Goal: Task Accomplishment & Management: Use online tool/utility

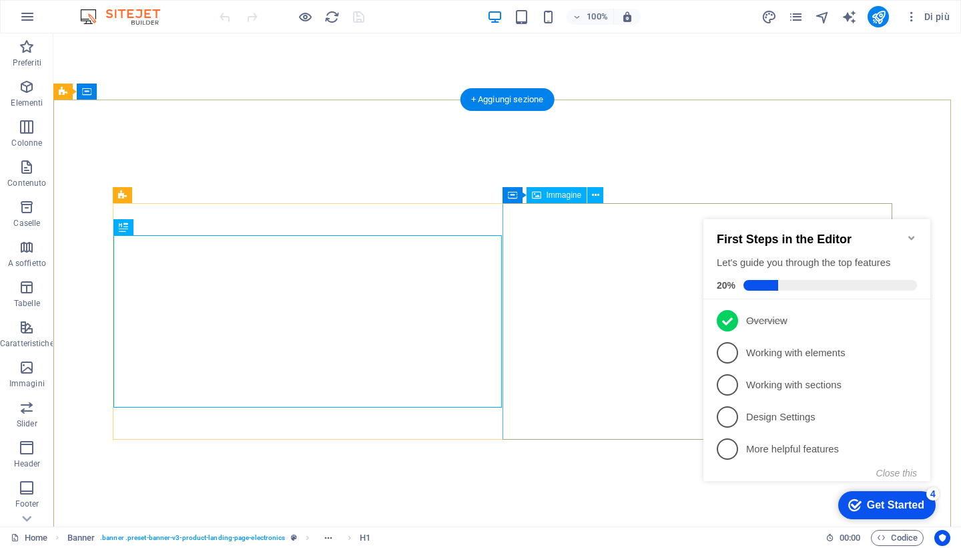
click at [912, 236] on icon "Minimize checklist" at bounding box center [912, 237] width 11 height 11
click at [912, 236] on div "checkmark Get Started 4 First Steps in the Editor Let's guide you through the t…" at bounding box center [819, 362] width 243 height 324
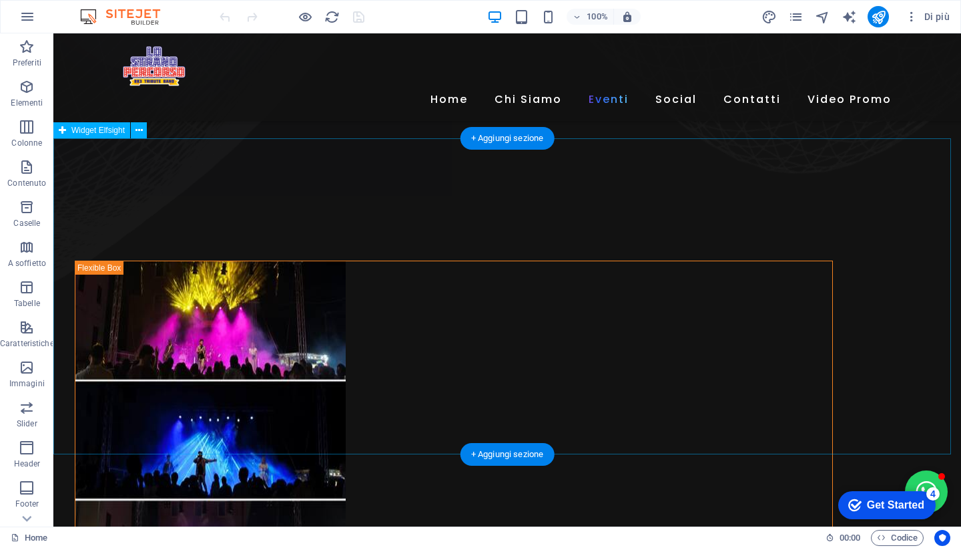
scroll to position [984, 0]
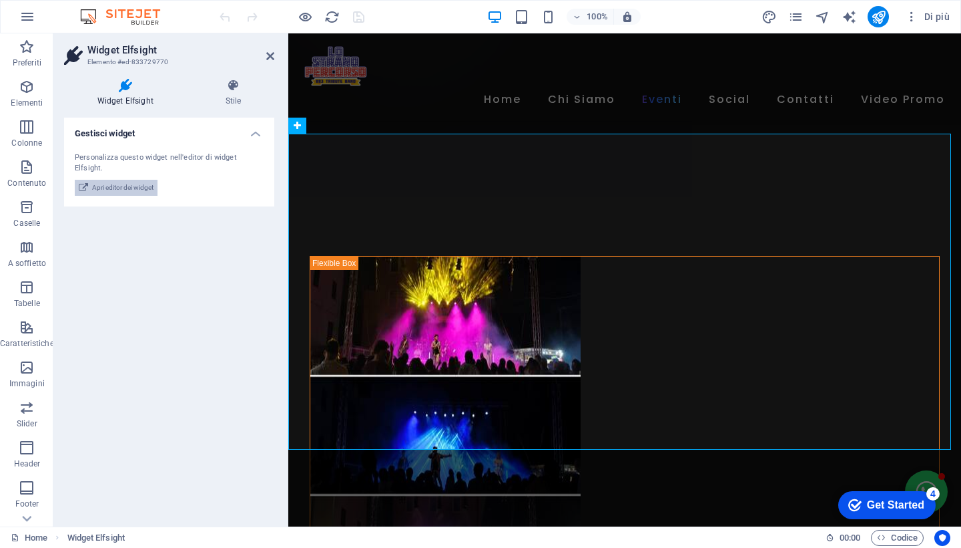
click at [138, 180] on span "Apri editor dei widget" at bounding box center [122, 188] width 61 height 16
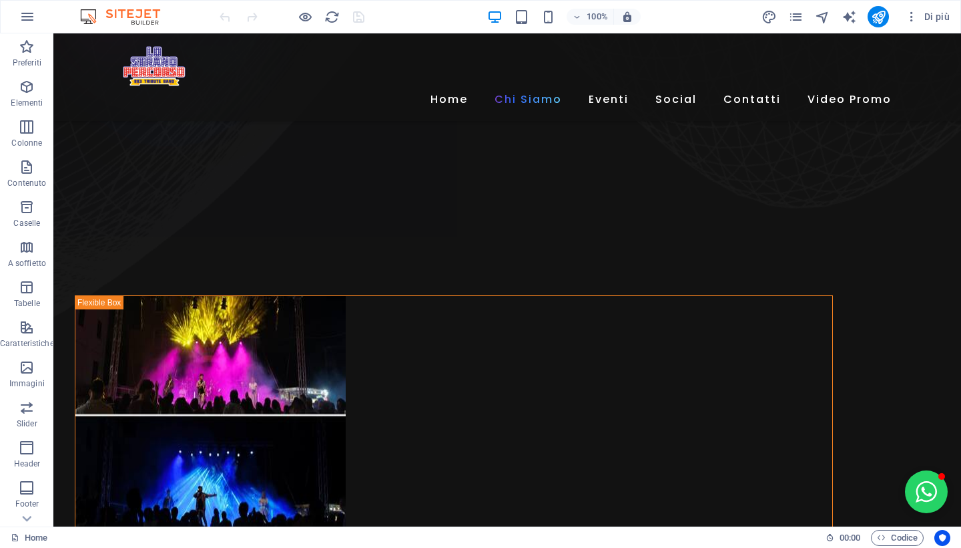
scroll to position [1005, 0]
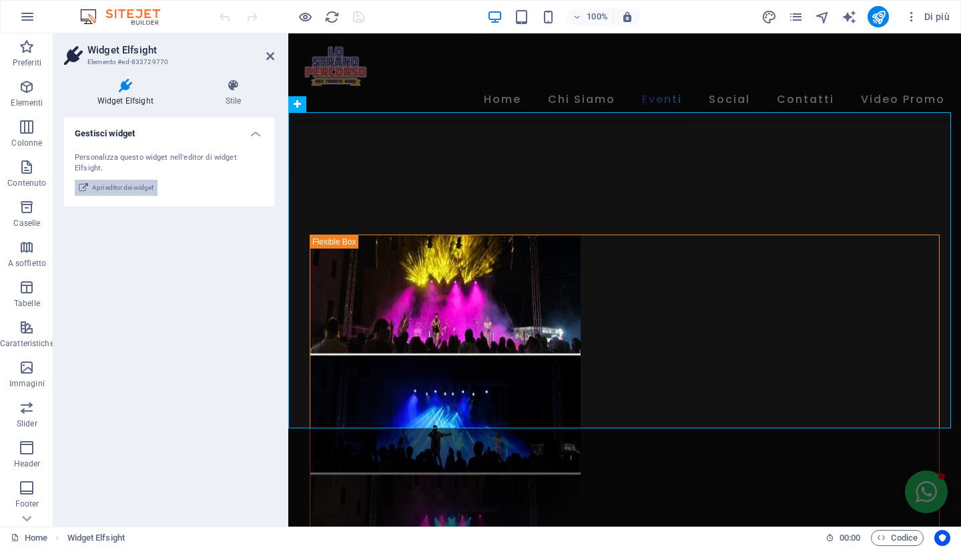
click at [126, 180] on span "Apri editor dei widget" at bounding box center [122, 188] width 61 height 16
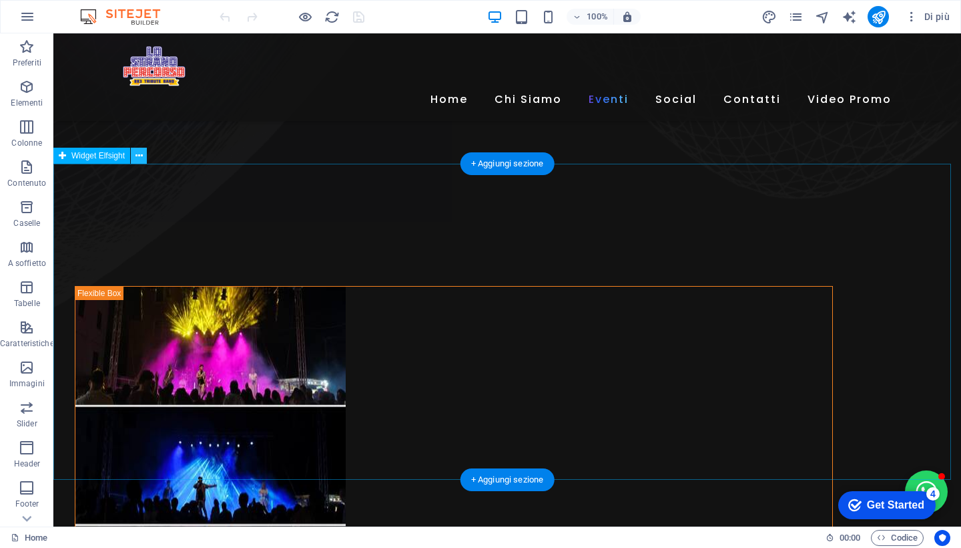
scroll to position [953, 0]
click at [140, 155] on icon at bounding box center [139, 156] width 7 height 14
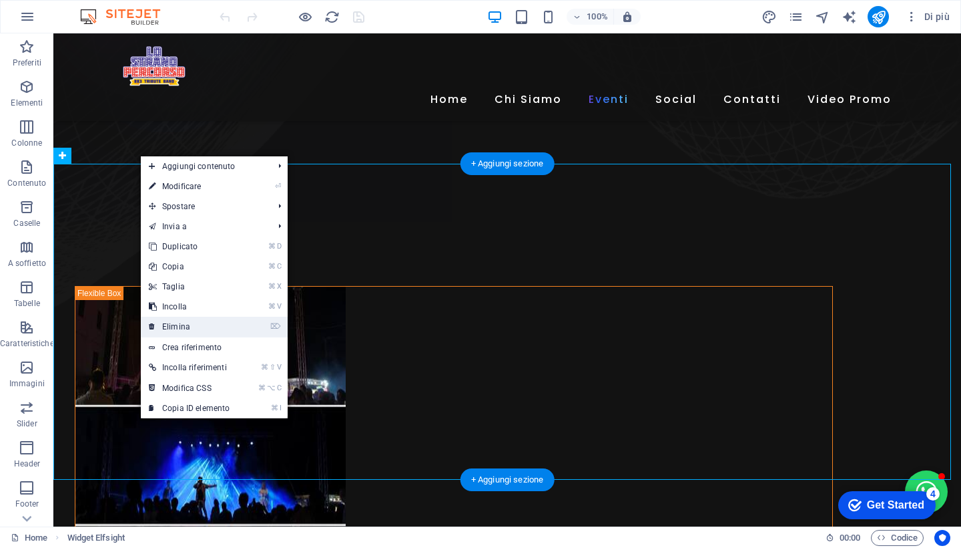
click at [174, 328] on link "⌦ Elimina" at bounding box center [189, 326] width 97 height 20
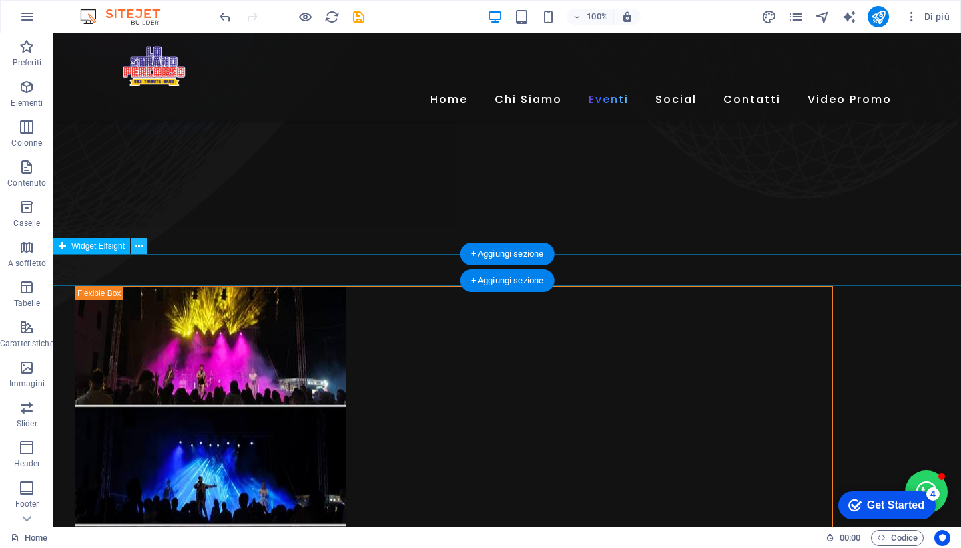
click at [139, 245] on icon at bounding box center [139, 246] width 7 height 14
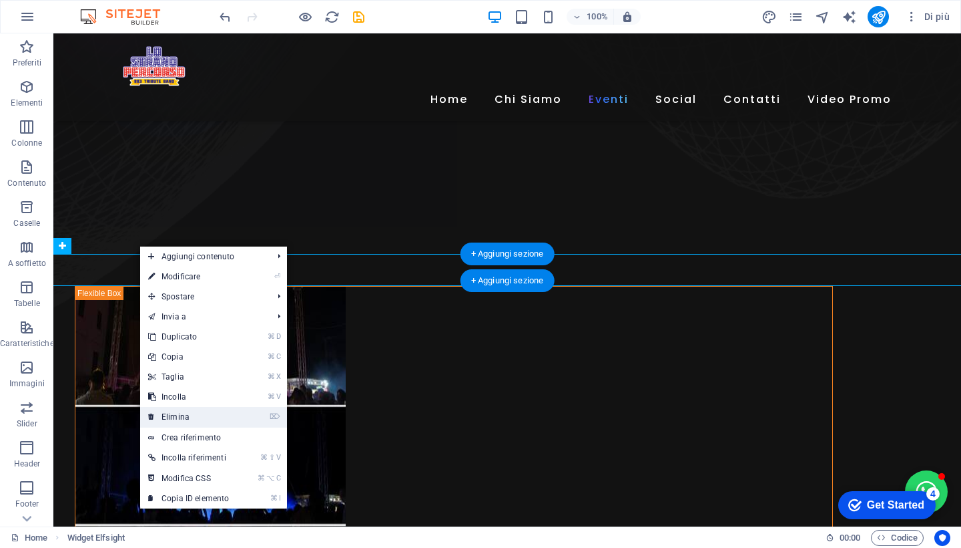
click at [175, 415] on link "⌦ Elimina" at bounding box center [188, 417] width 97 height 20
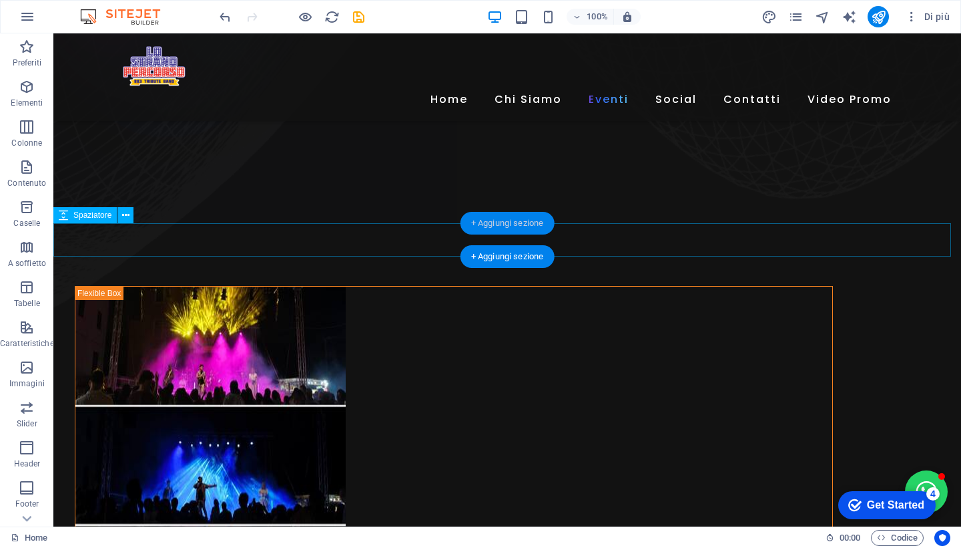
click at [496, 226] on div "+ Aggiungi sezione" at bounding box center [508, 223] width 94 height 23
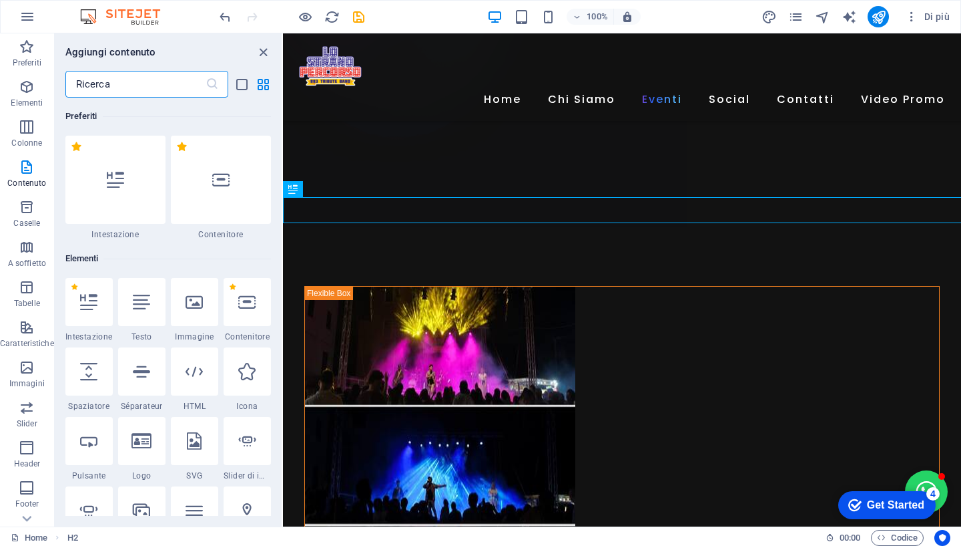
scroll to position [2336, 0]
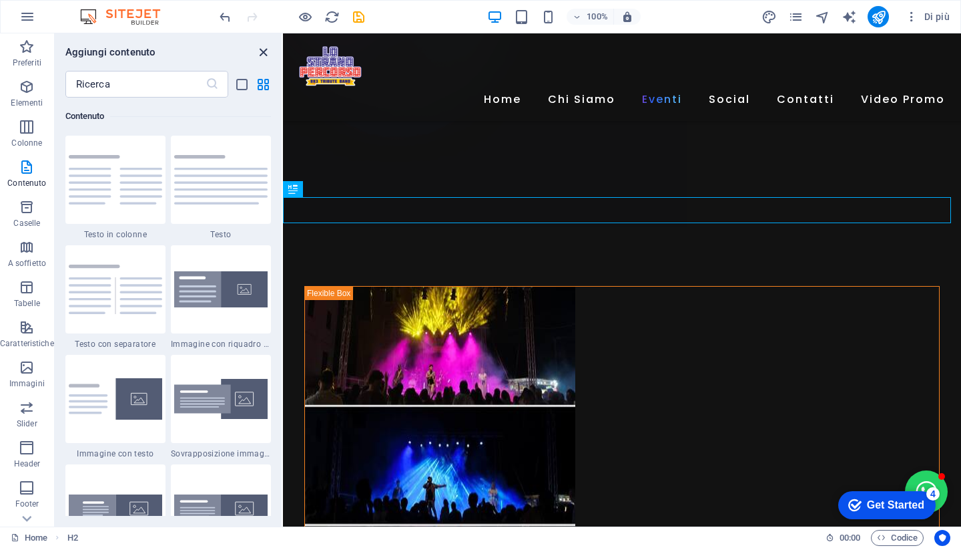
click at [263, 53] on icon "close panel" at bounding box center [263, 52] width 15 height 15
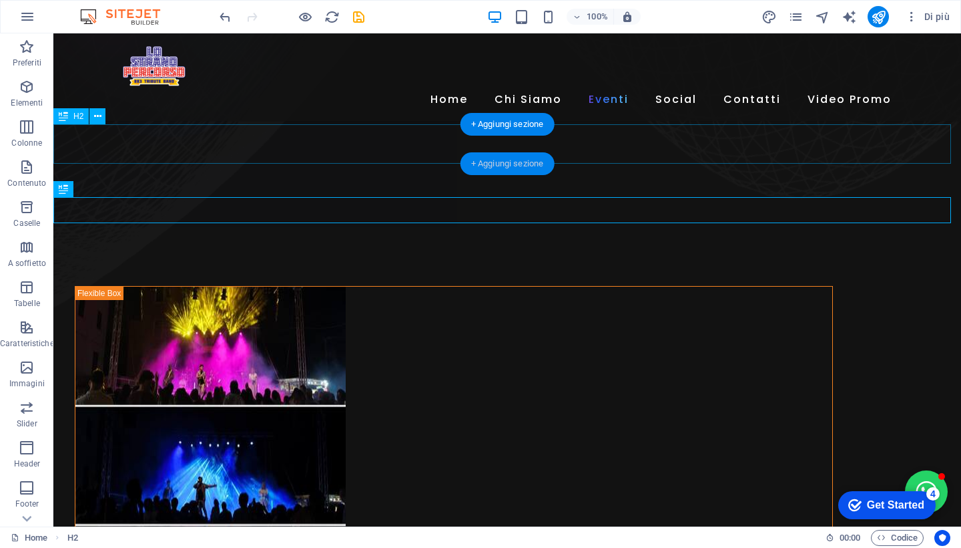
drag, startPoint x: 511, startPoint y: 165, endPoint x: 5, endPoint y: 169, distance: 506.8
click at [511, 165] on div "+ Aggiungi sezione" at bounding box center [508, 163] width 94 height 23
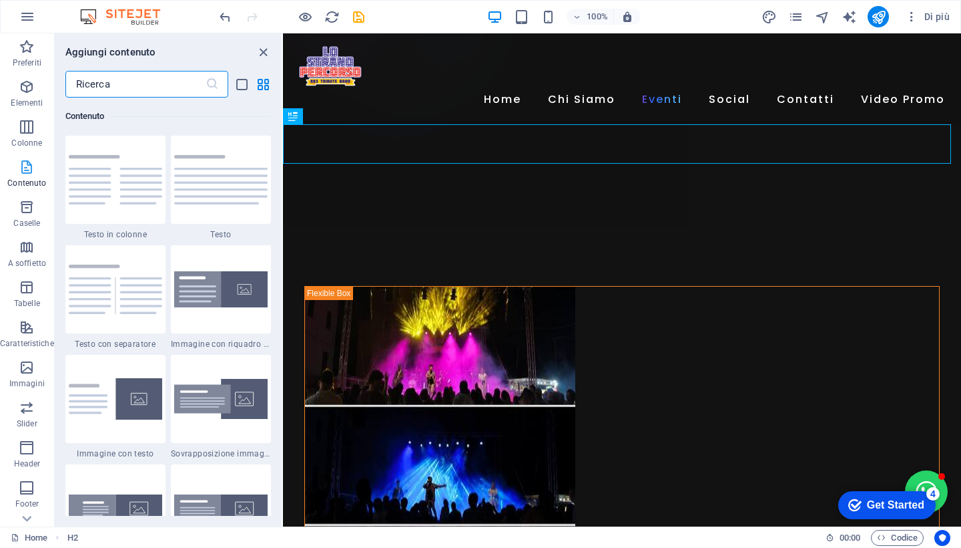
click at [33, 167] on icon "button" at bounding box center [27, 167] width 16 height 16
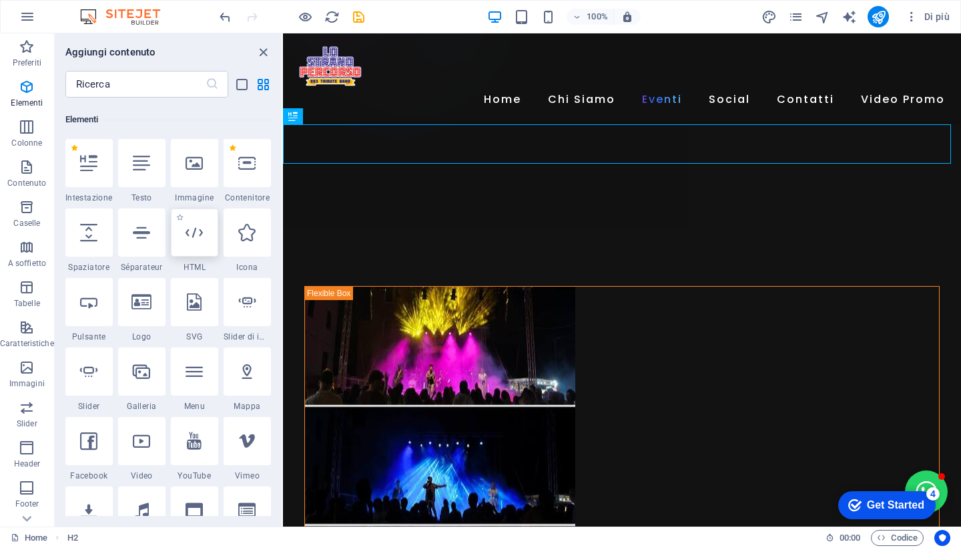
scroll to position [140, 0]
click at [247, 302] on icon at bounding box center [246, 300] width 17 height 17
select select "ms"
select select "s"
select select "progressive"
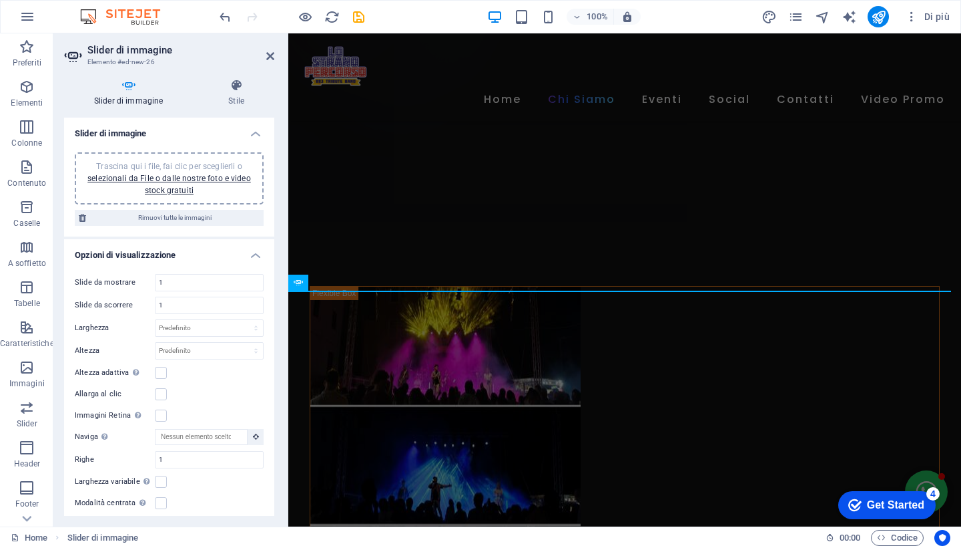
scroll to position [827, 0]
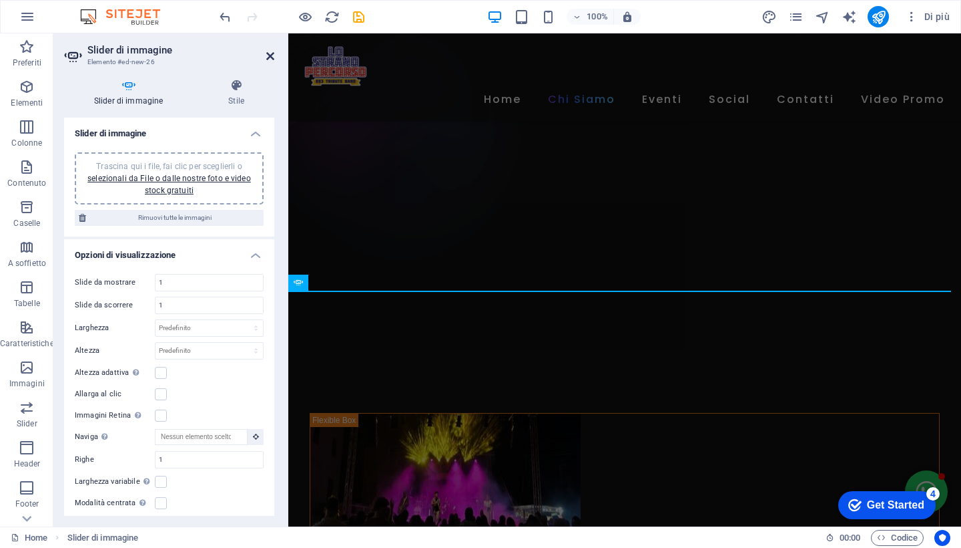
click at [270, 55] on icon at bounding box center [270, 56] width 8 height 11
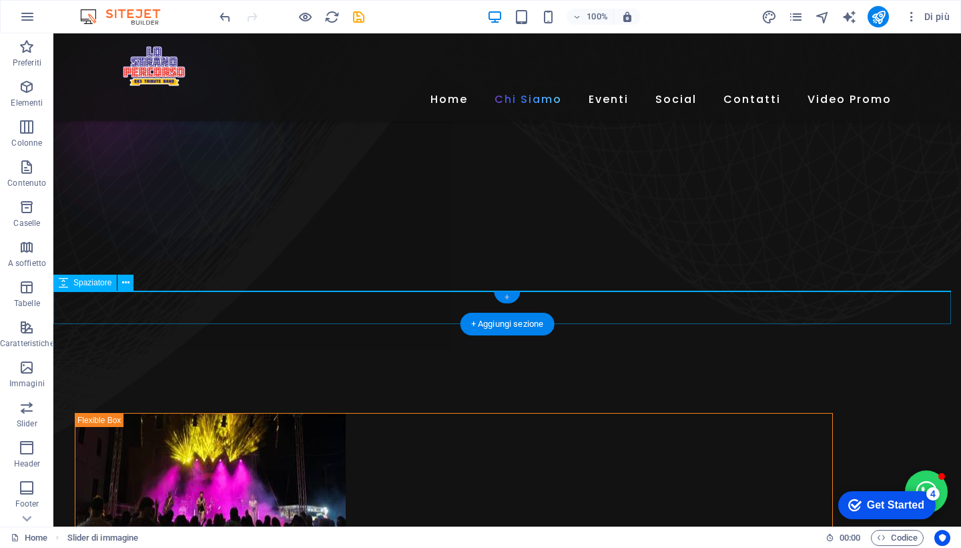
click at [511, 298] on div "+" at bounding box center [507, 297] width 26 height 12
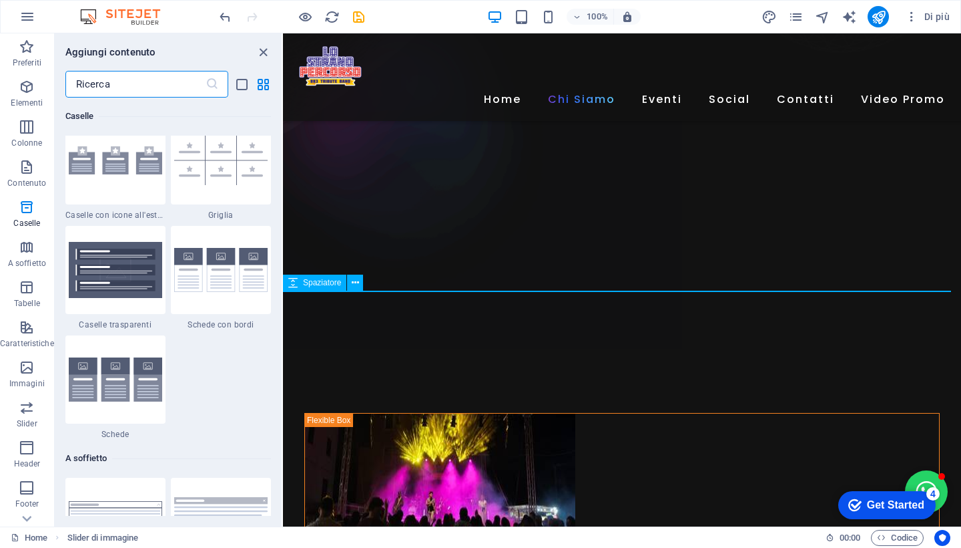
scroll to position [3914, 0]
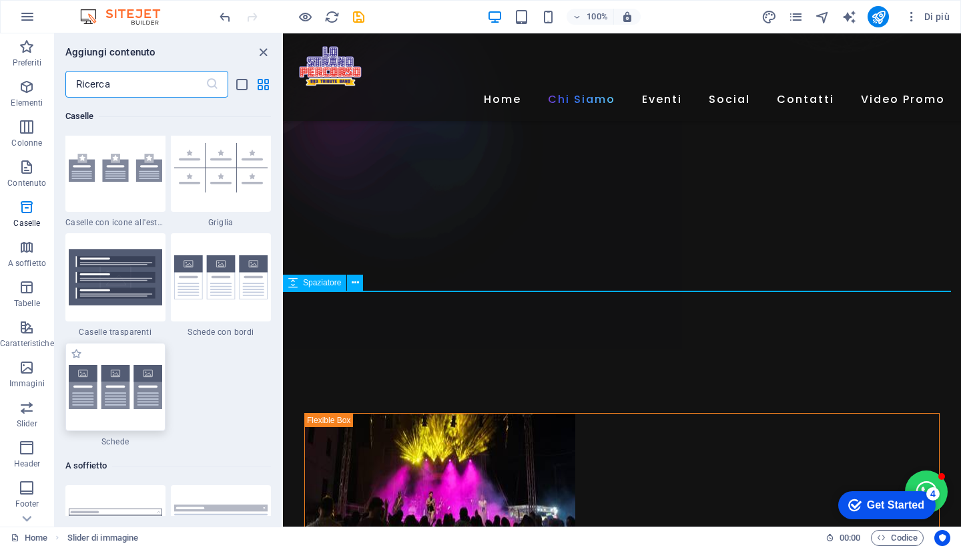
click at [119, 395] on img at bounding box center [115, 386] width 93 height 43
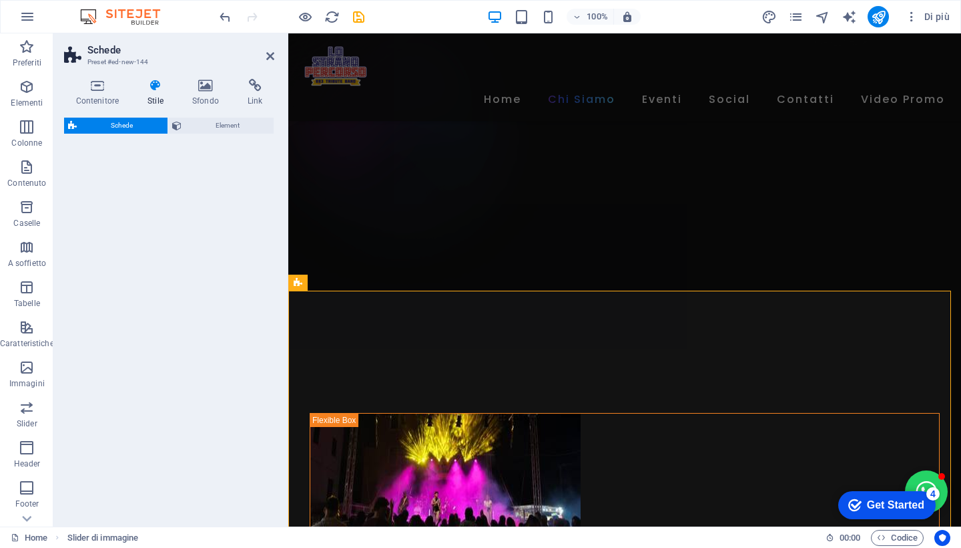
select select "rem"
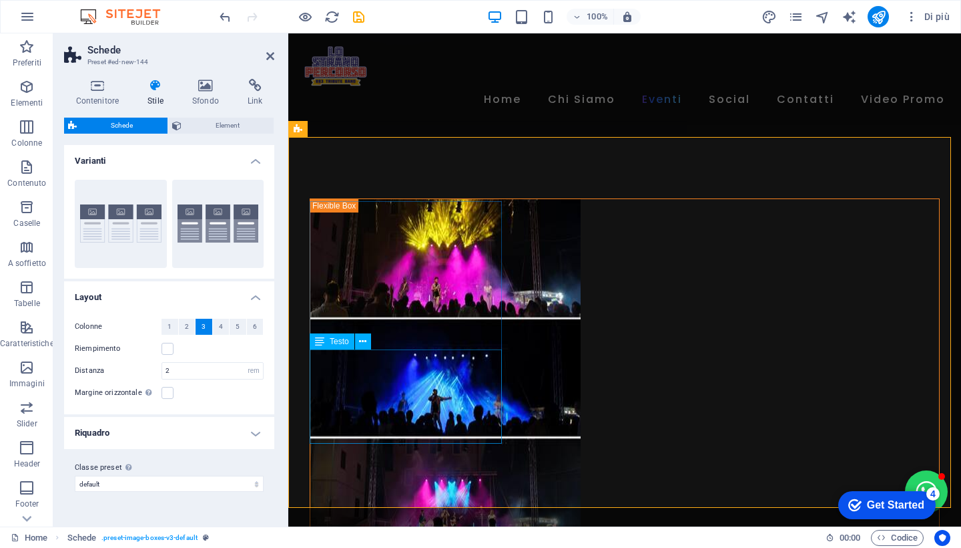
scroll to position [971, 0]
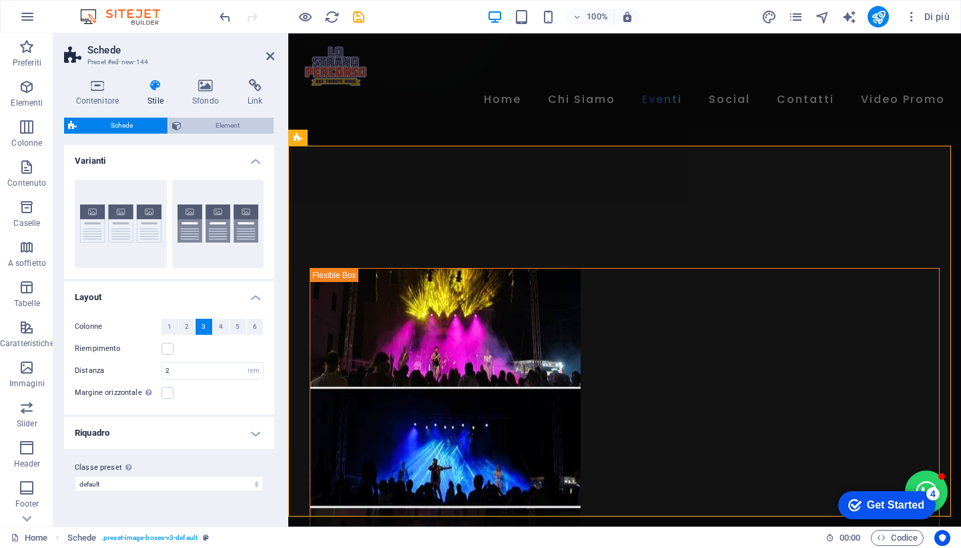
click at [212, 127] on span "Element" at bounding box center [228, 126] width 85 height 16
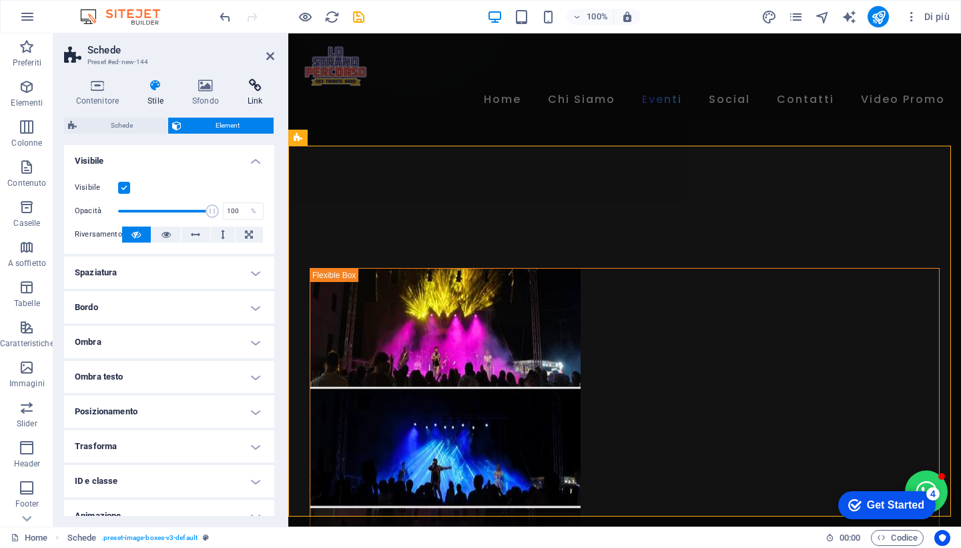
click at [252, 93] on h4 "Link" at bounding box center [255, 93] width 39 height 28
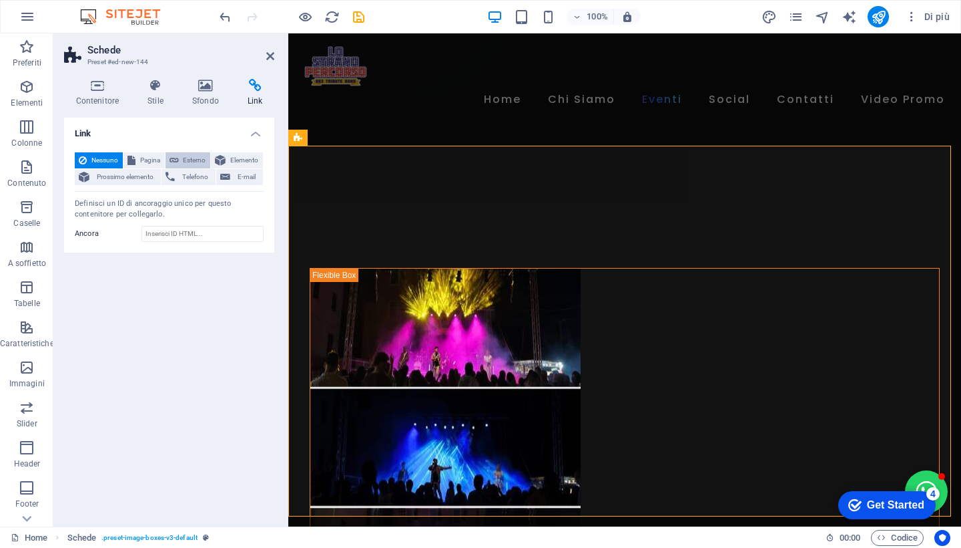
click at [180, 156] on button "Esterno" at bounding box center [188, 160] width 45 height 16
select select "blank"
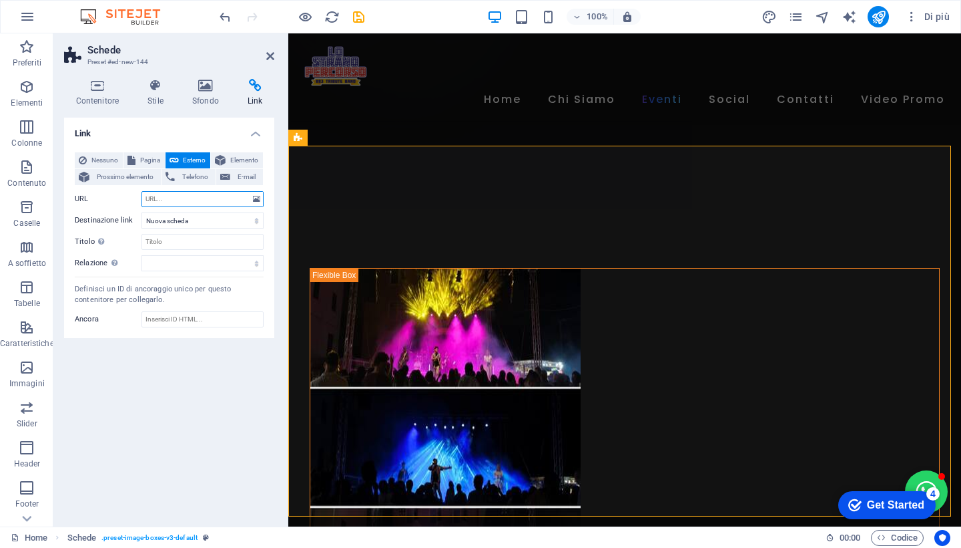
paste input "https://www.facebook.com/LoStranoPercorso883/reels/"
type input "https://www.facebook.com/LoStranoPercorso883/reels/"
select select
type input "Reel Facebook"
click at [200, 403] on div "Link Nessuno Pagina Esterno Elemento Prossimo elemento Telefono E-mail Pagina H…" at bounding box center [169, 317] width 210 height 398
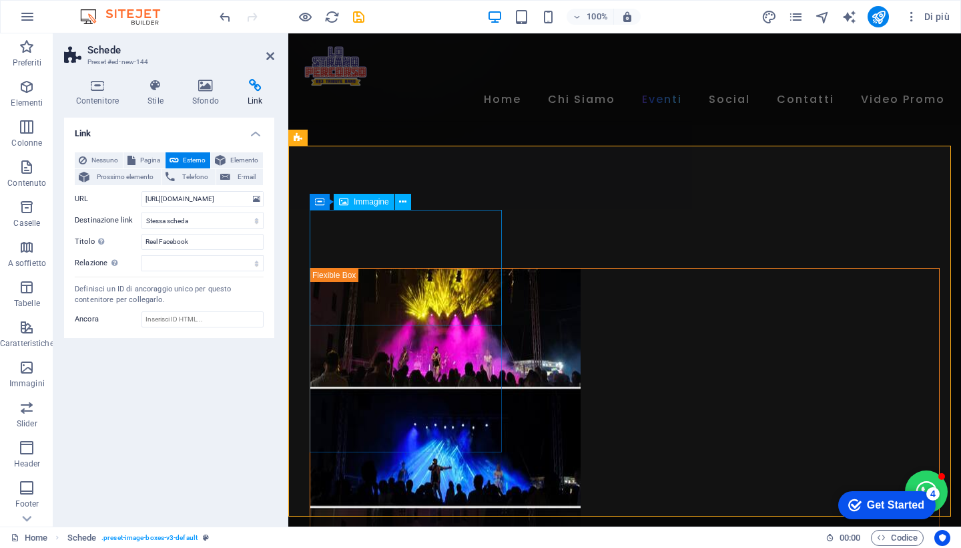
click at [369, 203] on span "Immagine" at bounding box center [371, 202] width 35 height 8
click at [255, 88] on icon at bounding box center [255, 85] width 39 height 13
click at [257, 135] on h4 "Link" at bounding box center [169, 130] width 210 height 24
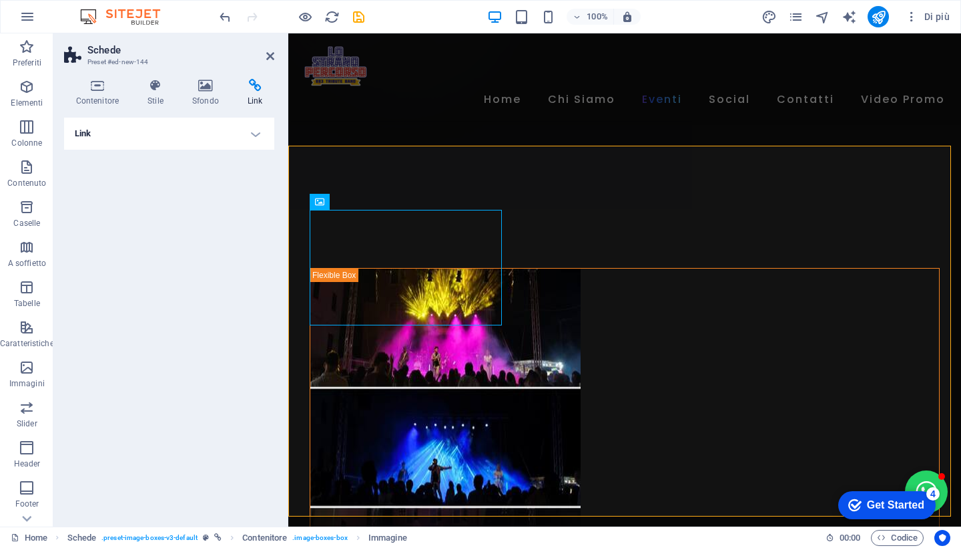
click at [257, 135] on h4 "Link" at bounding box center [169, 134] width 210 height 32
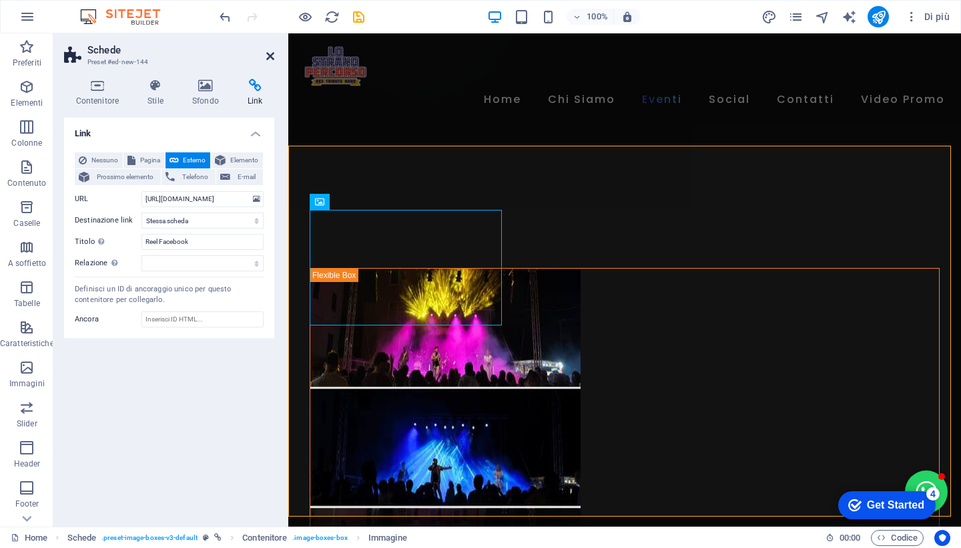
click at [269, 54] on icon at bounding box center [270, 56] width 8 height 11
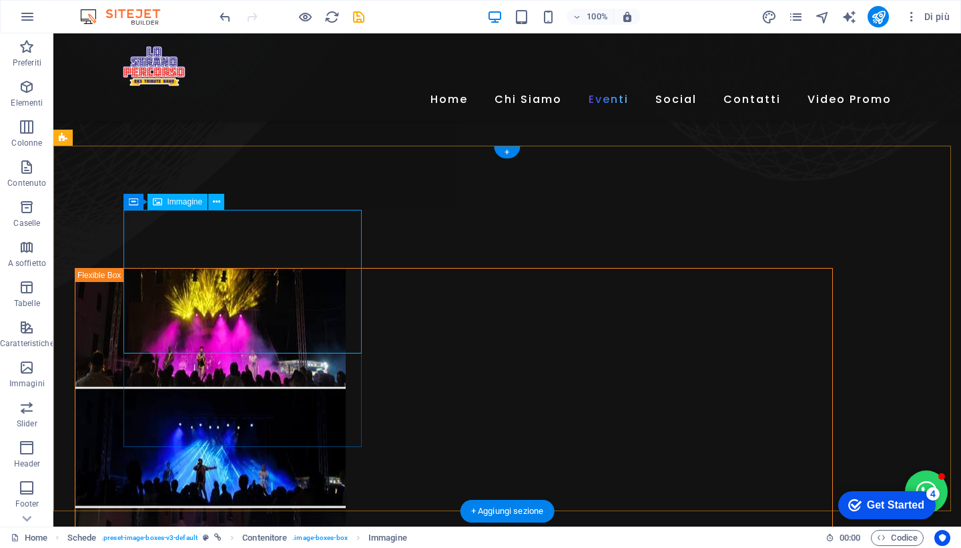
select select "%"
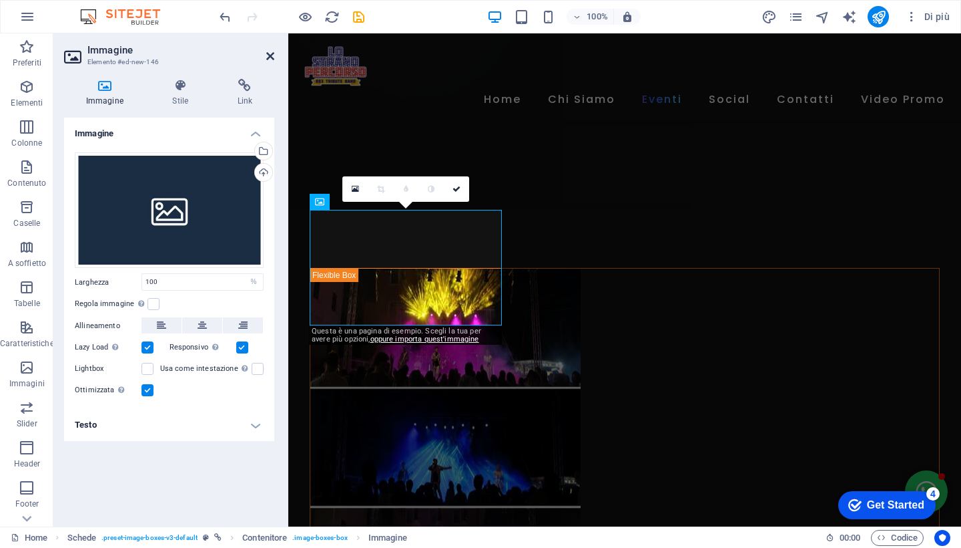
click at [269, 55] on icon at bounding box center [270, 56] width 8 height 11
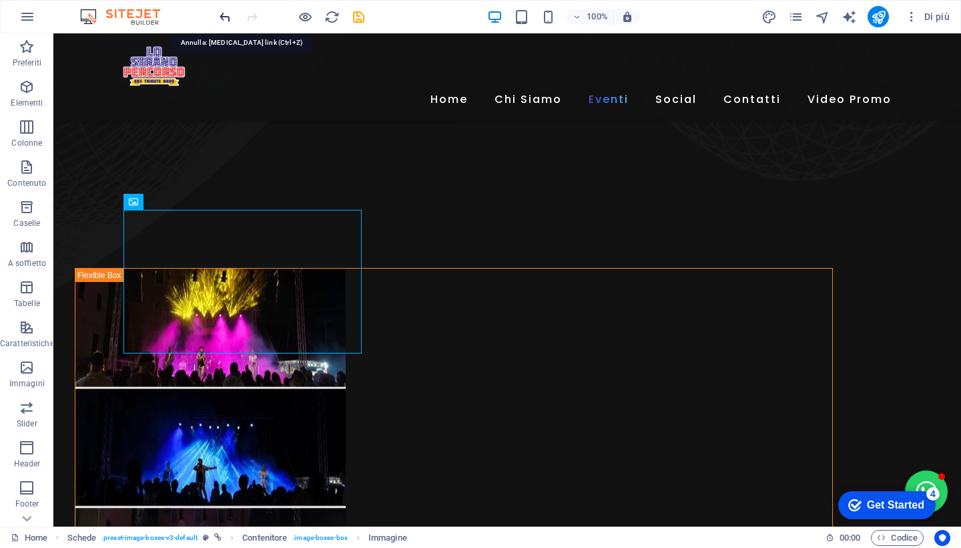
click at [225, 17] on icon "undo" at bounding box center [225, 16] width 15 height 15
click at [224, 17] on icon "undo" at bounding box center [225, 16] width 15 height 15
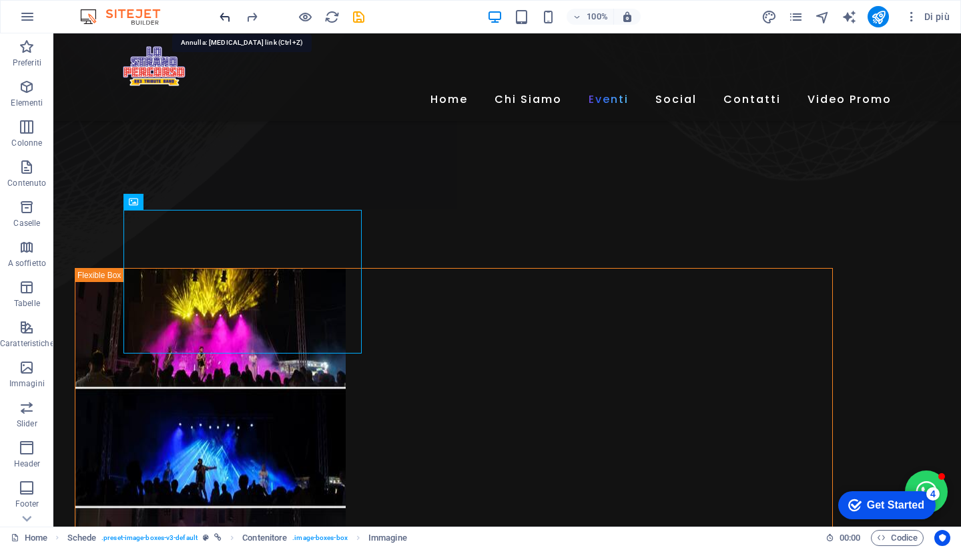
click at [225, 16] on icon "undo" at bounding box center [225, 16] width 15 height 15
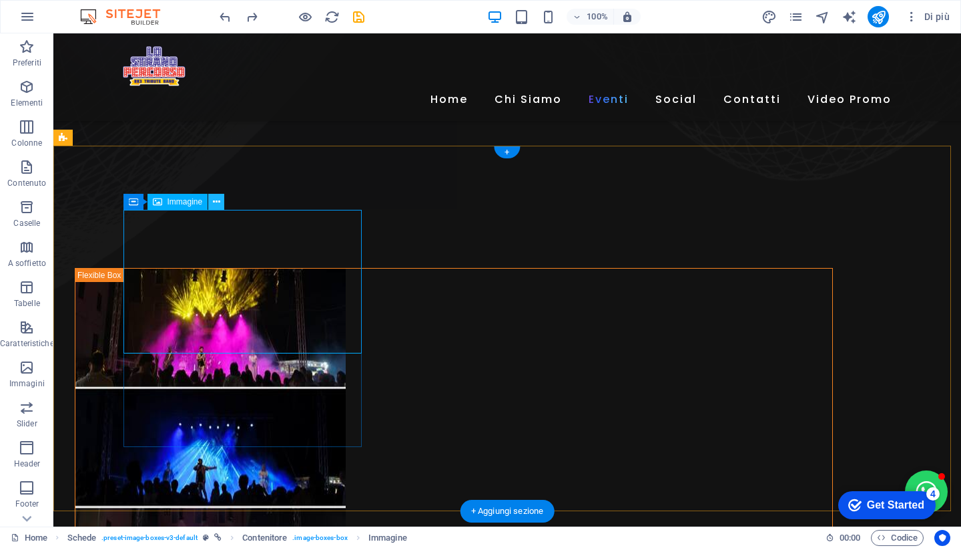
click at [219, 204] on icon at bounding box center [216, 202] width 7 height 14
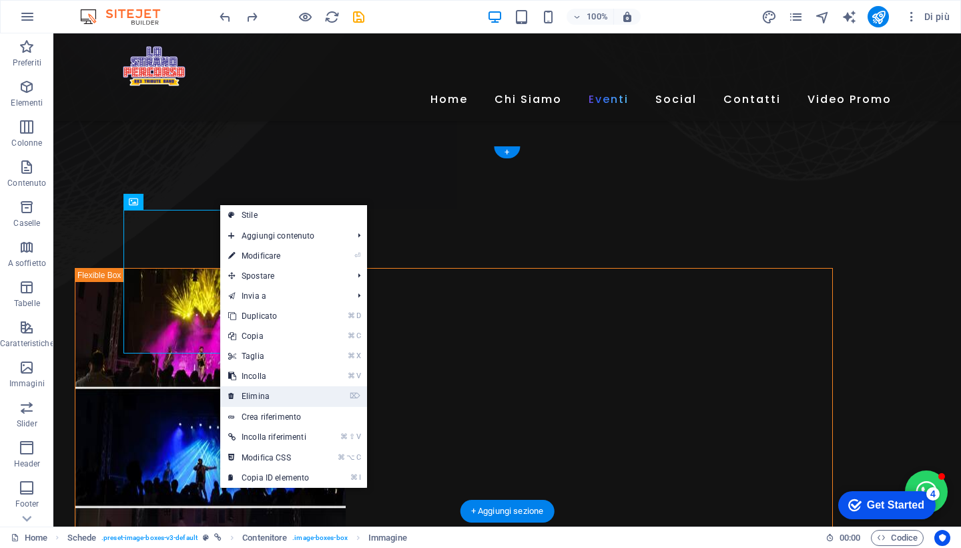
click at [282, 397] on link "⌦ Elimina" at bounding box center [268, 396] width 97 height 20
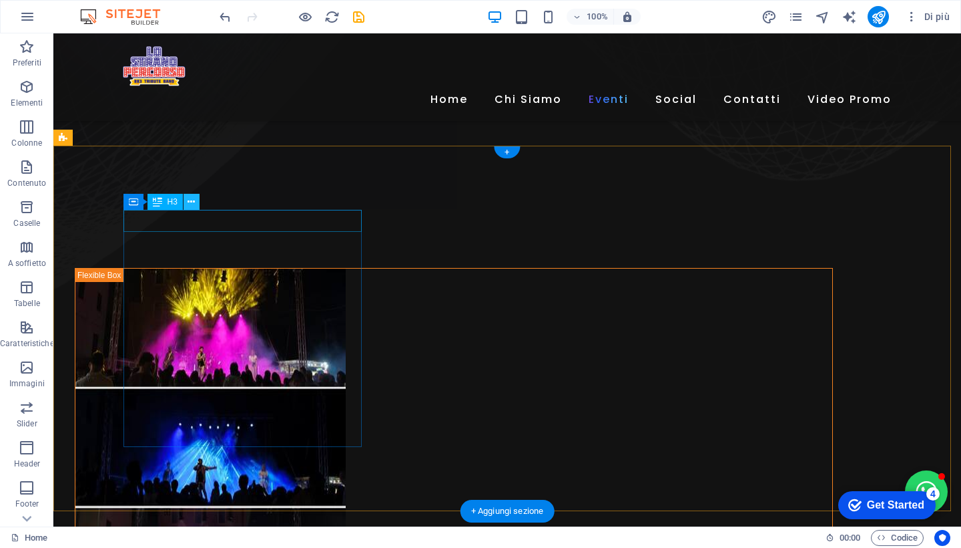
click at [192, 203] on icon at bounding box center [191, 202] width 7 height 14
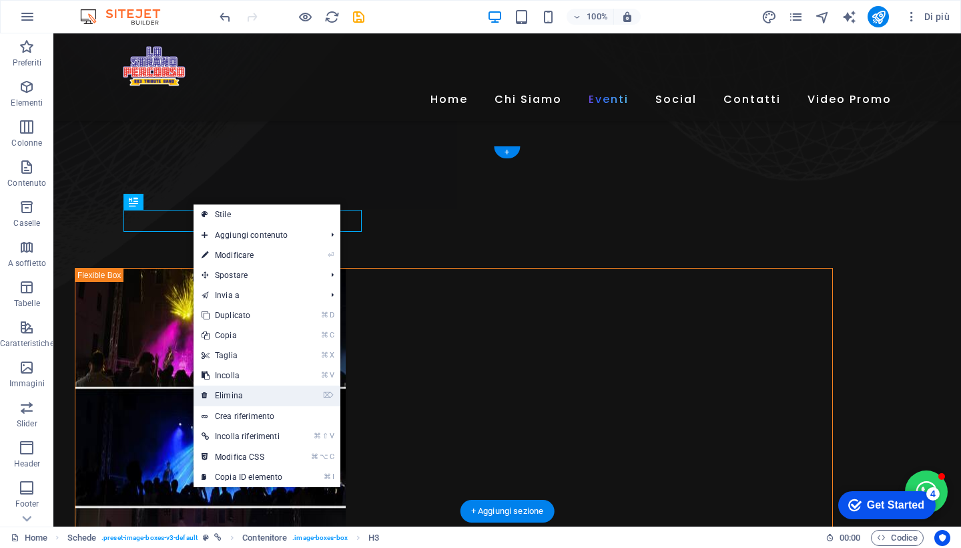
click at [266, 393] on link "⌦ Elimina" at bounding box center [242, 395] width 97 height 20
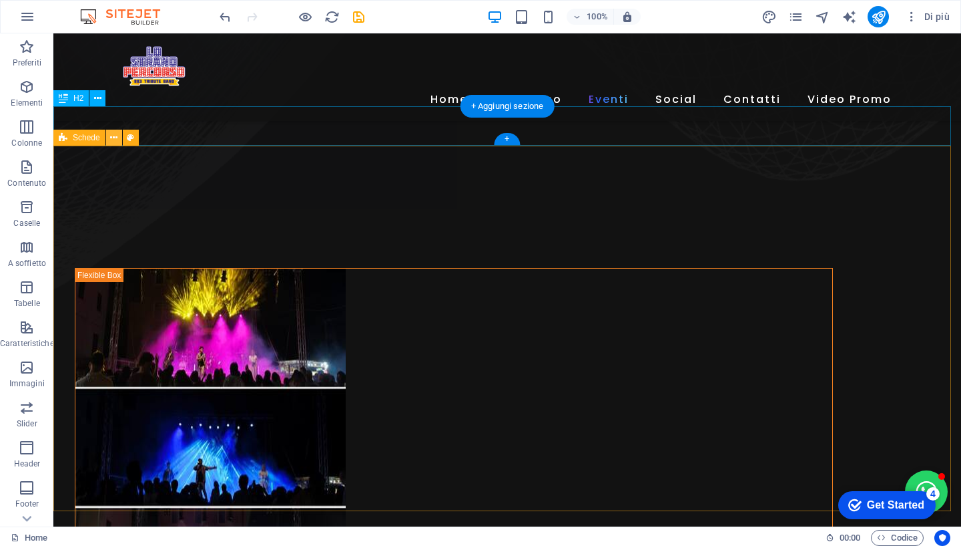
click at [118, 139] on icon at bounding box center [113, 138] width 7 height 14
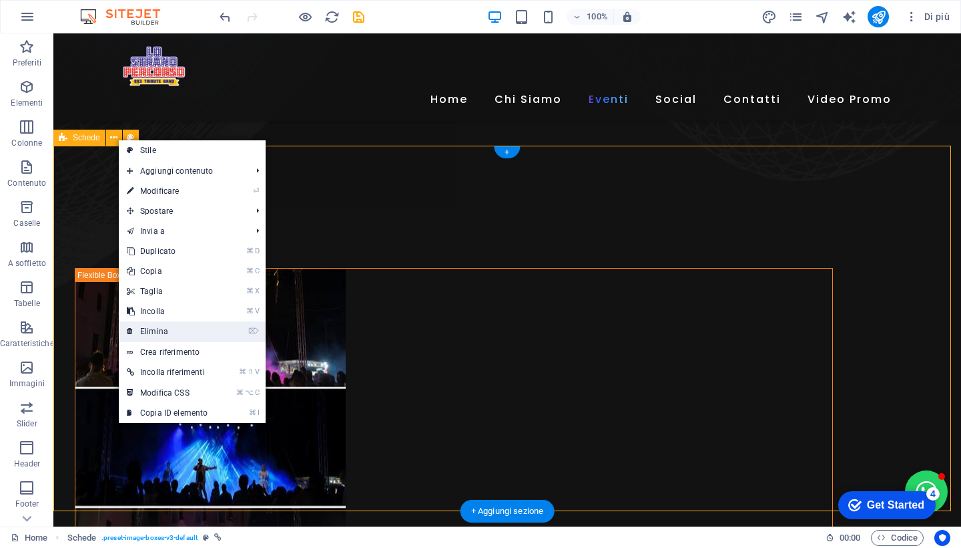
click at [174, 337] on link "⌦ Elimina" at bounding box center [167, 331] width 97 height 20
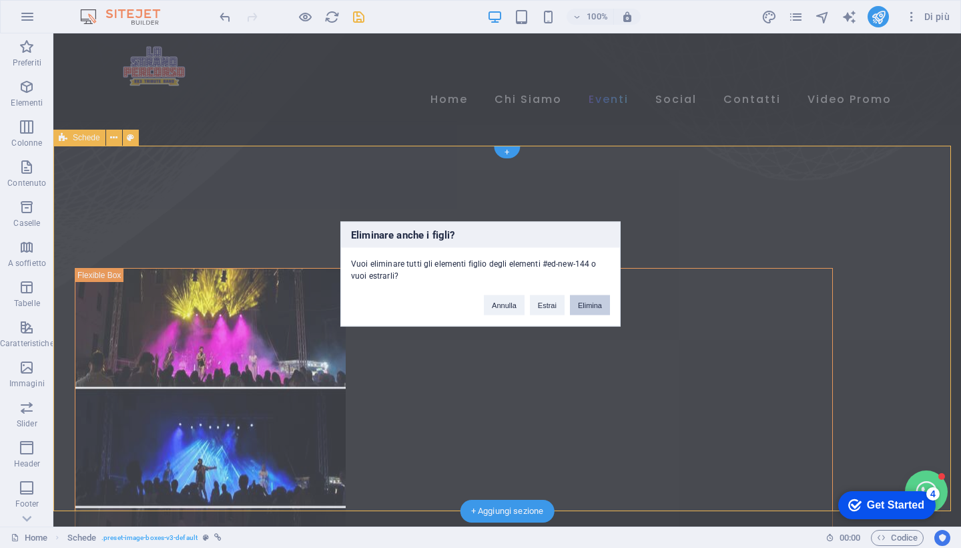
click at [578, 303] on button "Elimina" at bounding box center [590, 305] width 40 height 20
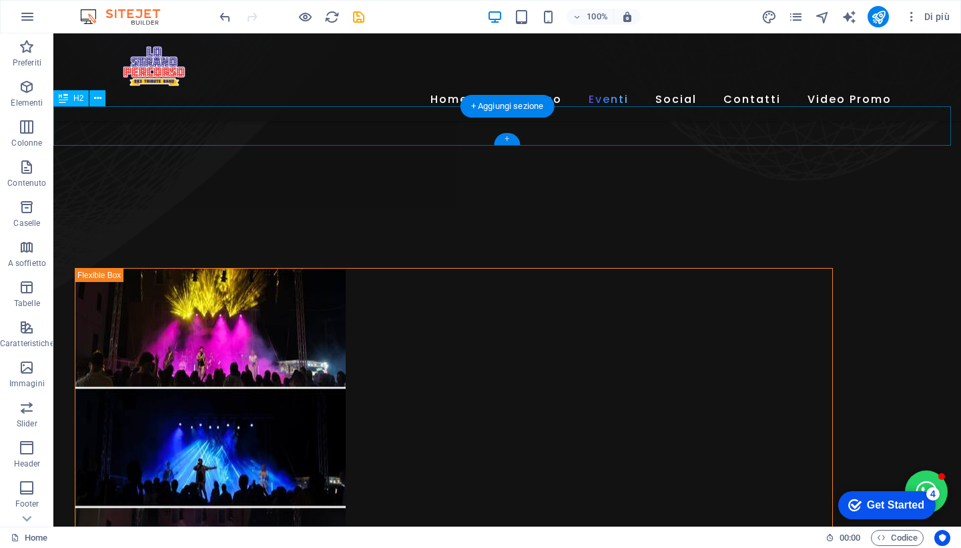
click at [509, 141] on div "+" at bounding box center [507, 139] width 26 height 12
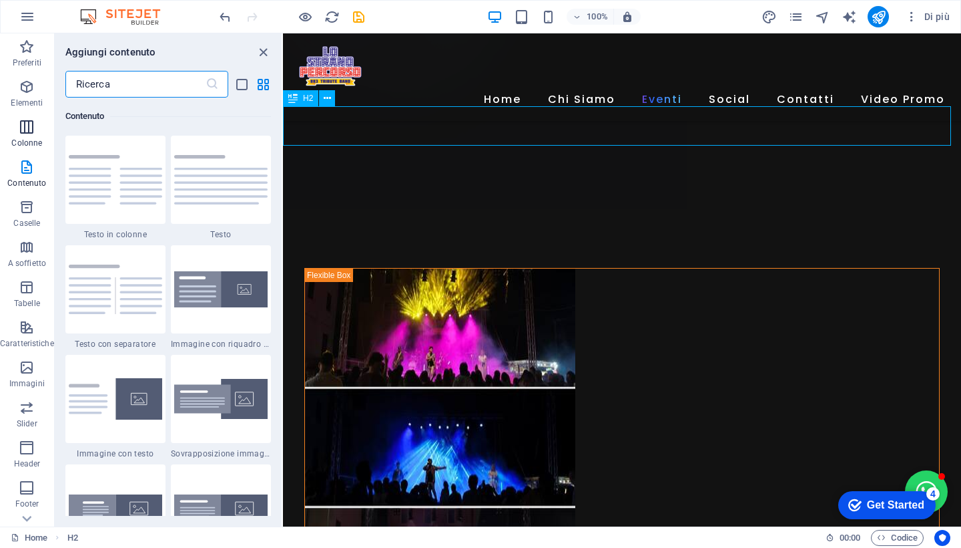
click at [29, 134] on icon "button" at bounding box center [27, 127] width 16 height 16
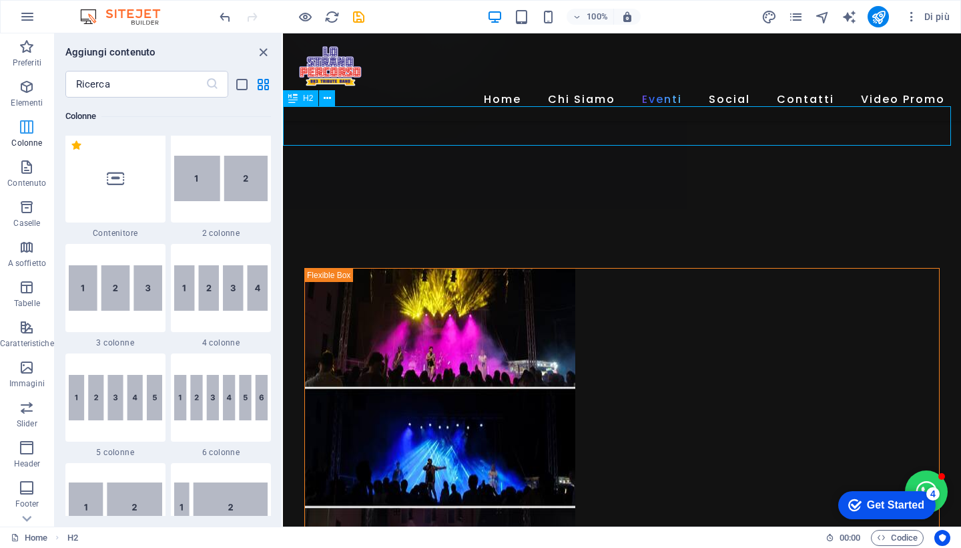
scroll to position [661, 0]
click at [116, 287] on img at bounding box center [115, 289] width 93 height 46
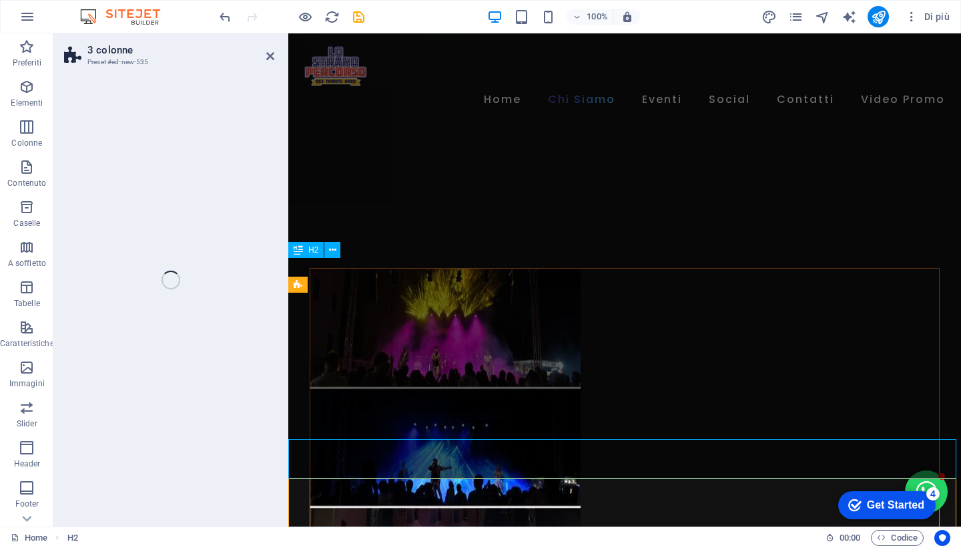
select select "rem"
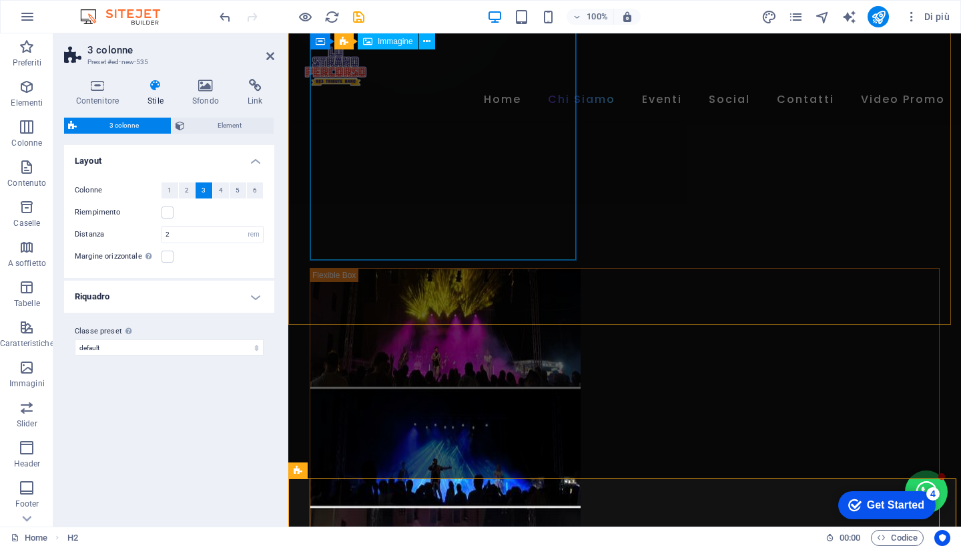
scroll to position [639, 0]
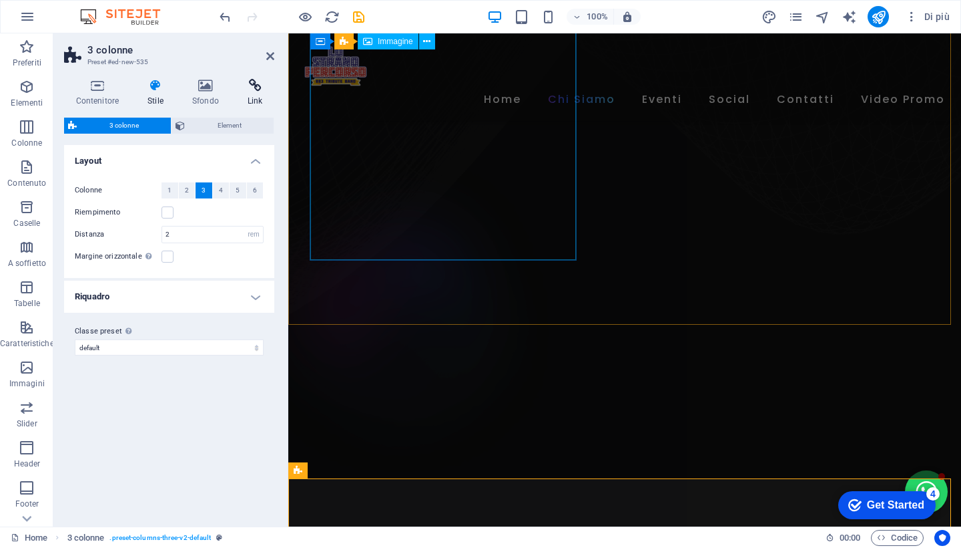
click at [252, 87] on icon at bounding box center [255, 85] width 39 height 13
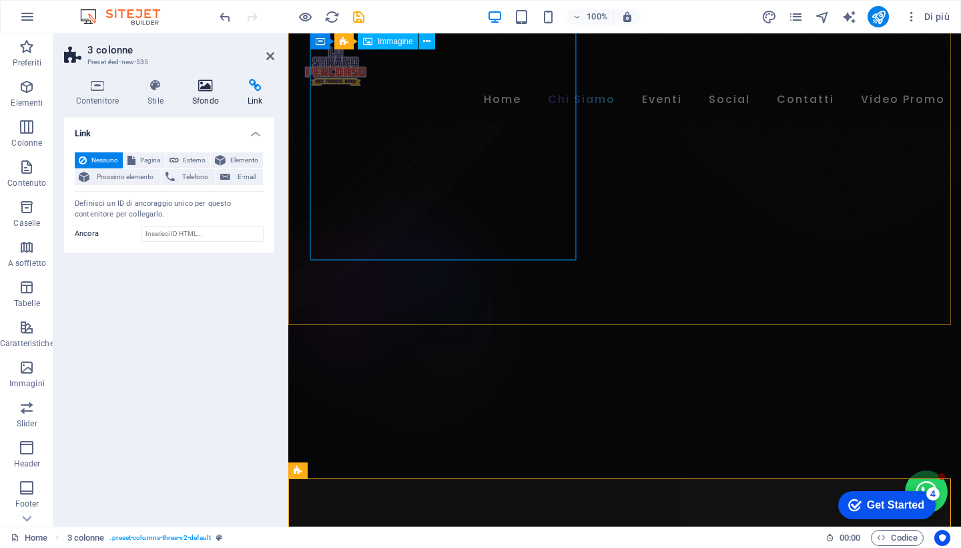
click at [202, 90] on icon at bounding box center [205, 85] width 50 height 13
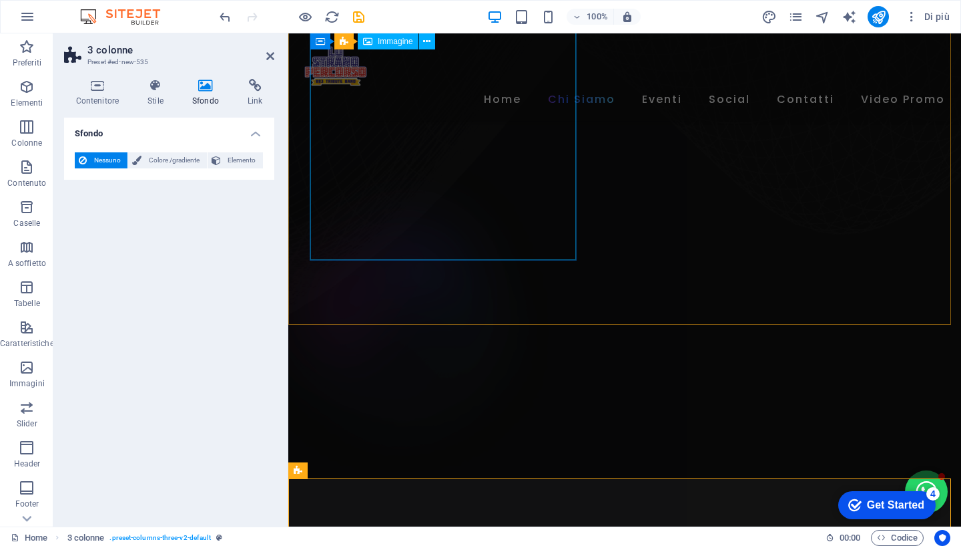
click at [158, 75] on div "Contenitore Stile Sfondo Link Dimensione Altezza Predefinito px rem % vh vw Alt…" at bounding box center [169, 297] width 232 height 458
click at [153, 78] on div "Contenitore Stile Sfondo Link Dimensione Altezza Predefinito px rem % vh vw Alt…" at bounding box center [169, 297] width 232 height 458
click at [153, 90] on icon at bounding box center [155, 85] width 39 height 13
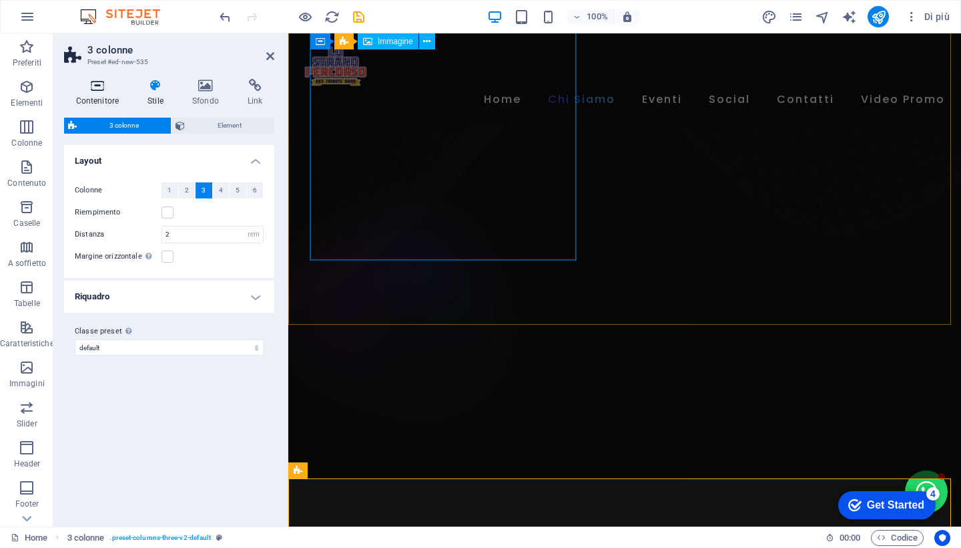
click at [93, 91] on icon at bounding box center [97, 85] width 67 height 13
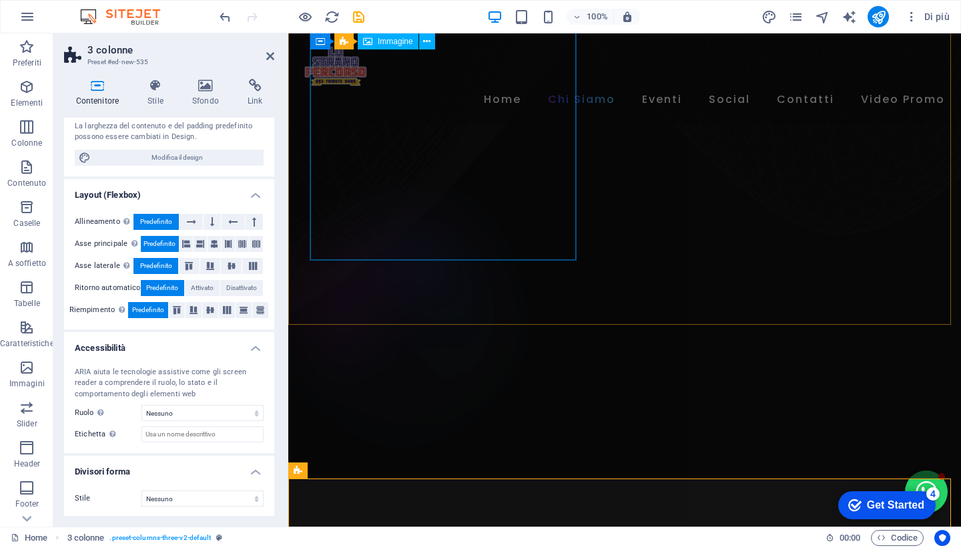
scroll to position [118, 0]
click at [247, 90] on icon at bounding box center [255, 85] width 39 height 13
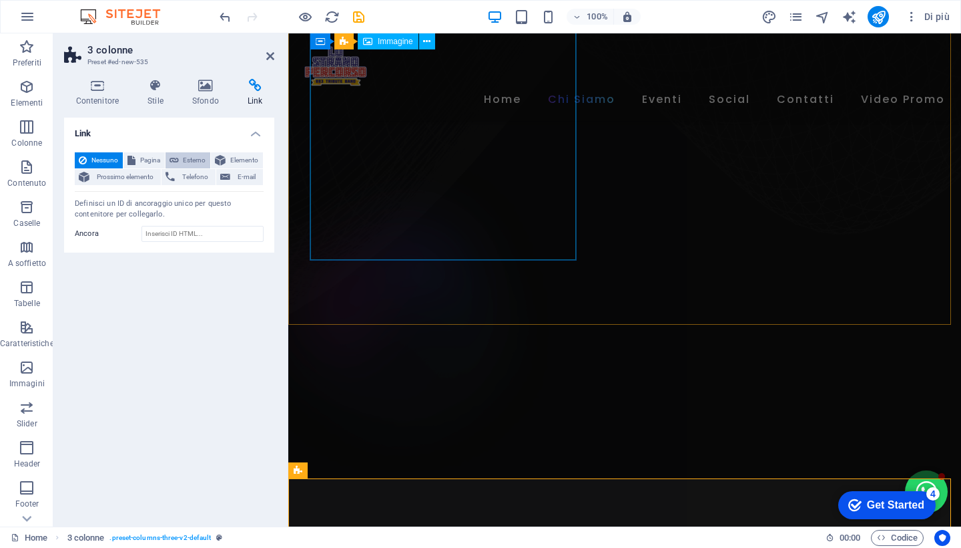
click at [181, 160] on button "Esterno" at bounding box center [188, 160] width 45 height 16
select select "blank"
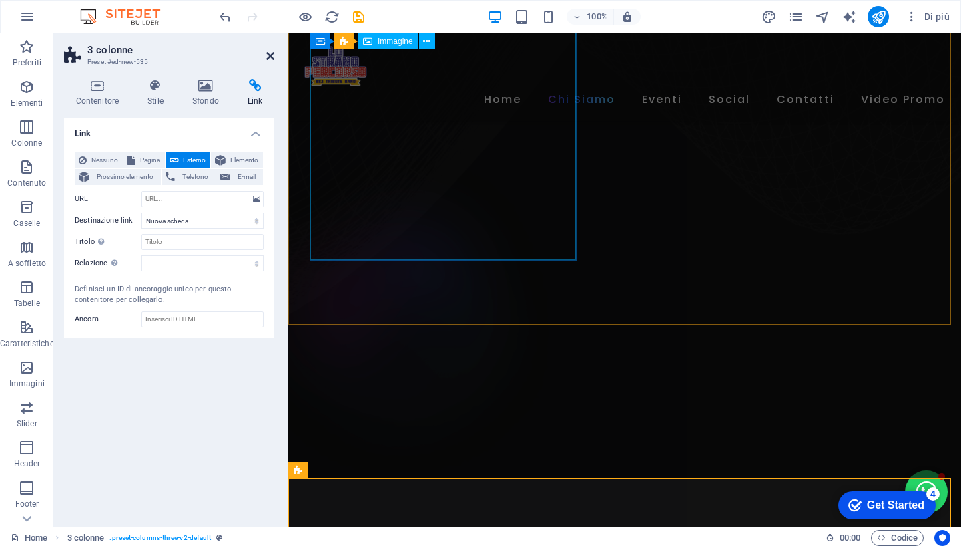
click at [272, 55] on icon at bounding box center [270, 56] width 8 height 11
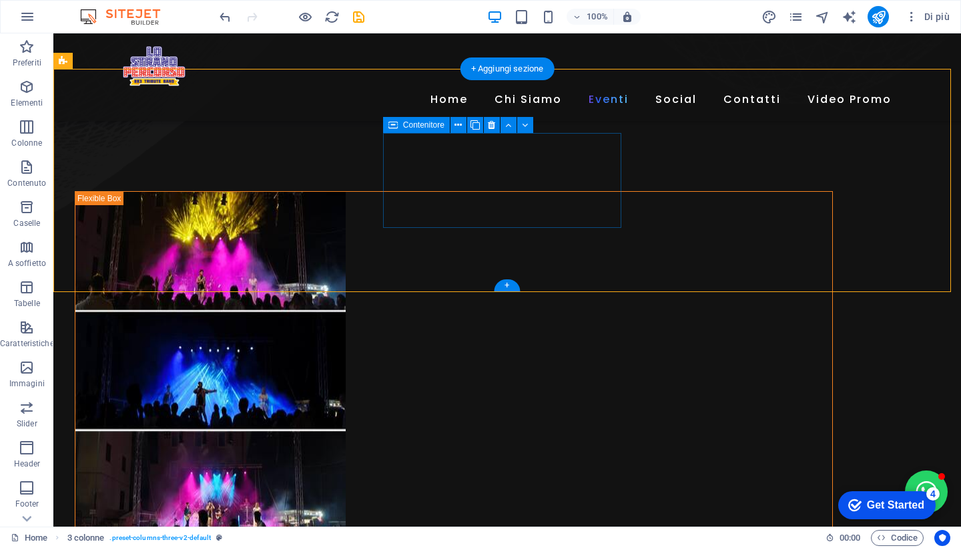
scroll to position [1072, 0]
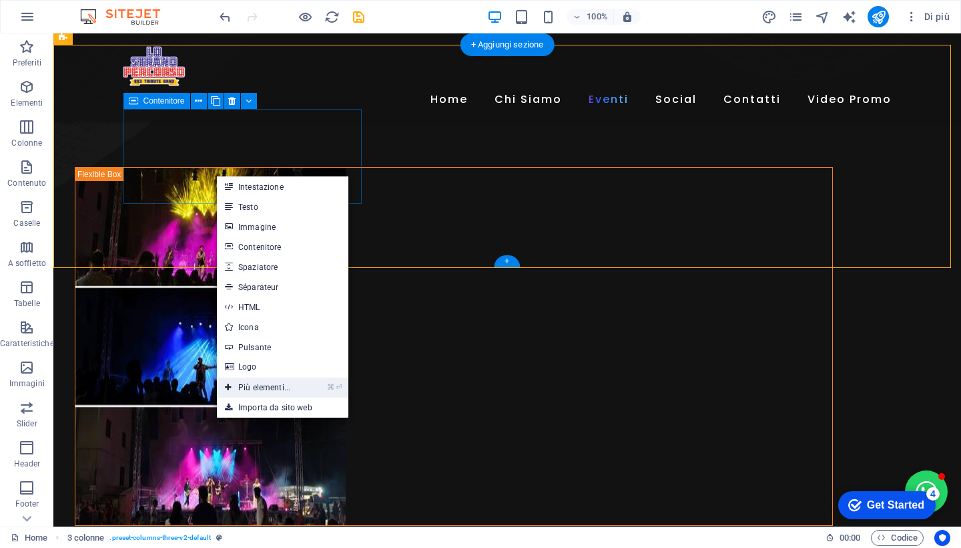
drag, startPoint x: 272, startPoint y: 388, endPoint x: 124, endPoint y: 160, distance: 271.7
click at [272, 388] on link "⌘ ⏎ Più elementi..." at bounding box center [257, 387] width 81 height 20
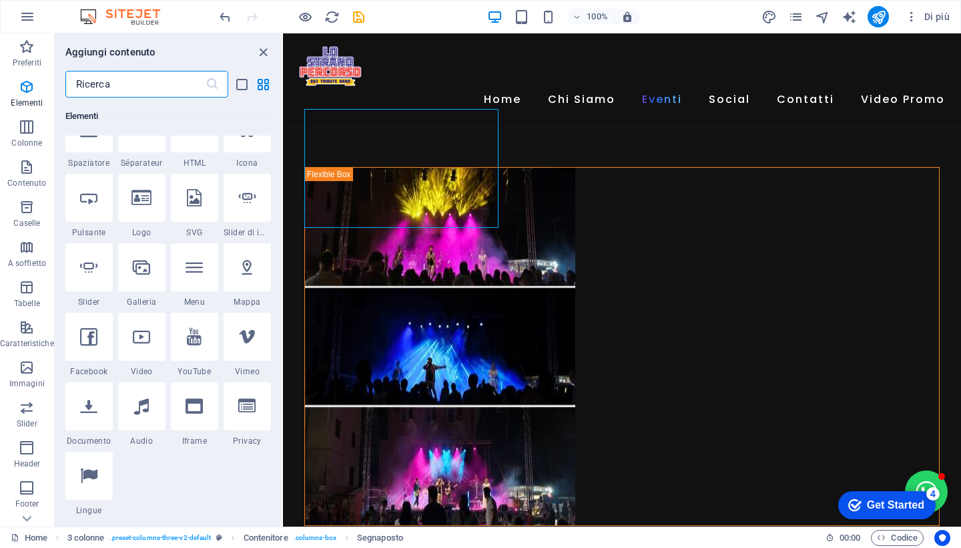
scroll to position [244, 0]
click at [95, 339] on icon at bounding box center [88, 334] width 17 height 17
select select "%"
select select "px"
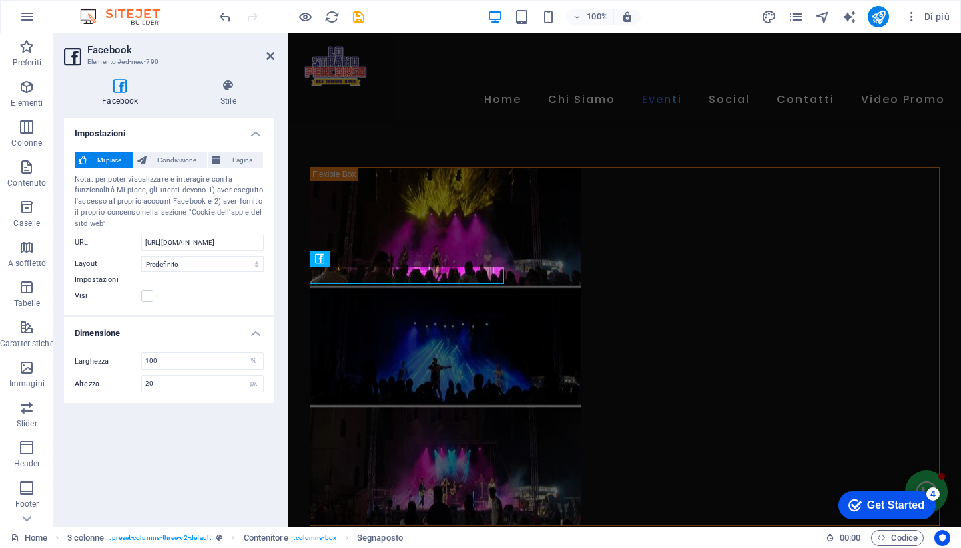
scroll to position [915, 0]
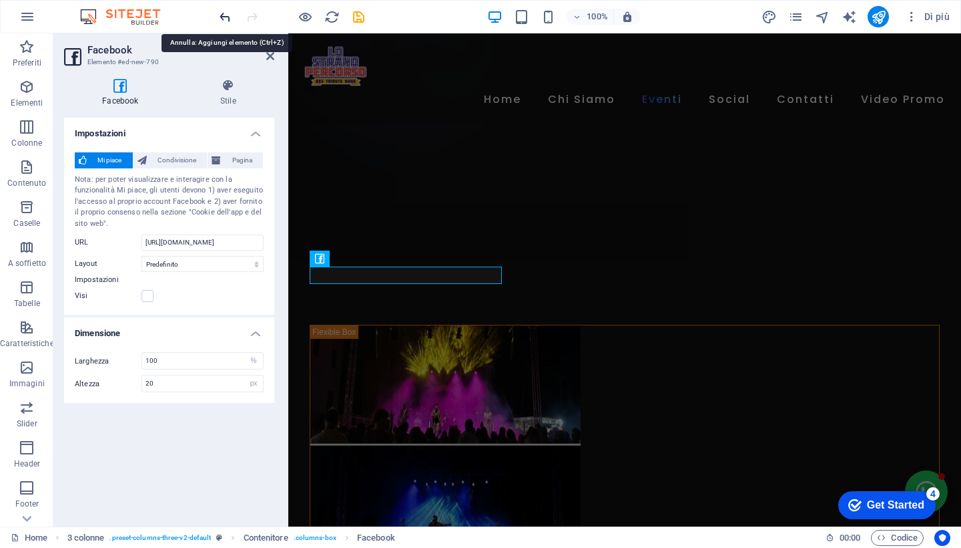
click at [221, 17] on icon "undo" at bounding box center [225, 16] width 15 height 15
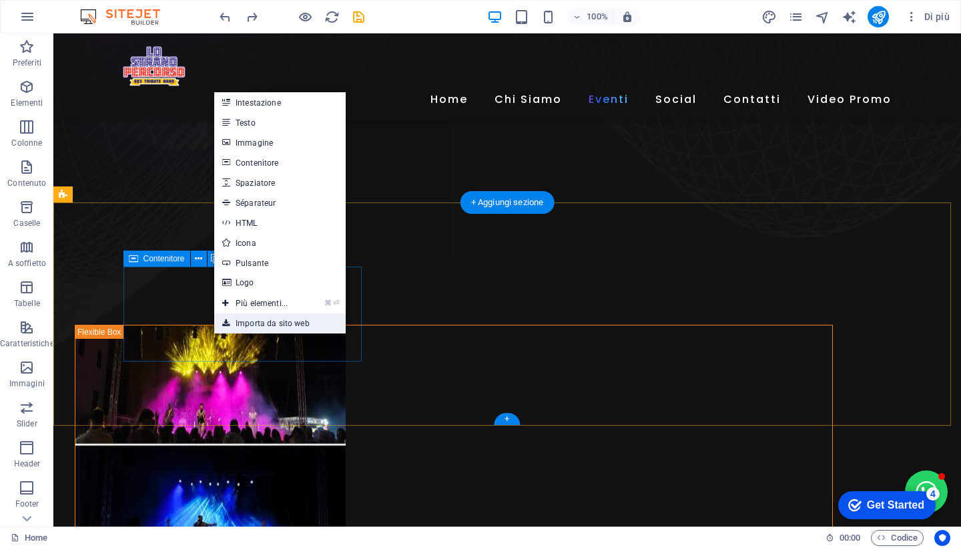
click at [272, 320] on link "Importa da sito web" at bounding box center [280, 323] width 132 height 20
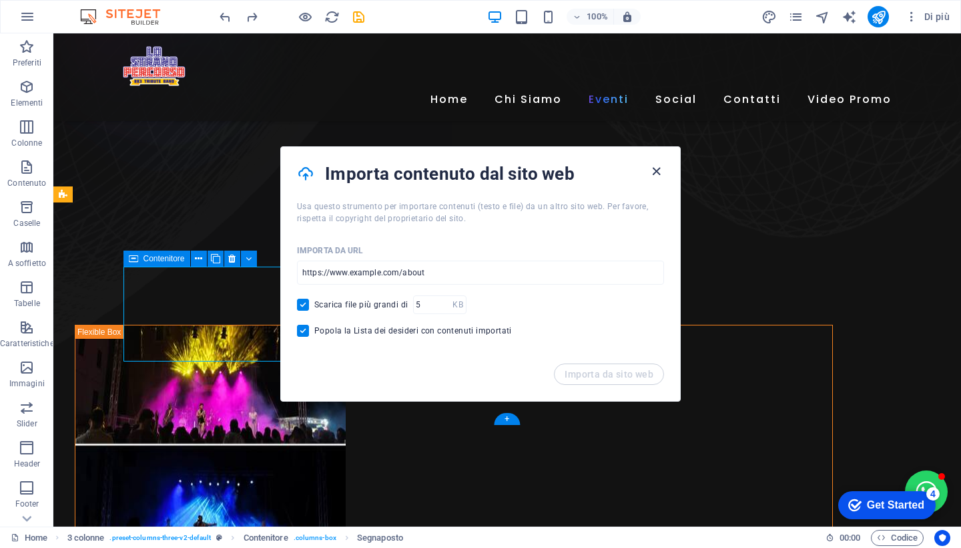
click at [658, 172] on icon "button" at bounding box center [656, 171] width 15 height 15
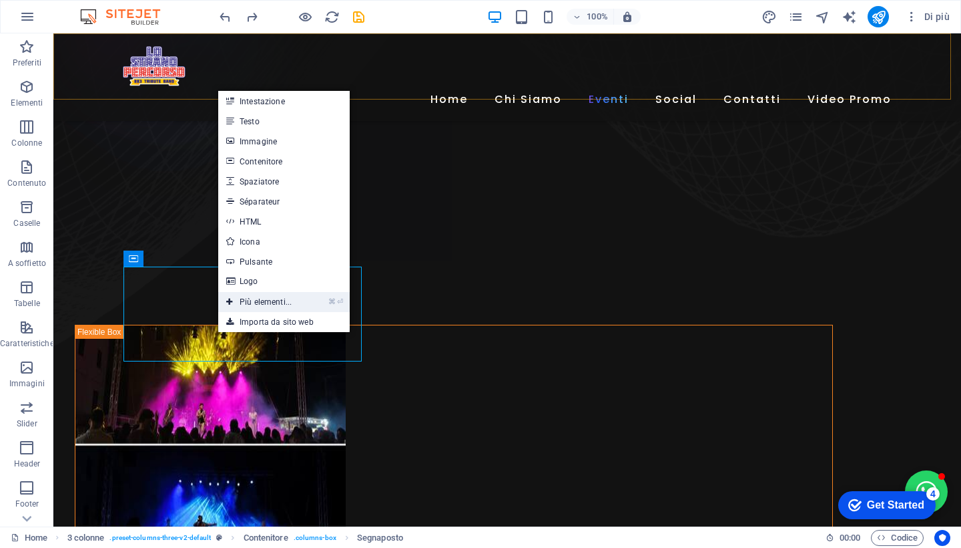
click at [271, 299] on link "⌘ ⏎ Più elementi..." at bounding box center [258, 302] width 81 height 20
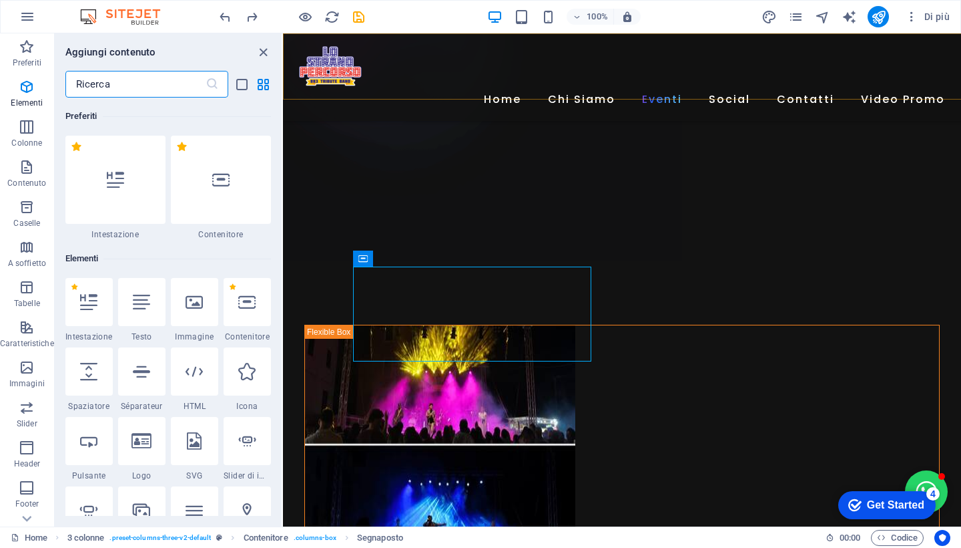
click at [271, 299] on div "Preferiti 1 Star Intestazione 1 Star Contenitore Elementi 1 Star Intestazione 1…" at bounding box center [168, 306] width 227 height 418
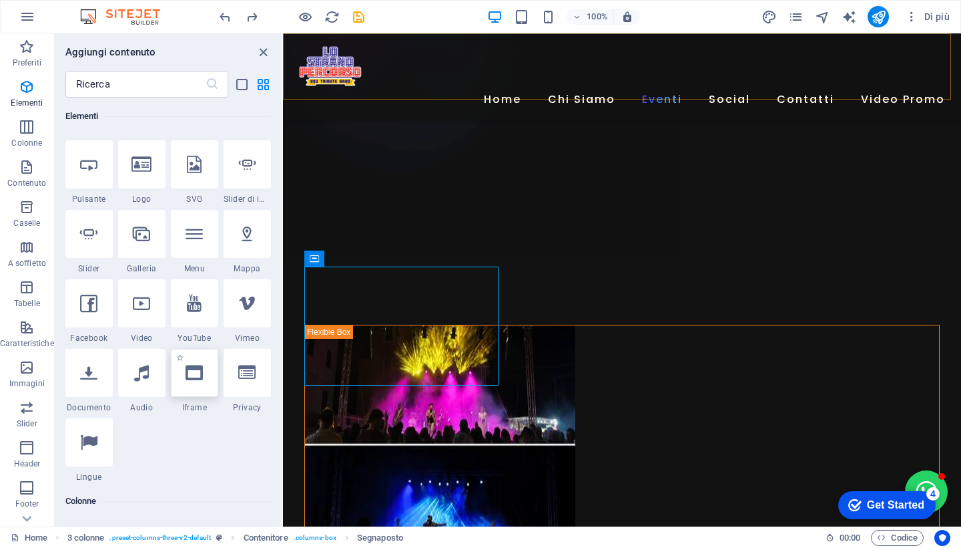
scroll to position [277, 0]
click at [197, 370] on icon at bounding box center [194, 371] width 17 height 17
select select "%"
select select "px"
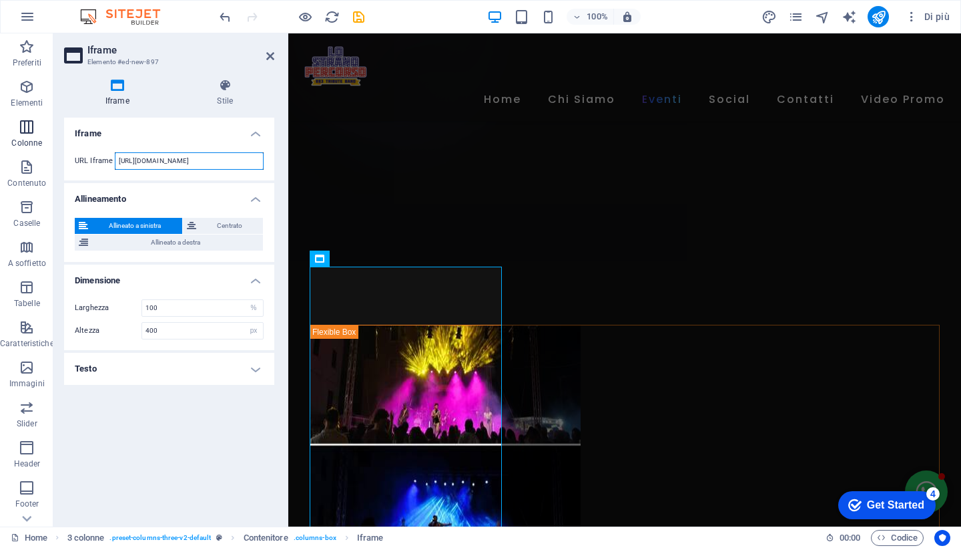
drag, startPoint x: 234, startPoint y: 162, endPoint x: 0, endPoint y: 125, distance: 236.7
click at [0, 125] on section "Preferiti Elementi Colonne Contenuto Caselle A soffietto Tabelle Caratteristich…" at bounding box center [480, 279] width 961 height 493
paste input "www.facebook.com/LoStranoPercorso883/reel"
type input "https://www.facebook.com/LoStranoPercorso883/reels/"
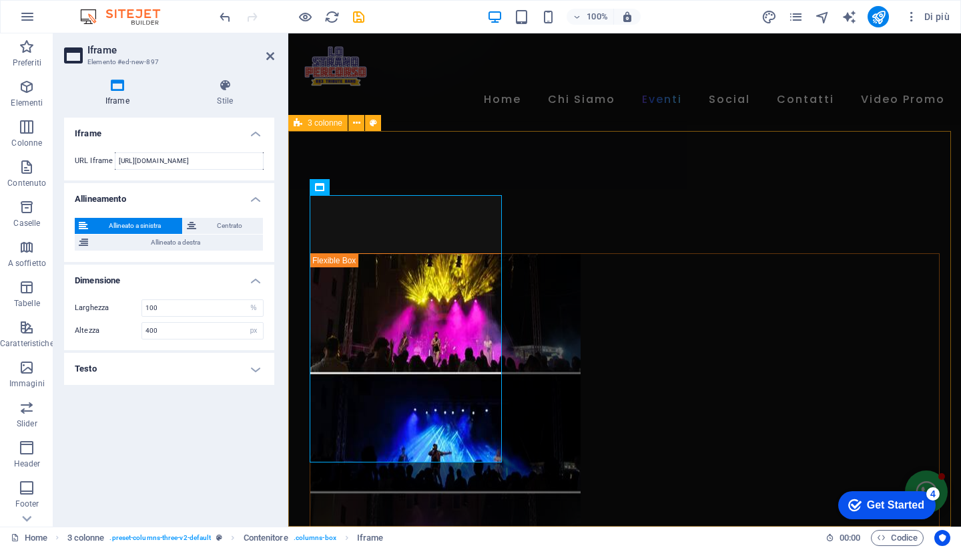
scroll to position [985, 0]
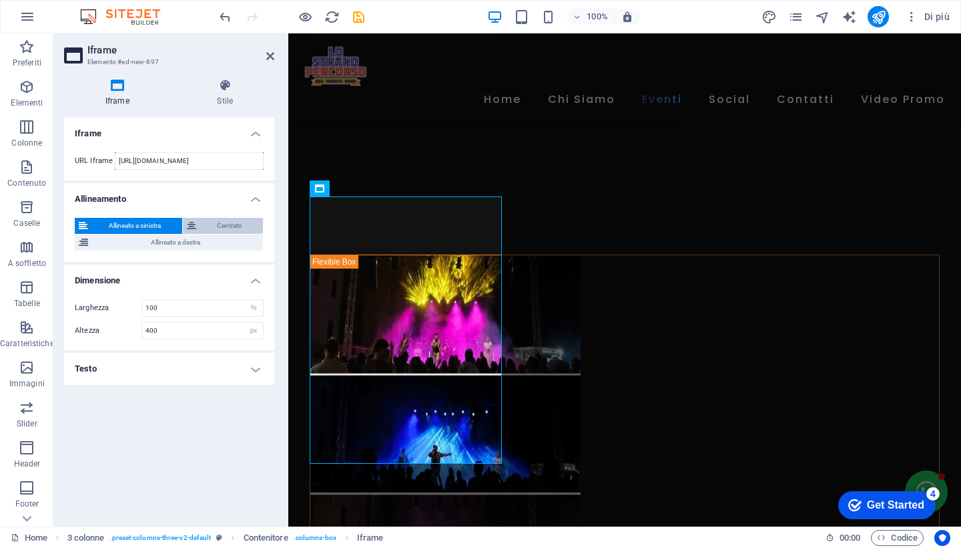
click at [222, 219] on span "Centrato" at bounding box center [229, 226] width 59 height 16
click at [154, 223] on span "Allineato a sinistra" at bounding box center [135, 226] width 86 height 16
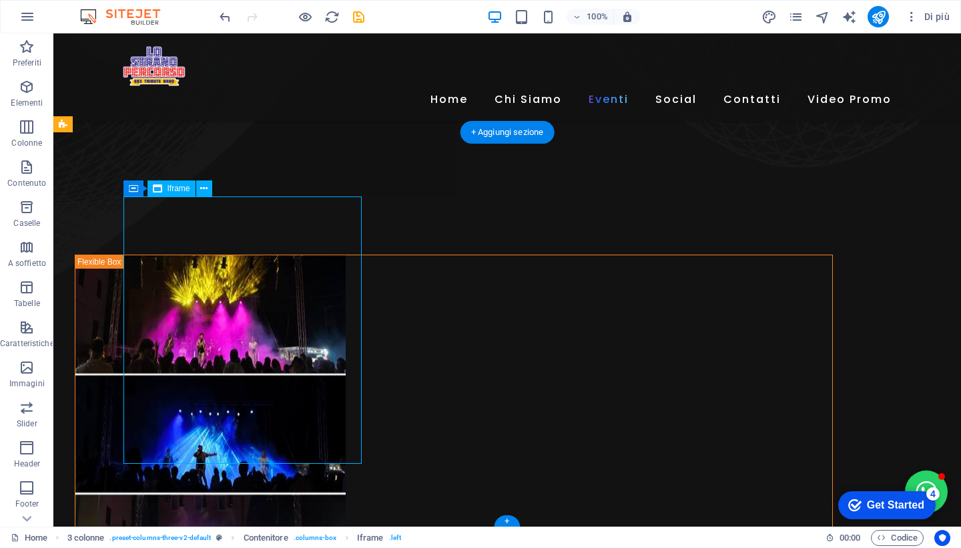
select select "%"
select select "px"
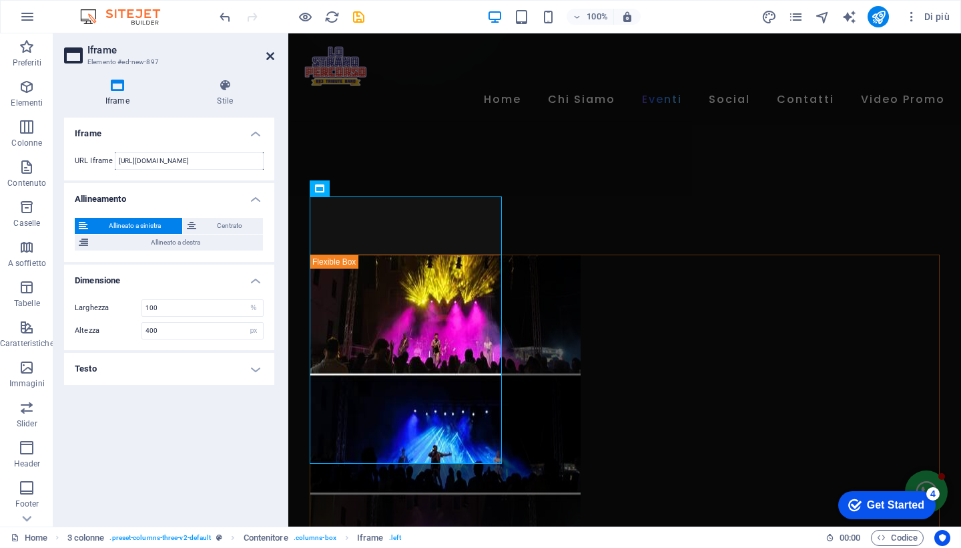
click at [271, 55] on icon at bounding box center [270, 56] width 8 height 11
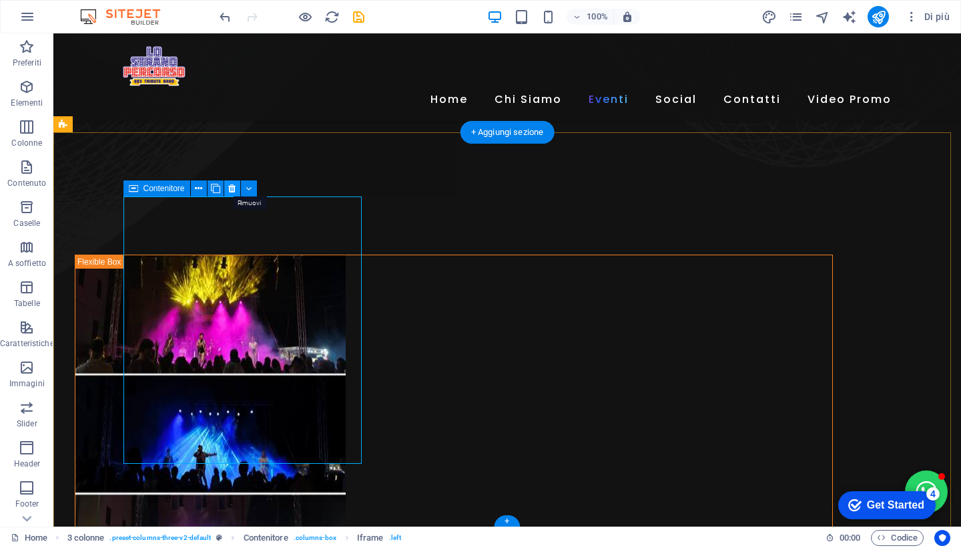
click at [230, 190] on icon at bounding box center [231, 189] width 7 height 14
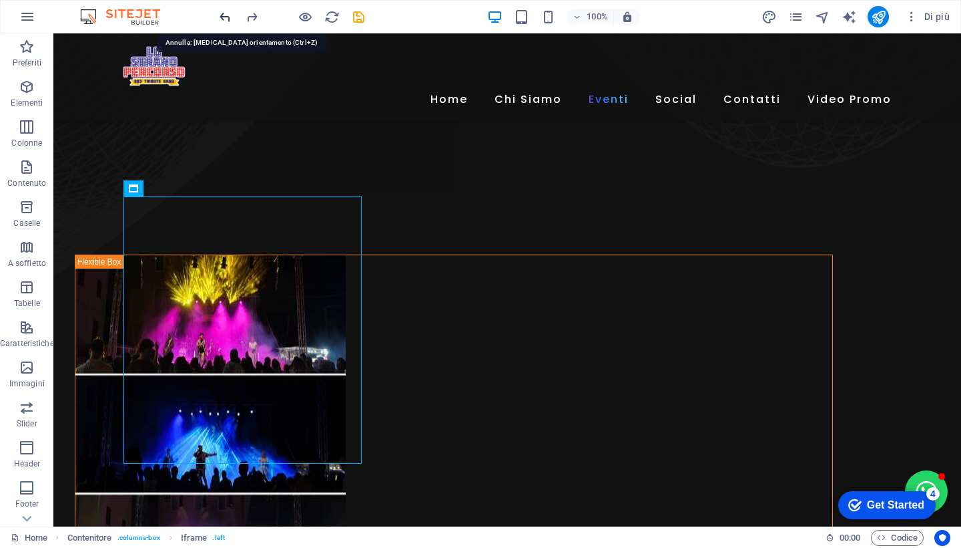
click at [224, 16] on icon "undo" at bounding box center [225, 16] width 15 height 15
click at [228, 18] on icon "undo" at bounding box center [225, 16] width 15 height 15
click at [228, 13] on icon "undo" at bounding box center [225, 16] width 15 height 15
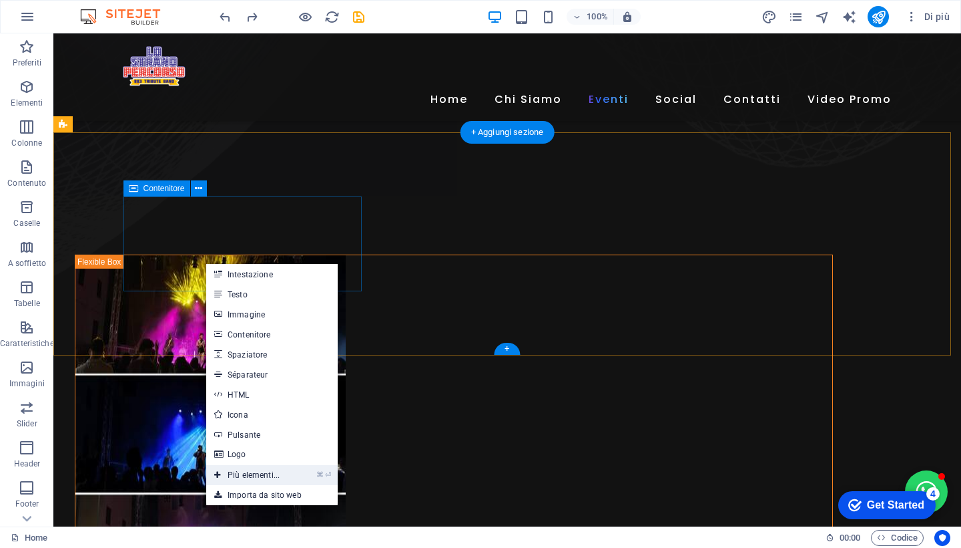
click at [258, 475] on link "⌘ ⏎ Più elementi..." at bounding box center [246, 475] width 81 height 20
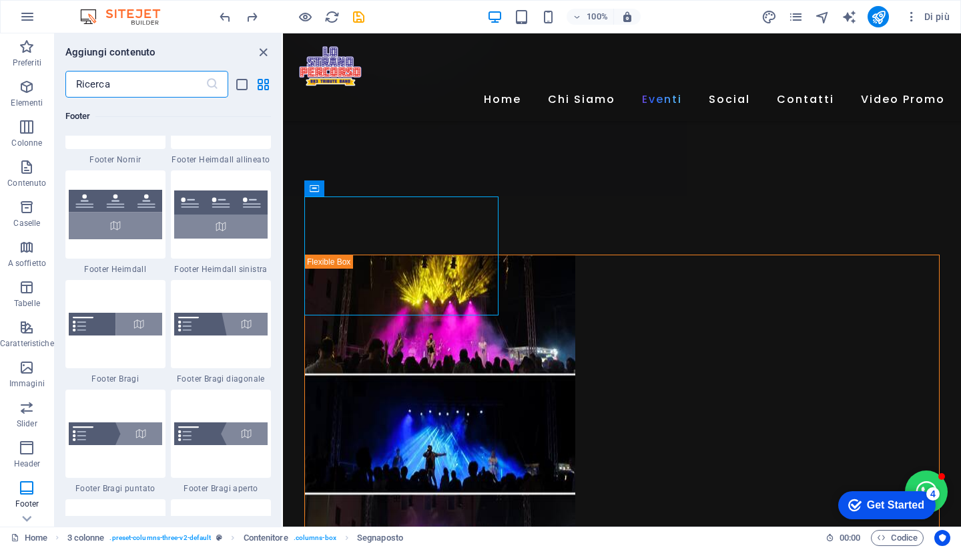
scroll to position [9024, 0]
click at [132, 82] on input "text" at bounding box center [135, 84] width 140 height 27
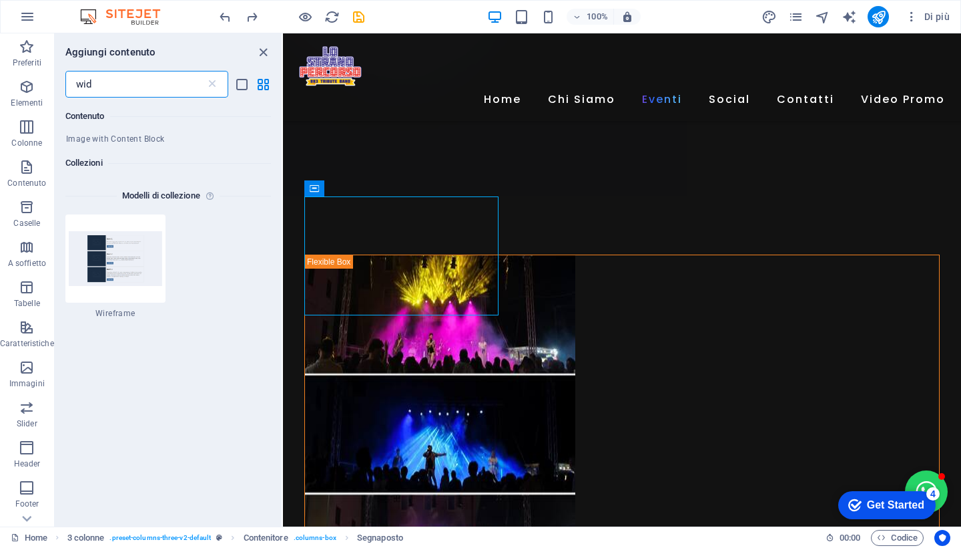
scroll to position [0, 0]
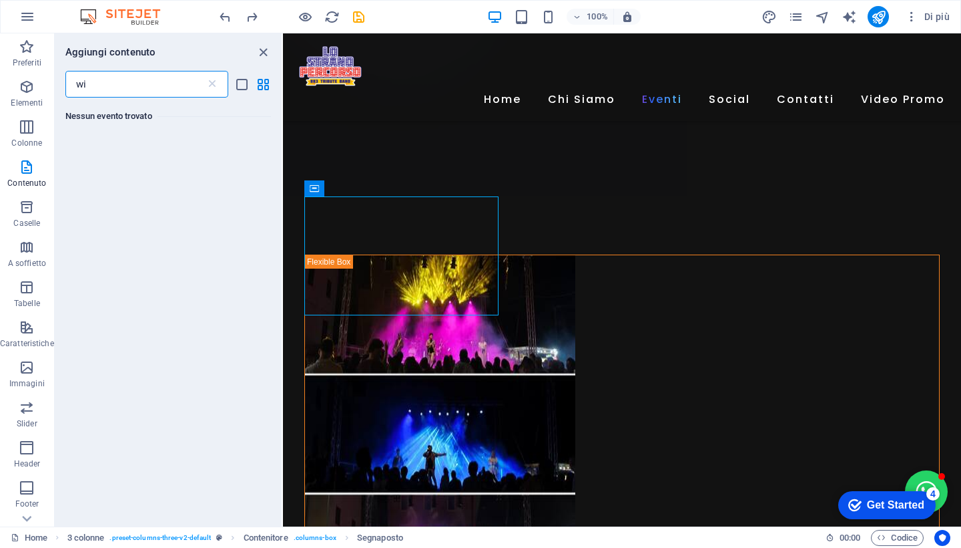
type input "w"
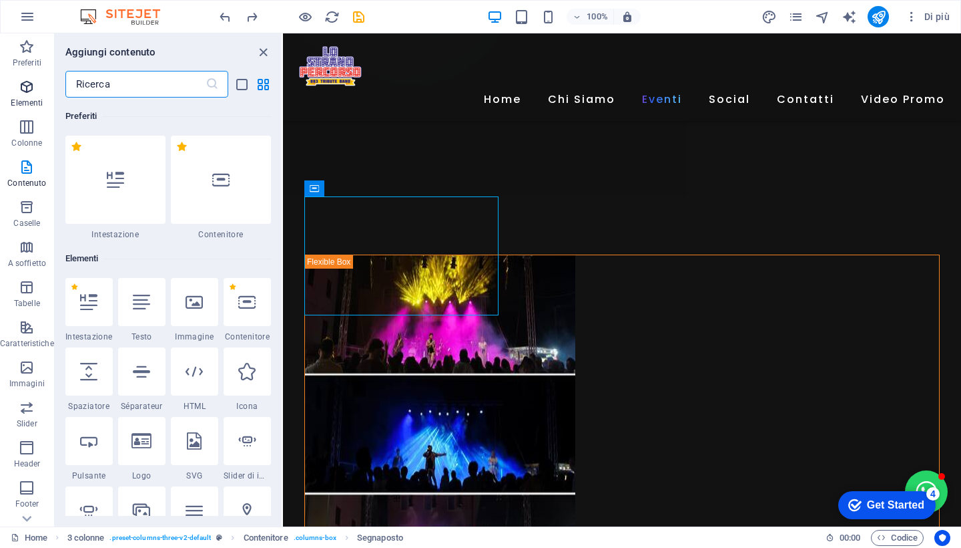
click at [27, 89] on icon "button" at bounding box center [27, 87] width 16 height 16
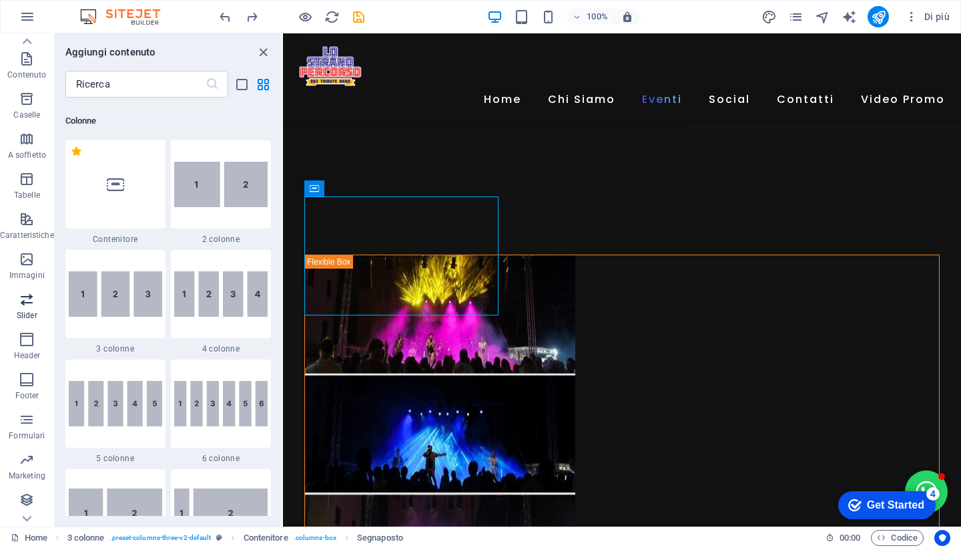
scroll to position [108, 0]
click at [165, 91] on input "text" at bounding box center [135, 84] width 140 height 27
type input "e"
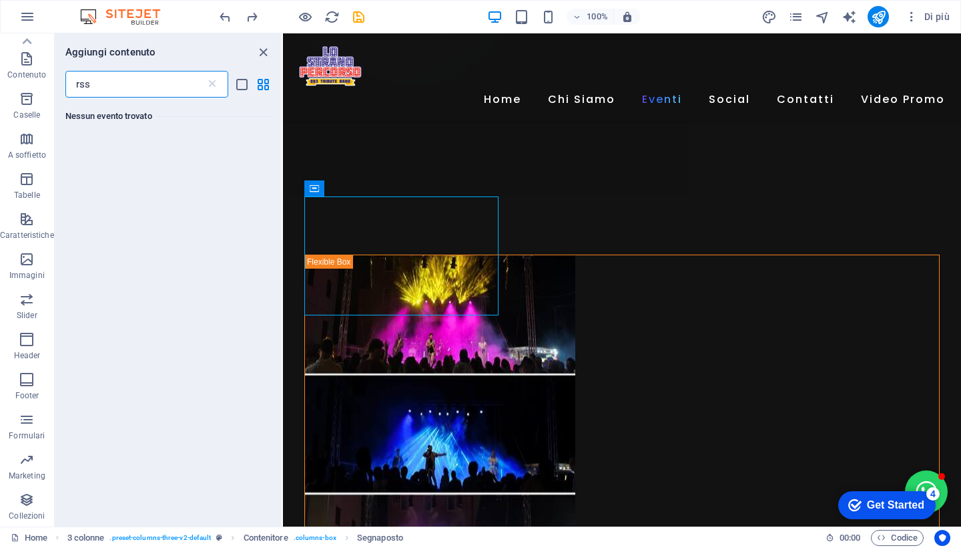
scroll to position [0, 0]
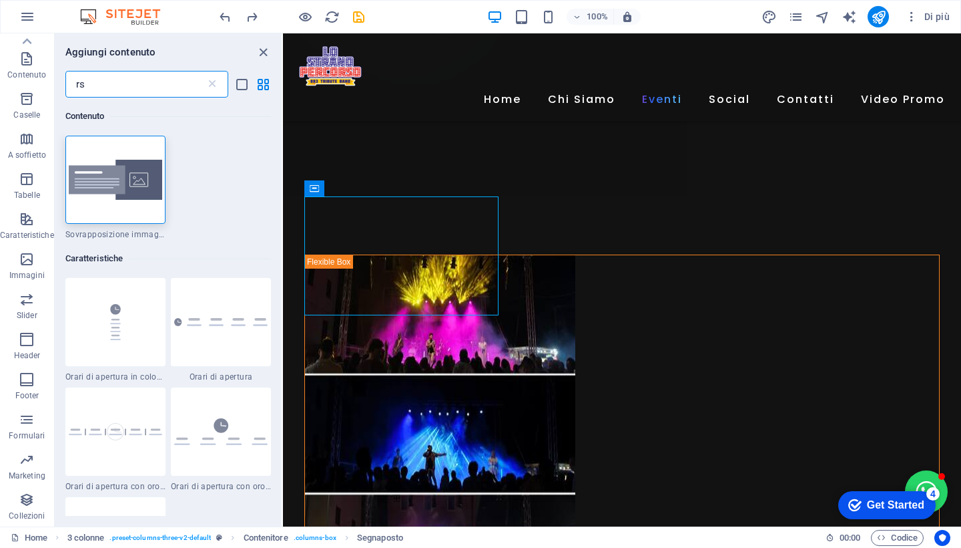
type input "r"
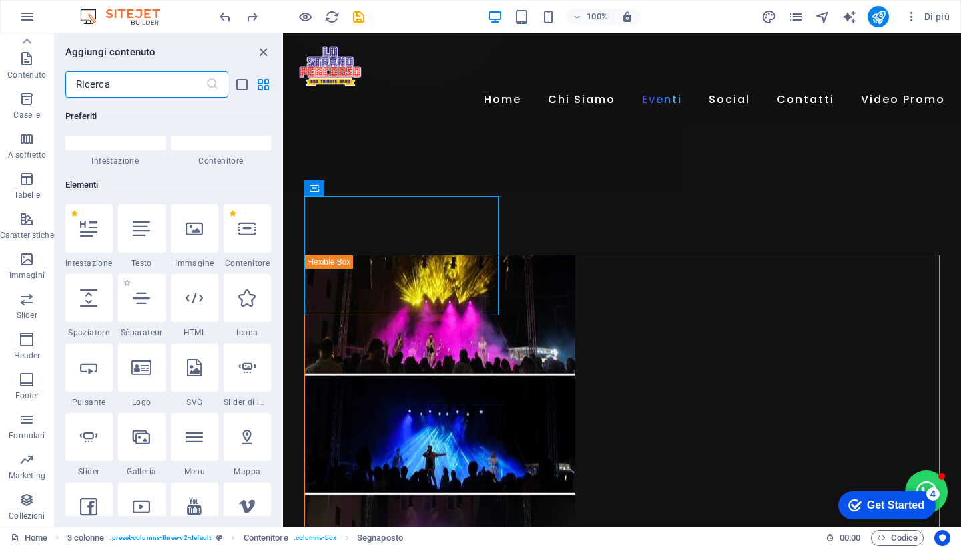
scroll to position [73, 0]
click at [199, 306] on icon at bounding box center [194, 298] width 17 height 17
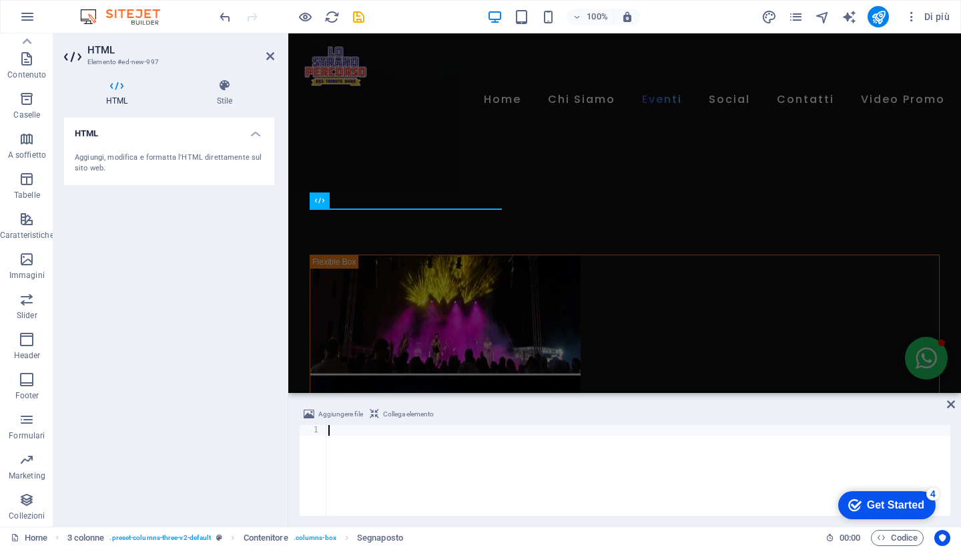
scroll to position [853, 0]
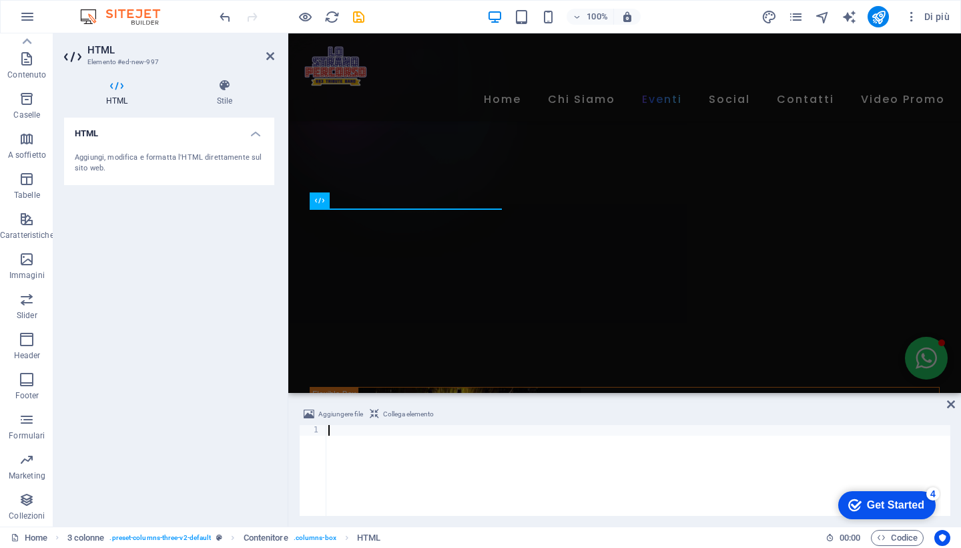
click at [412, 412] on span "Collega elemento" at bounding box center [408, 414] width 51 height 16
click at [392, 413] on span "Collega elemento" at bounding box center [408, 414] width 51 height 16
click at [353, 434] on div at bounding box center [638, 481] width 625 height 112
click at [223, 19] on icon "undo" at bounding box center [225, 16] width 15 height 15
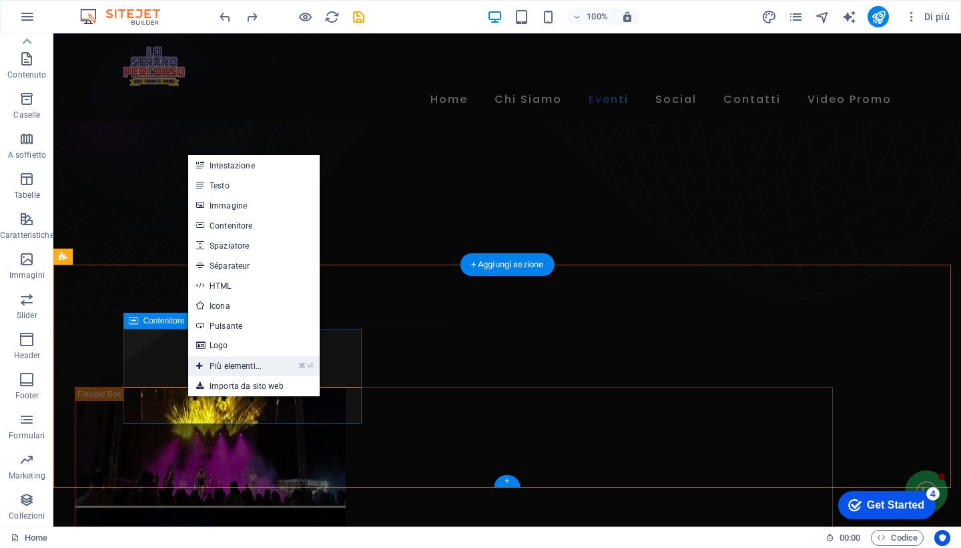
click at [256, 365] on link "⌘ ⏎ Più elementi..." at bounding box center [228, 366] width 81 height 20
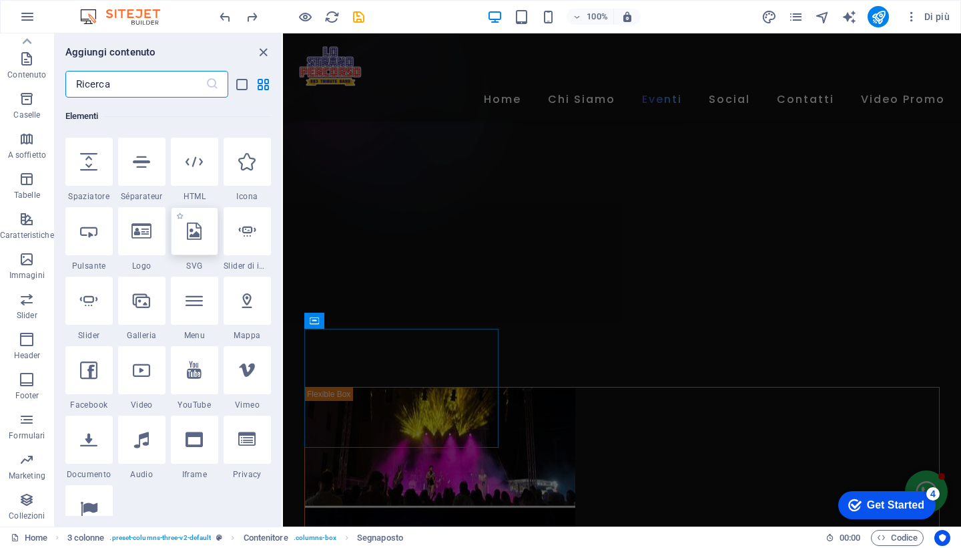
scroll to position [218, 0]
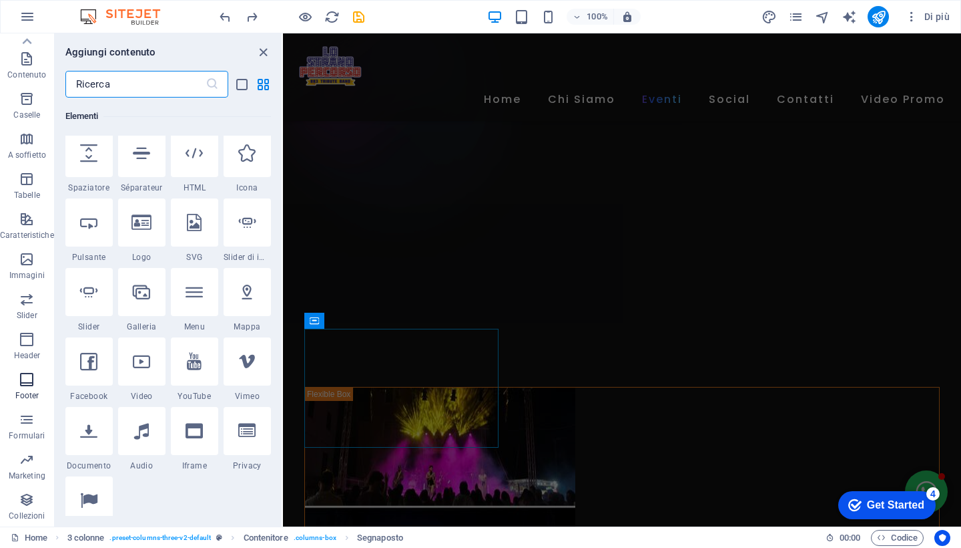
click at [23, 391] on p "Footer" at bounding box center [27, 395] width 24 height 11
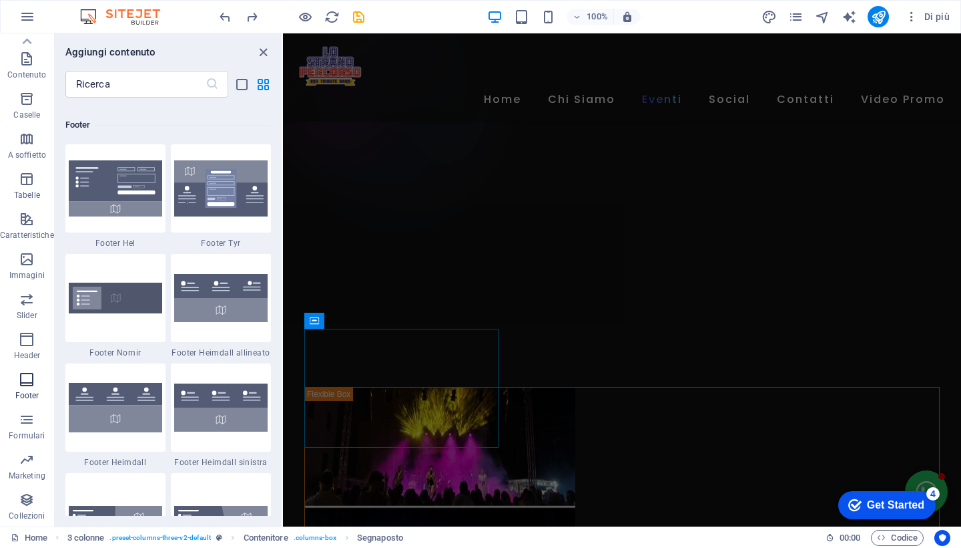
scroll to position [8839, 0]
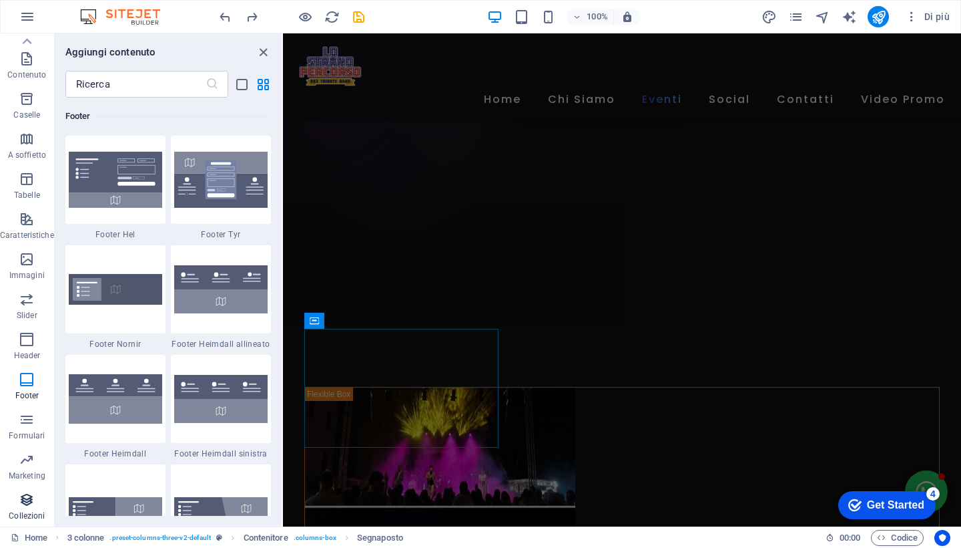
click at [26, 513] on p "Collezioni" at bounding box center [27, 515] width 36 height 11
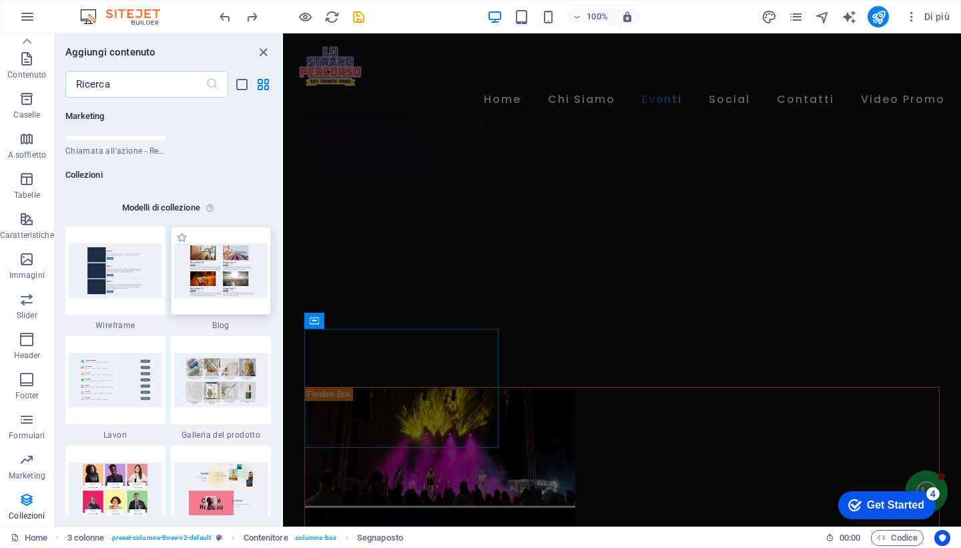
scroll to position [12265, 0]
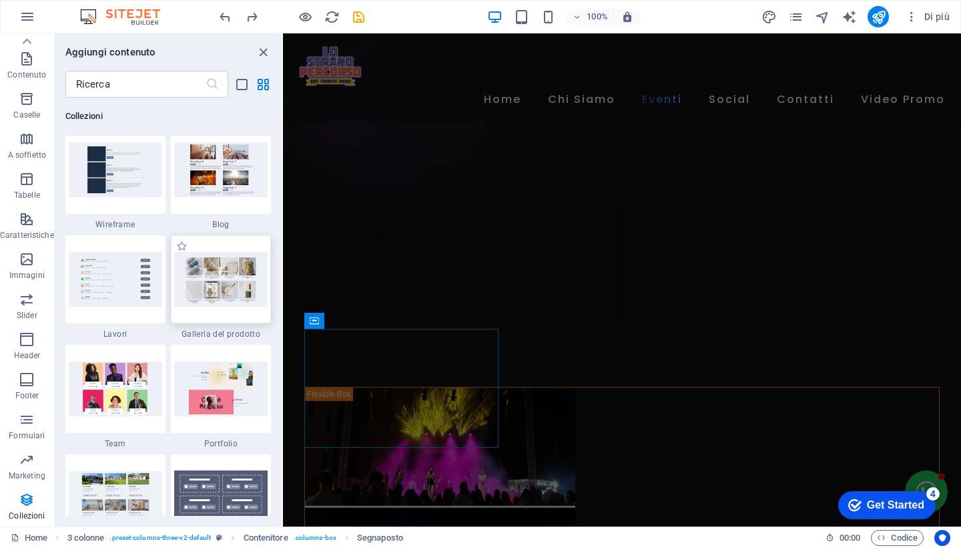
click at [217, 292] on img at bounding box center [220, 279] width 93 height 55
click at [219, 278] on img at bounding box center [220, 279] width 93 height 55
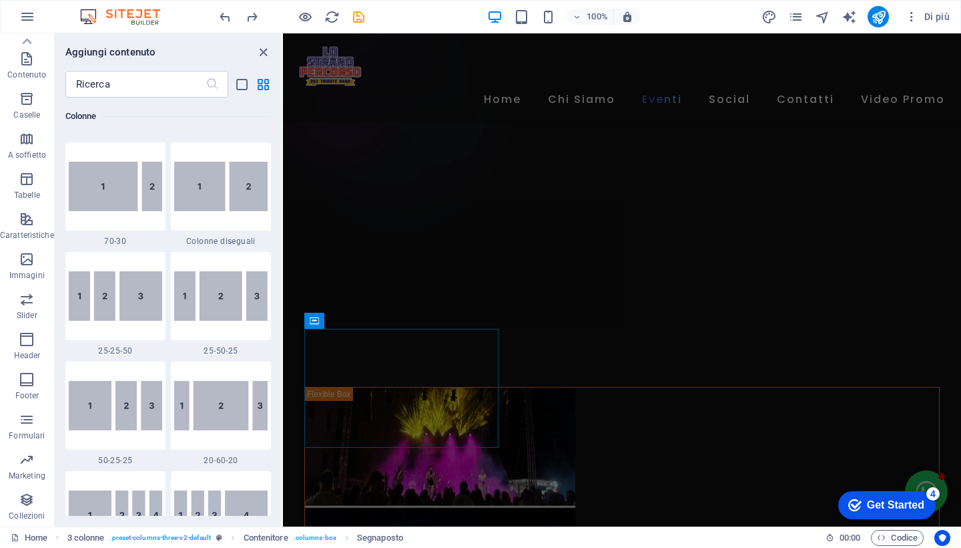
scroll to position [1206, 0]
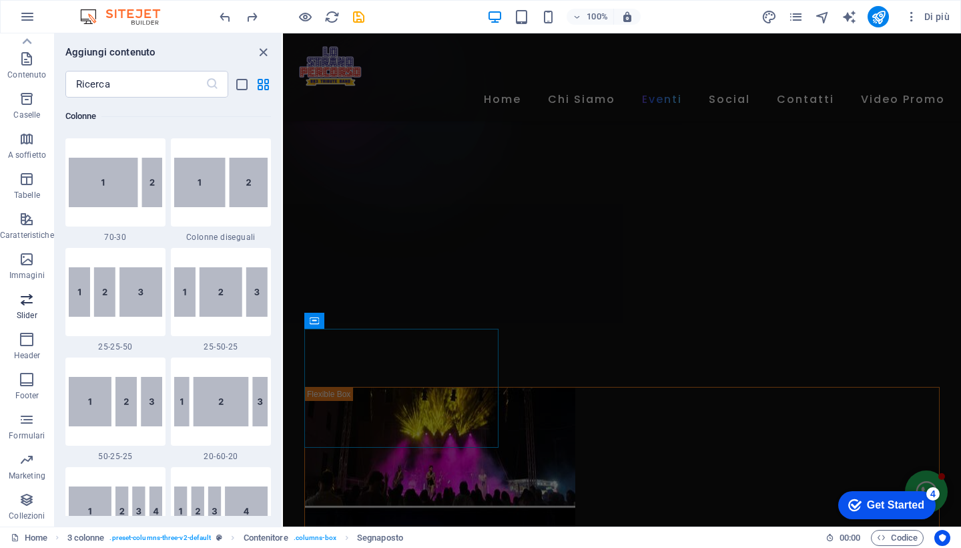
click at [19, 305] on icon "button" at bounding box center [27, 299] width 16 height 16
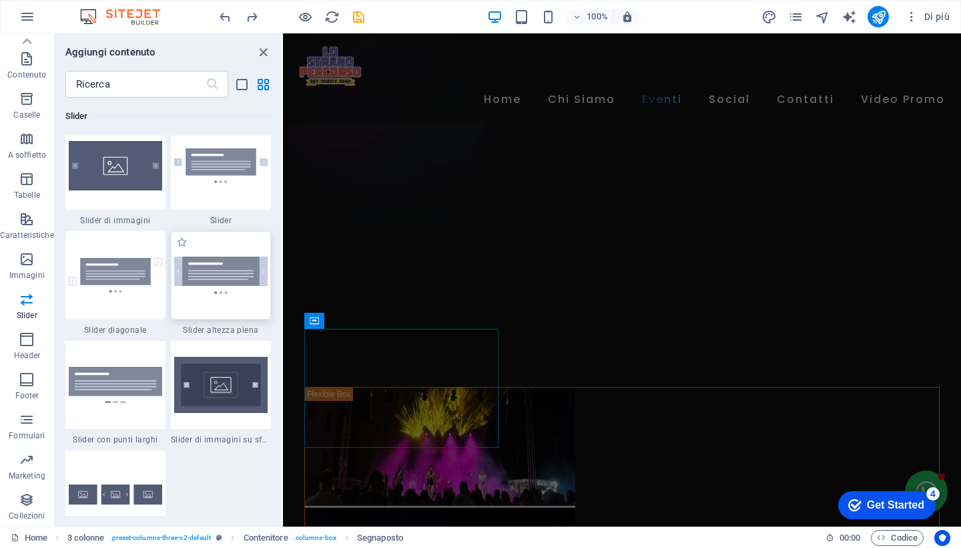
scroll to position [7578, 0]
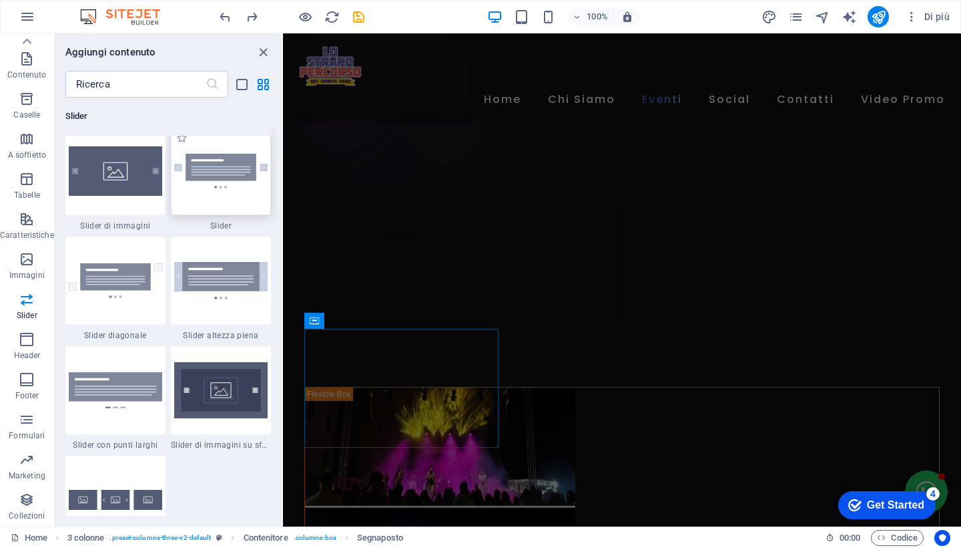
click at [226, 172] on img at bounding box center [220, 171] width 93 height 35
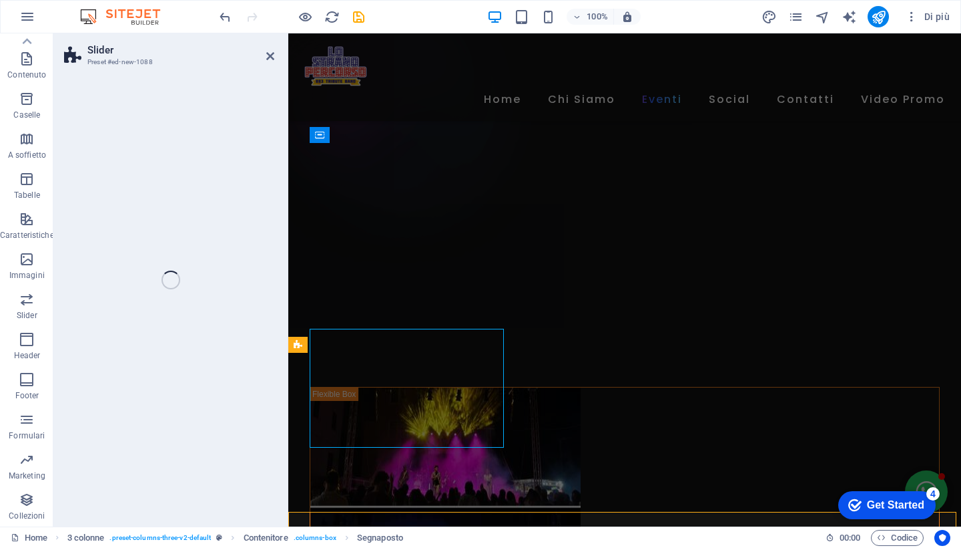
click at [218, 168] on div "Slider Preset #ed-new-1088 Trascina qui per sostituire il contenuto esistente. …" at bounding box center [507, 279] width 908 height 493
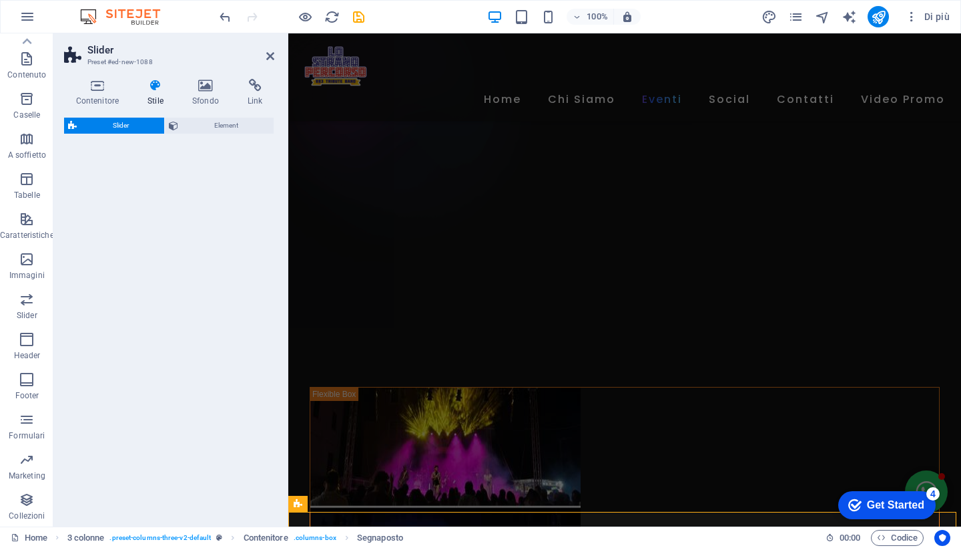
click at [218, 168] on div "Slider Preset #ed-new-1088 Contenitore Stile Sfondo Link Dimensione Altezza Pre…" at bounding box center [507, 279] width 908 height 493
select select "rem"
select select "px"
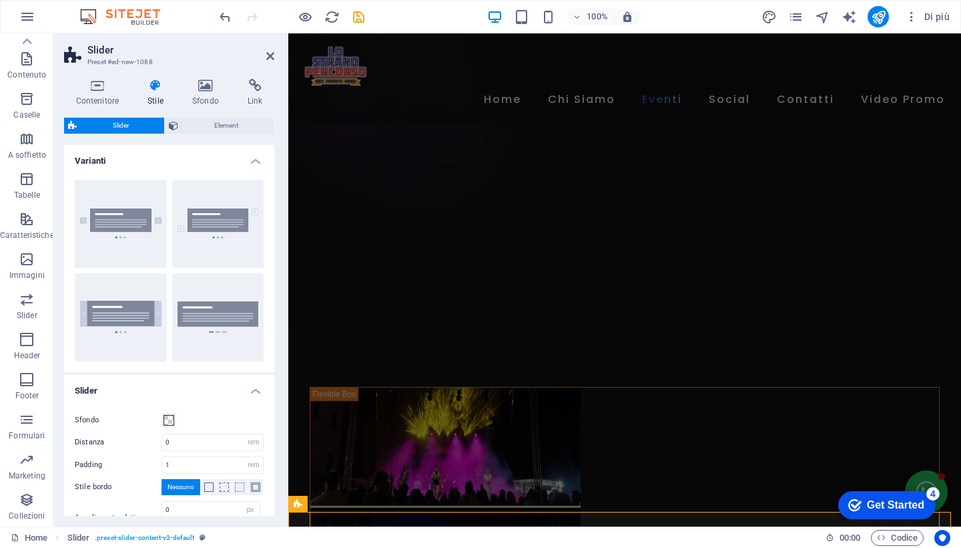
scroll to position [0, 0]
click at [257, 86] on icon at bounding box center [255, 85] width 39 height 13
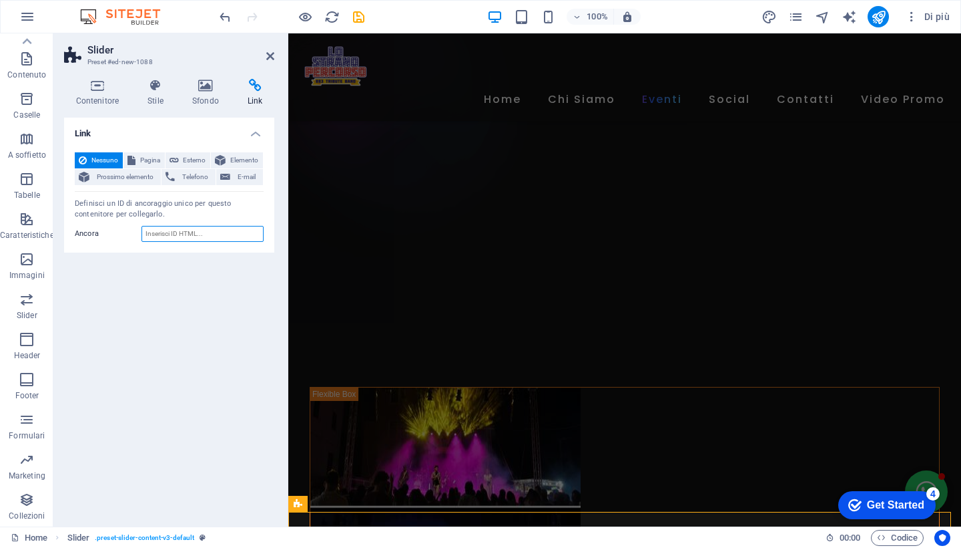
click at [170, 235] on input "Ancora" at bounding box center [203, 234] width 122 height 16
paste input "https://www.facebook.com/LoStranoPercorso883/reels/"
type input "https://www.facebook.com/LoStranoPercorso883/reels/"
click at [208, 84] on icon at bounding box center [205, 85] width 50 height 13
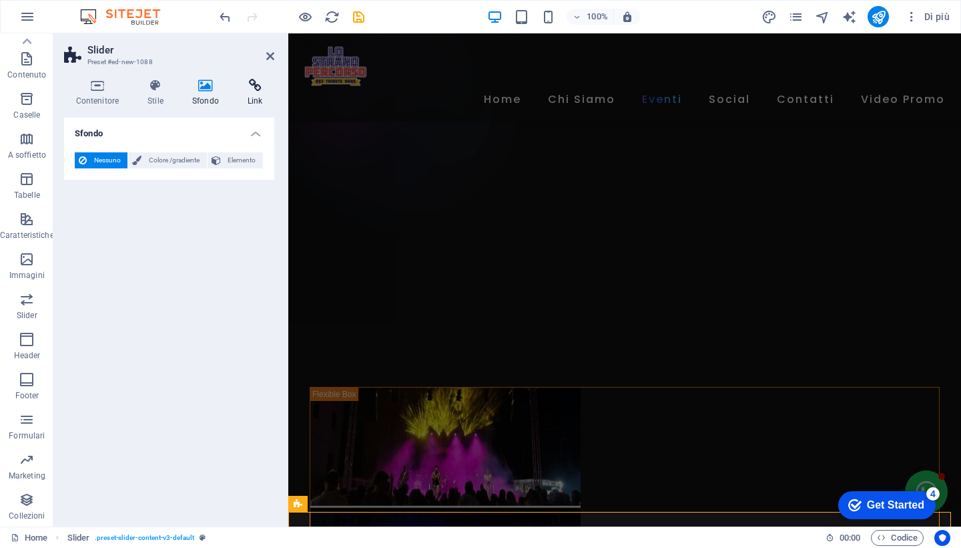
click at [252, 87] on icon at bounding box center [255, 85] width 39 height 13
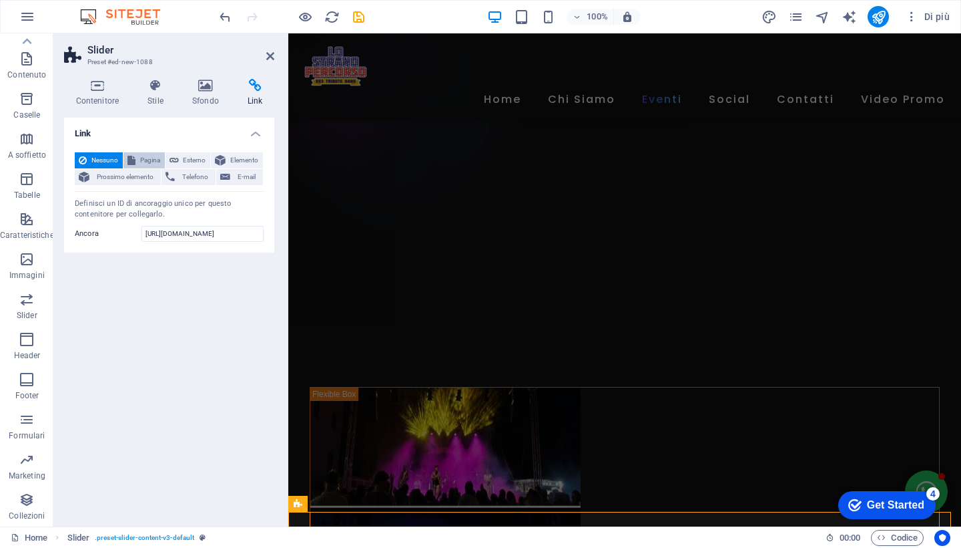
click at [150, 160] on span "Pagina" at bounding box center [150, 160] width 21 height 16
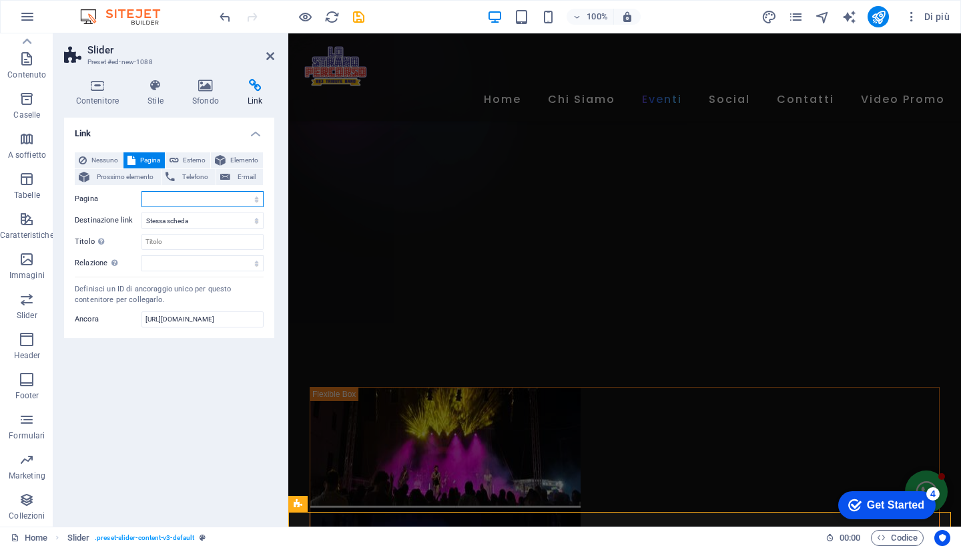
select select "1"
type input "F"
type input "Facebook"
click at [158, 87] on icon at bounding box center [155, 85] width 39 height 13
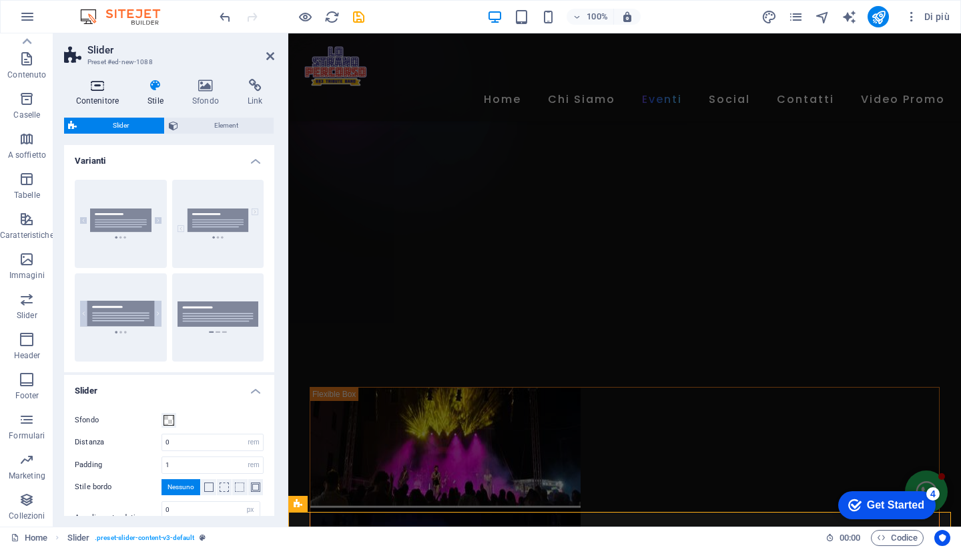
click at [93, 89] on icon at bounding box center [97, 85] width 67 height 13
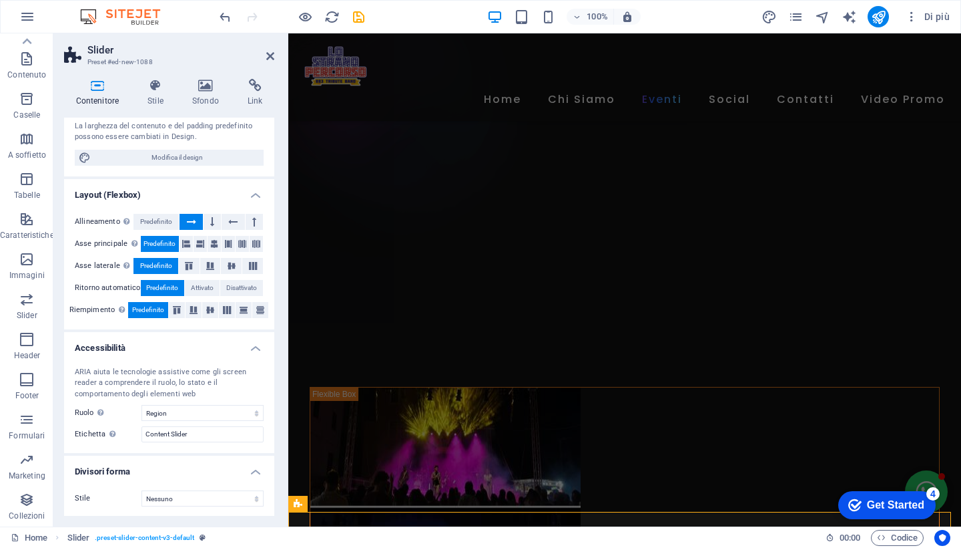
scroll to position [118, 0]
click at [150, 85] on icon at bounding box center [155, 85] width 39 height 13
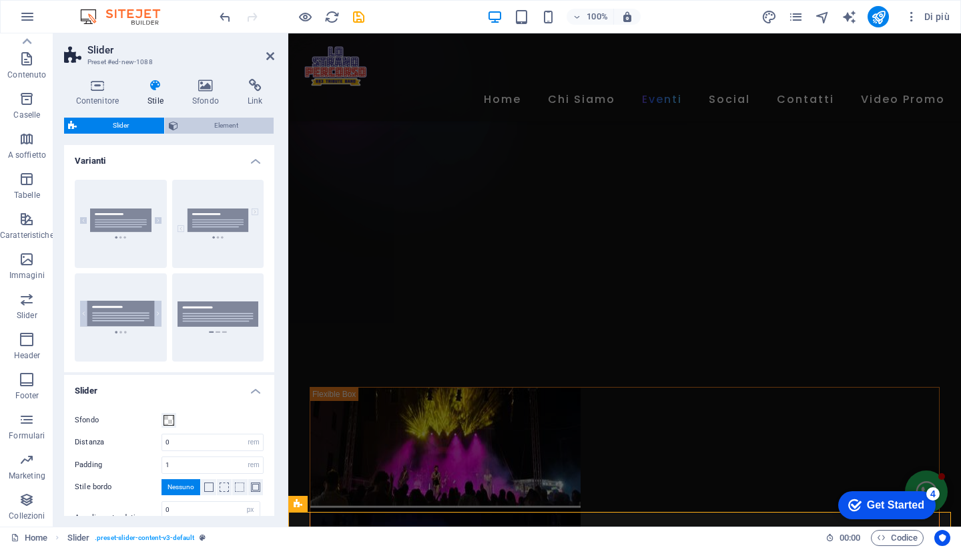
click at [238, 130] on span "Element" at bounding box center [225, 126] width 87 height 16
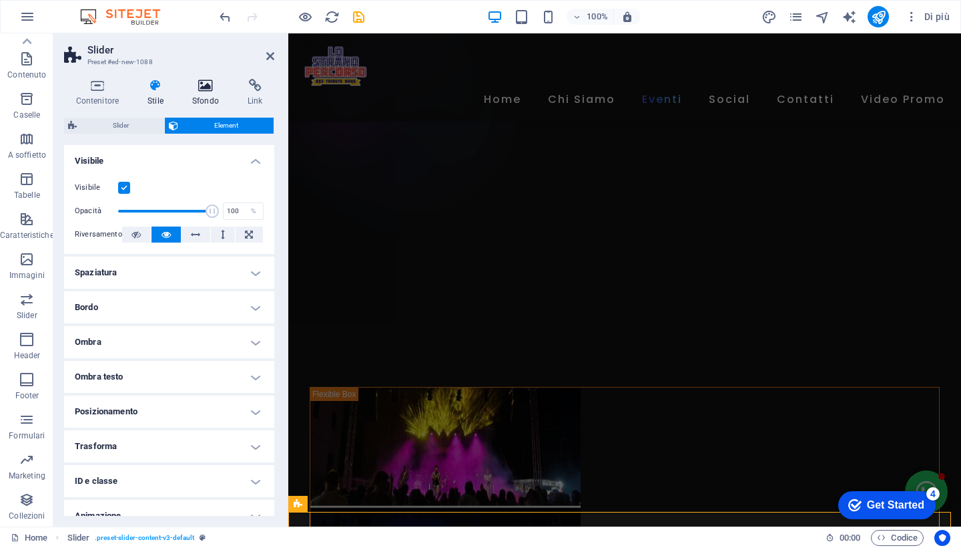
click at [206, 84] on icon at bounding box center [205, 85] width 50 height 13
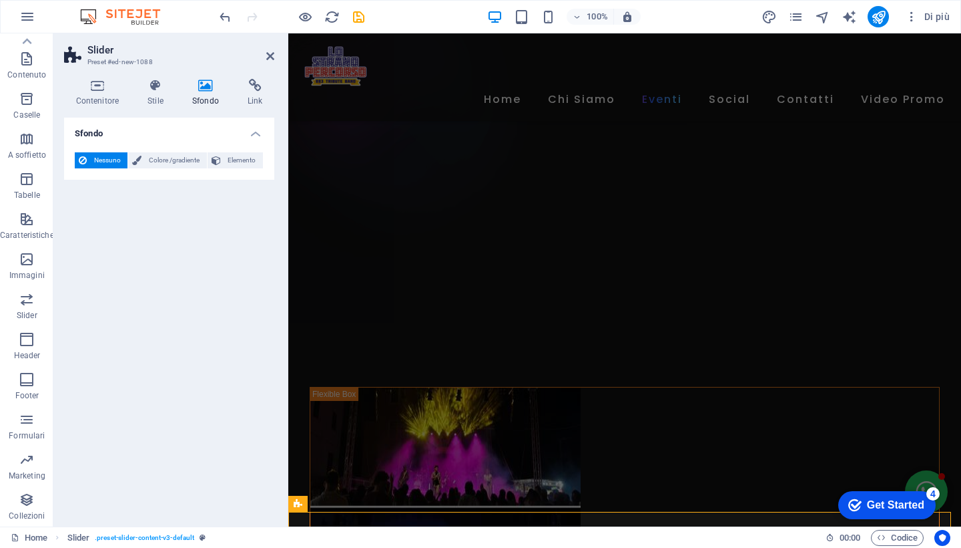
click at [254, 85] on icon at bounding box center [255, 85] width 39 height 13
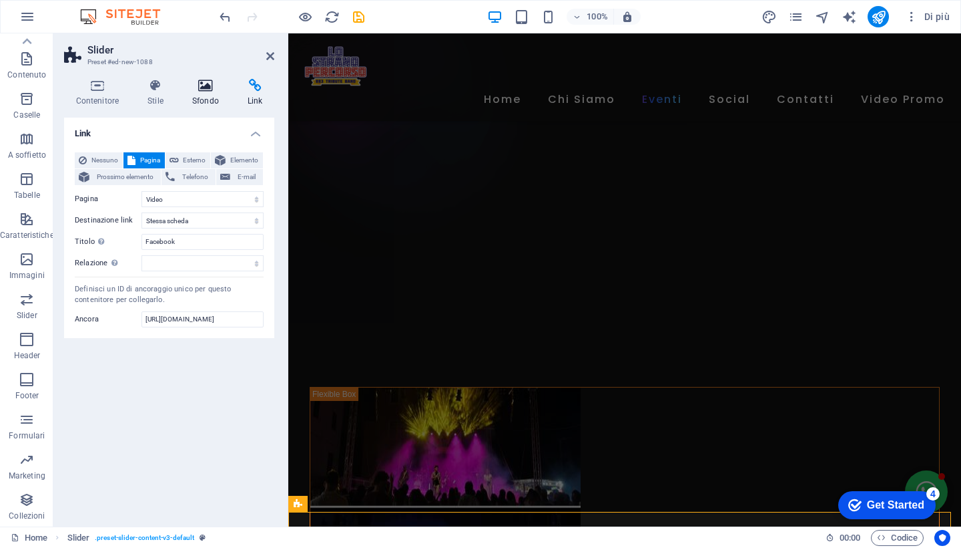
click at [199, 88] on icon at bounding box center [205, 85] width 50 height 13
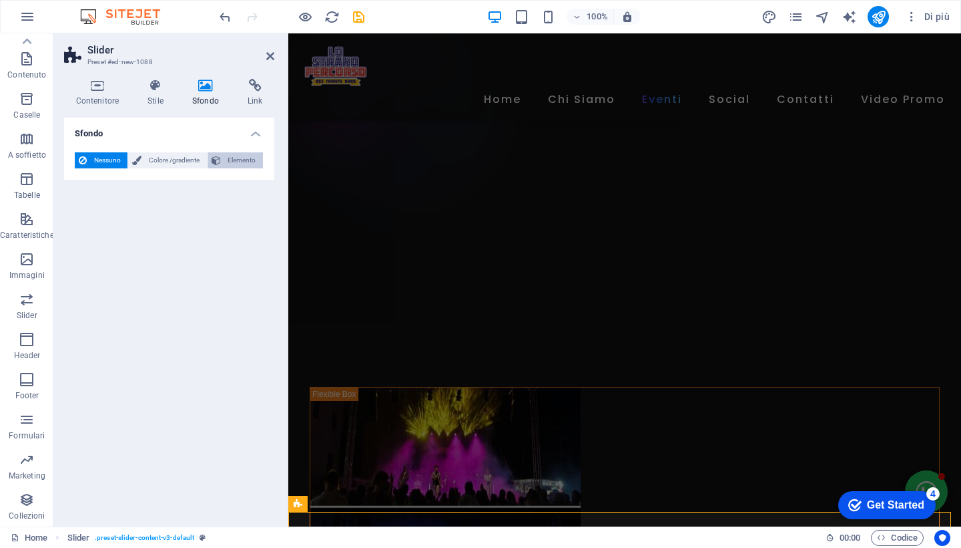
click at [224, 164] on button "Elemento" at bounding box center [235, 160] width 55 height 16
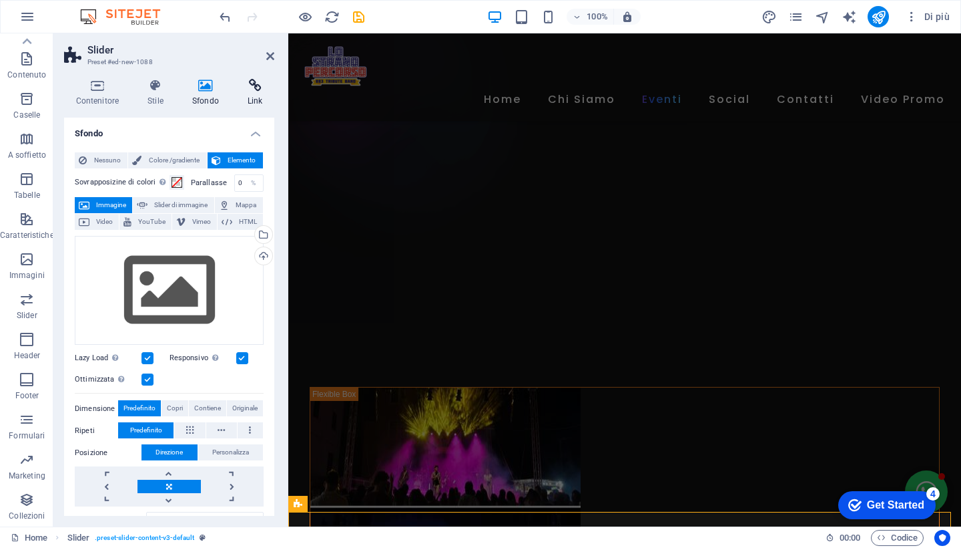
click at [257, 96] on h4 "Link" at bounding box center [255, 93] width 39 height 28
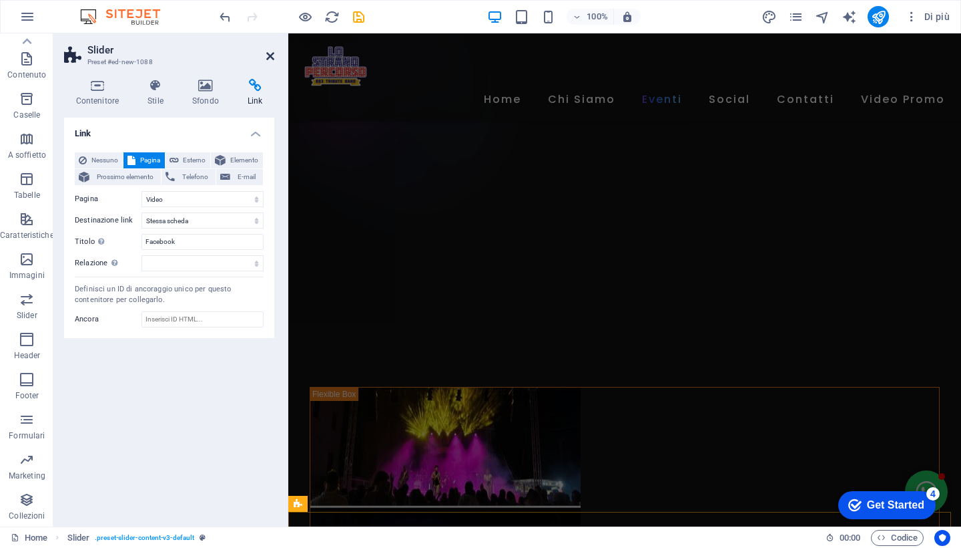
click at [270, 55] on icon at bounding box center [270, 56] width 8 height 11
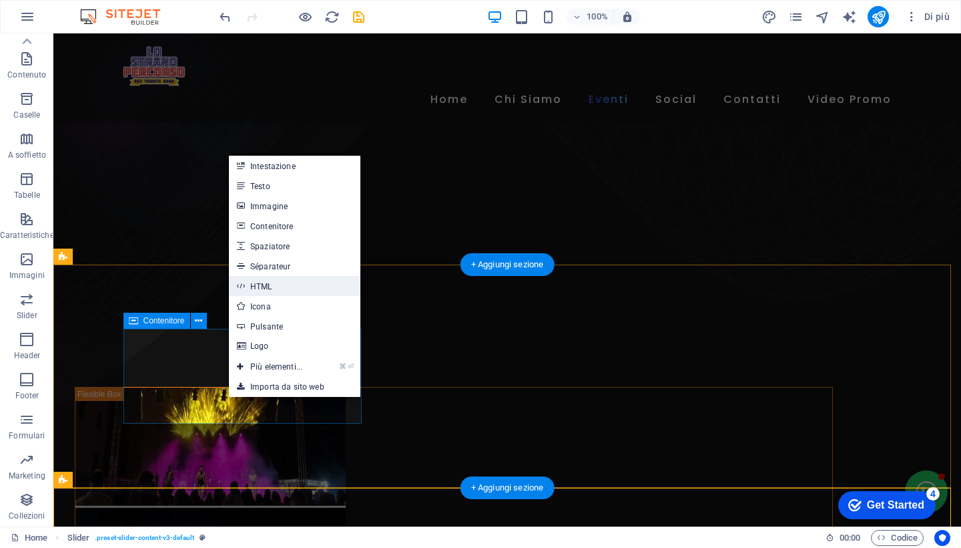
click at [286, 287] on link "HTML" at bounding box center [295, 286] width 132 height 20
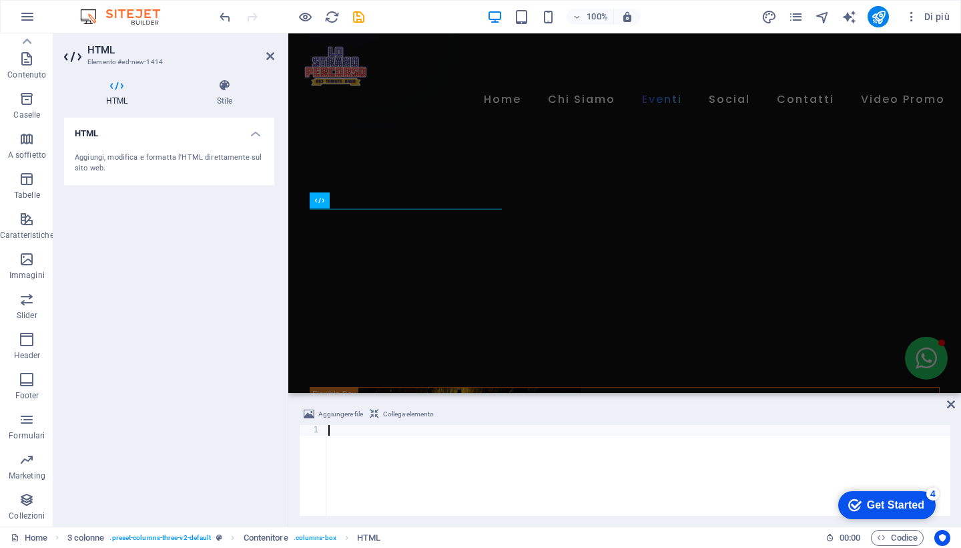
click at [205, 157] on div "Aggiungi, modifica e formatta l'HTML direttamente sul sito web." at bounding box center [169, 163] width 189 height 22
click at [257, 134] on h4 "HTML" at bounding box center [169, 130] width 210 height 24
click at [257, 134] on h4 "HTML" at bounding box center [169, 134] width 210 height 32
click at [99, 134] on h4 "HTML" at bounding box center [169, 130] width 210 height 24
click at [99, 134] on h4 "HTML" at bounding box center [169, 134] width 210 height 32
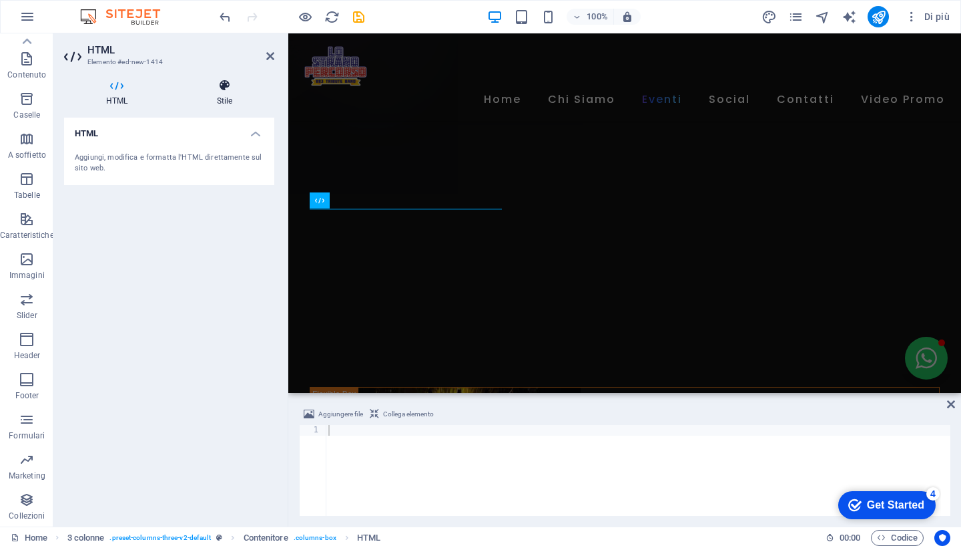
click at [226, 89] on icon at bounding box center [224, 85] width 99 height 13
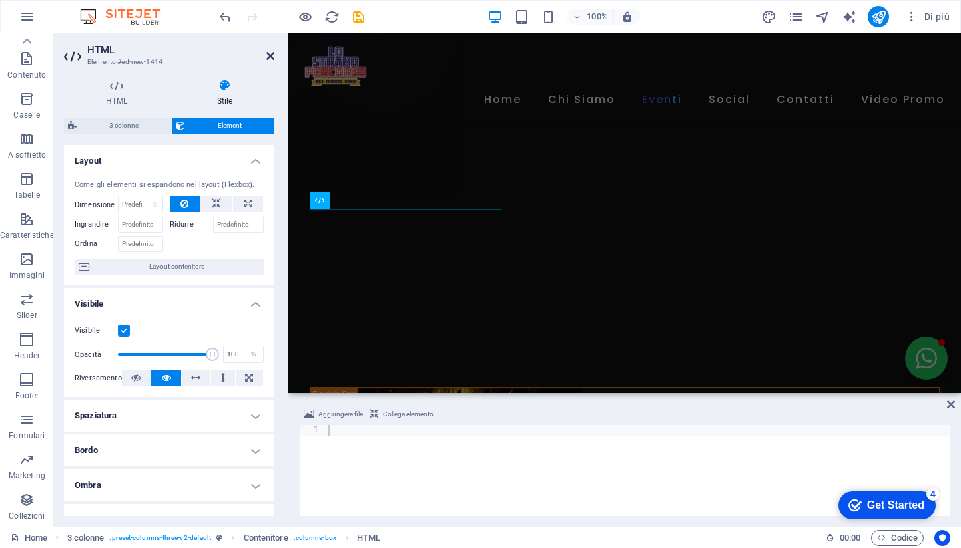
click at [271, 54] on icon at bounding box center [270, 56] width 8 height 11
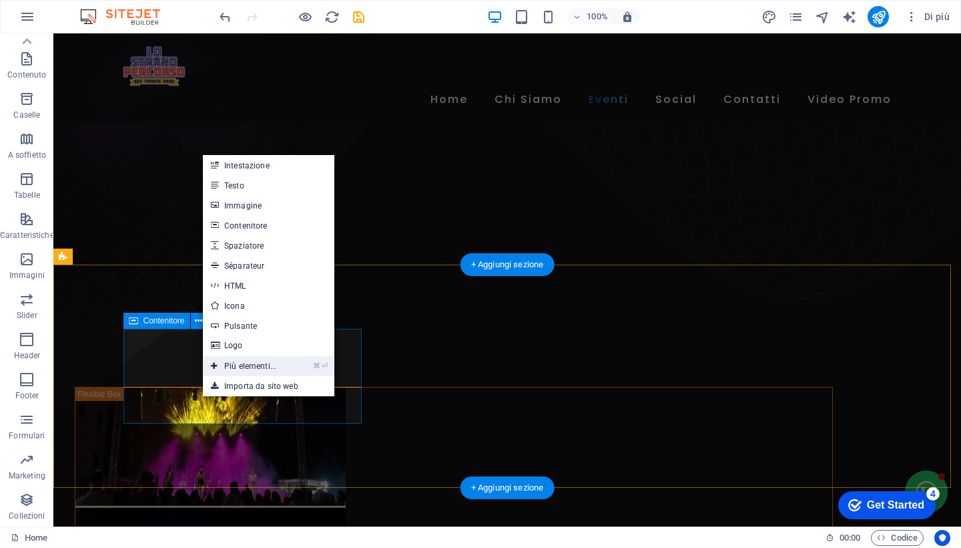
click at [258, 367] on link "⌘ ⏎ Più elementi..." at bounding box center [243, 366] width 81 height 20
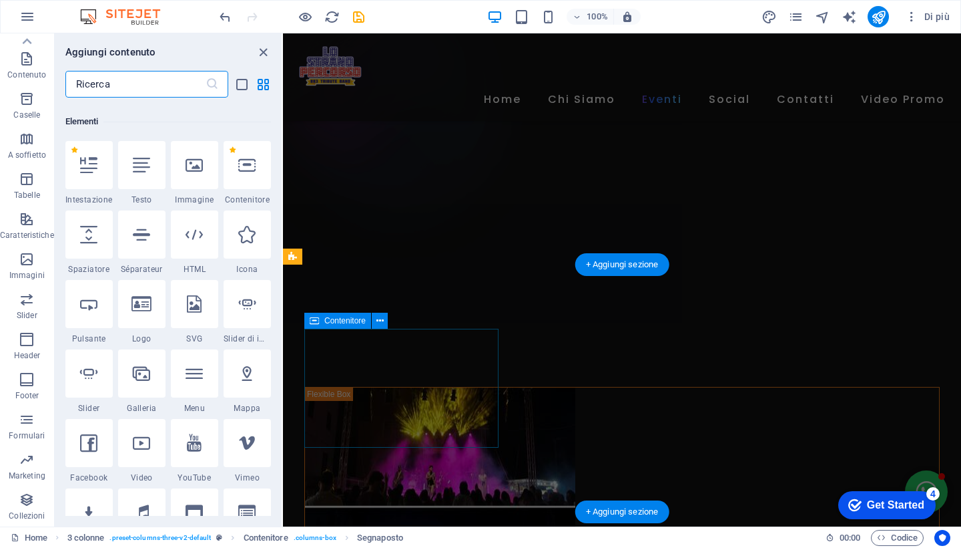
scroll to position [142, 0]
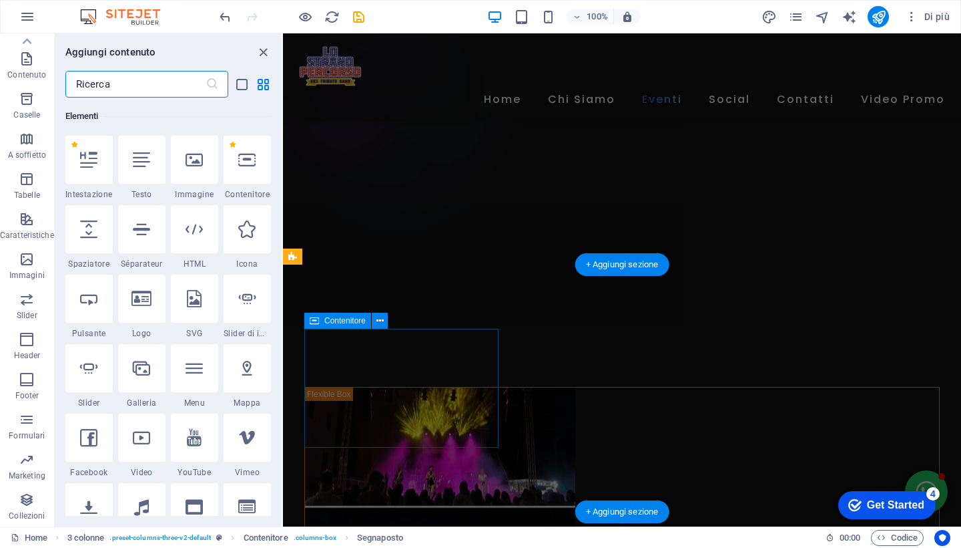
click at [155, 89] on input "text" at bounding box center [135, 84] width 140 height 27
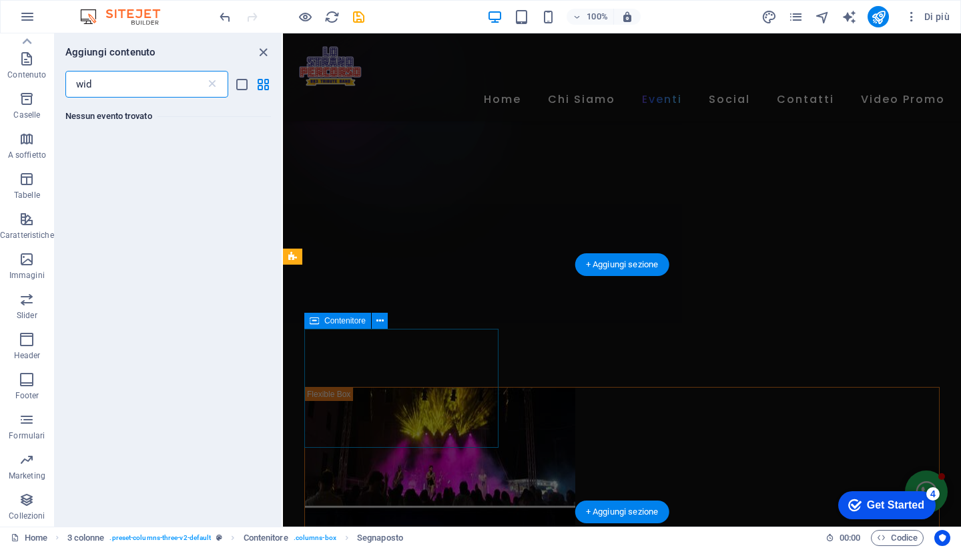
scroll to position [0, 0]
type input "w"
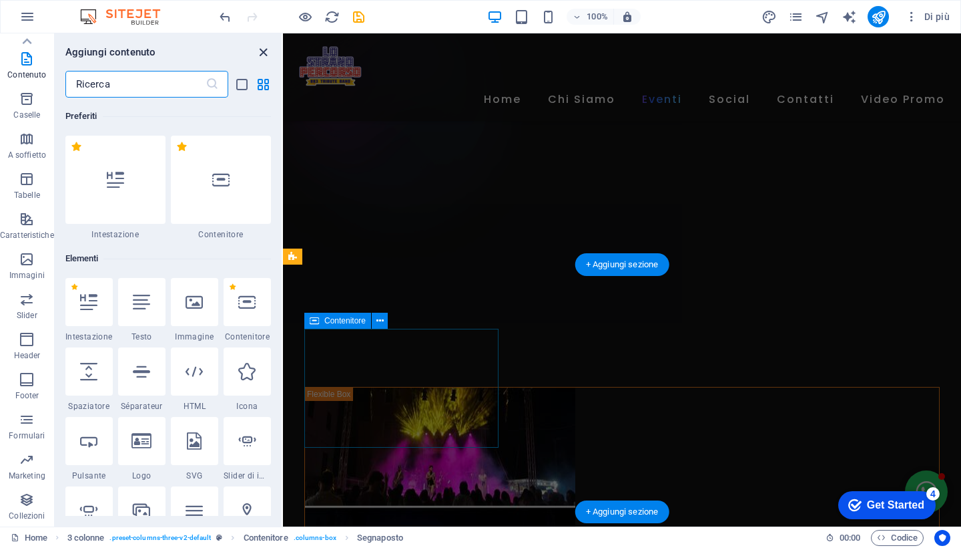
click at [264, 49] on icon "close panel" at bounding box center [263, 52] width 15 height 15
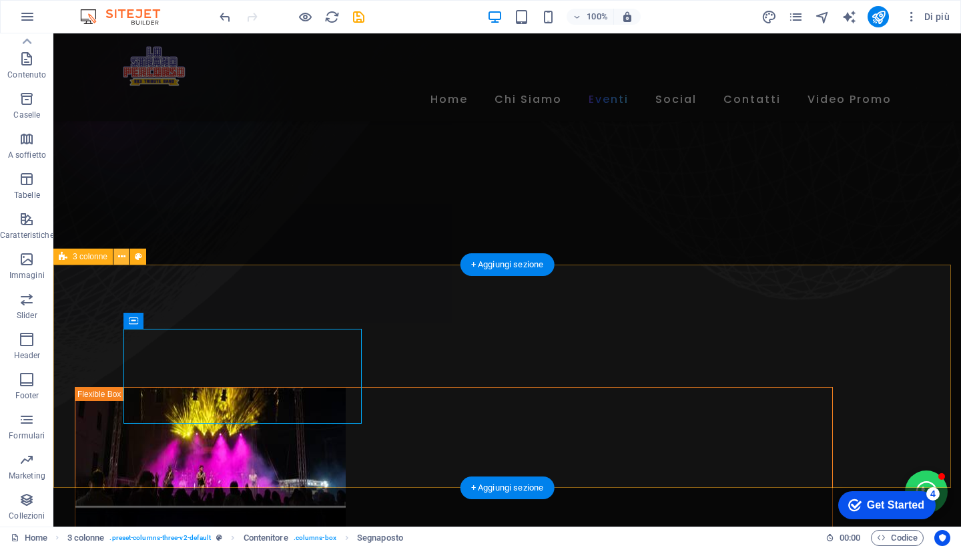
click at [120, 257] on icon at bounding box center [121, 257] width 7 height 14
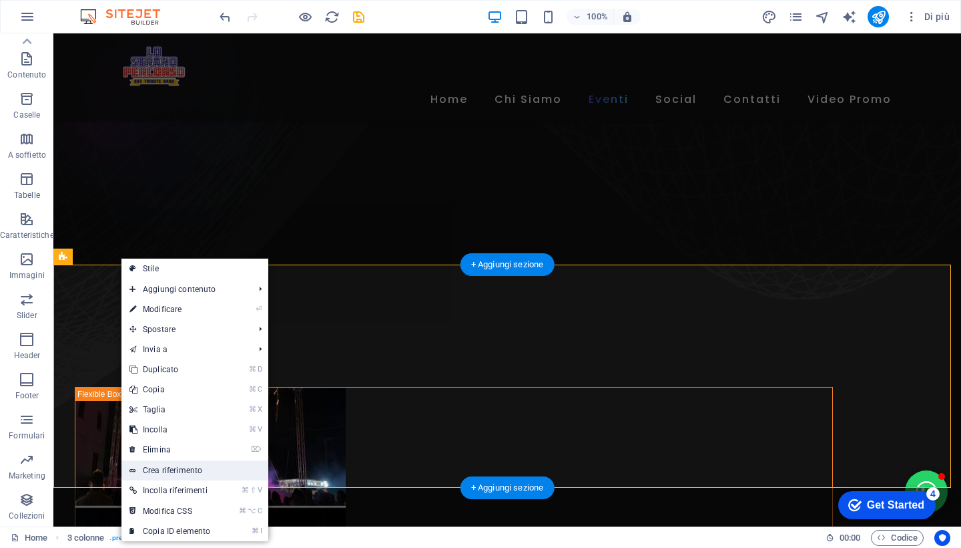
click at [194, 472] on link "Crea riferimento" at bounding box center [195, 470] width 147 height 20
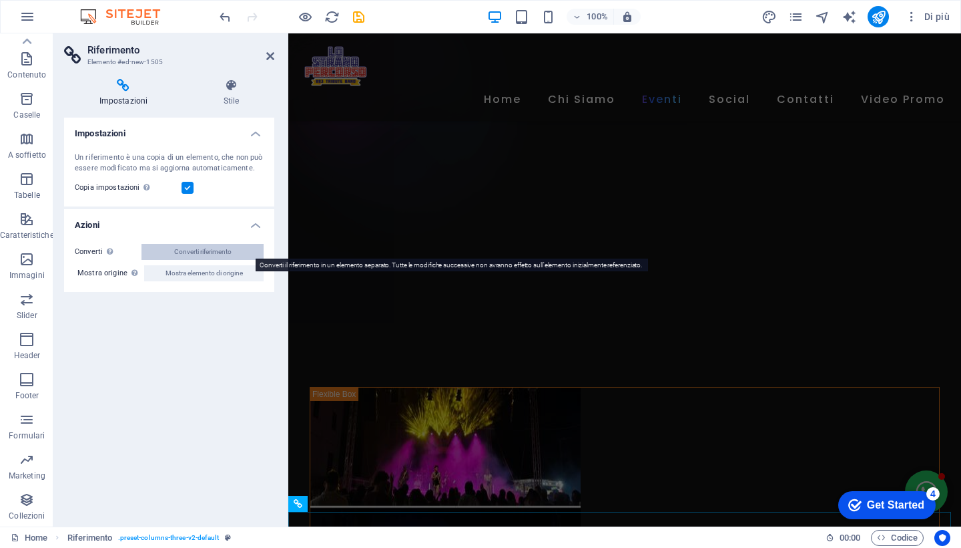
click at [233, 248] on button "Converti riferimento" at bounding box center [203, 252] width 122 height 16
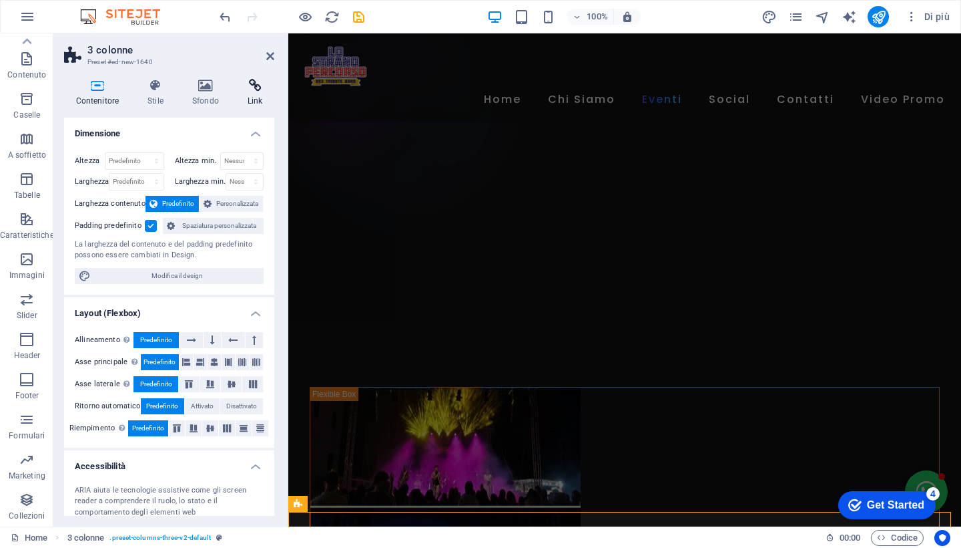
click at [253, 85] on icon at bounding box center [255, 85] width 39 height 13
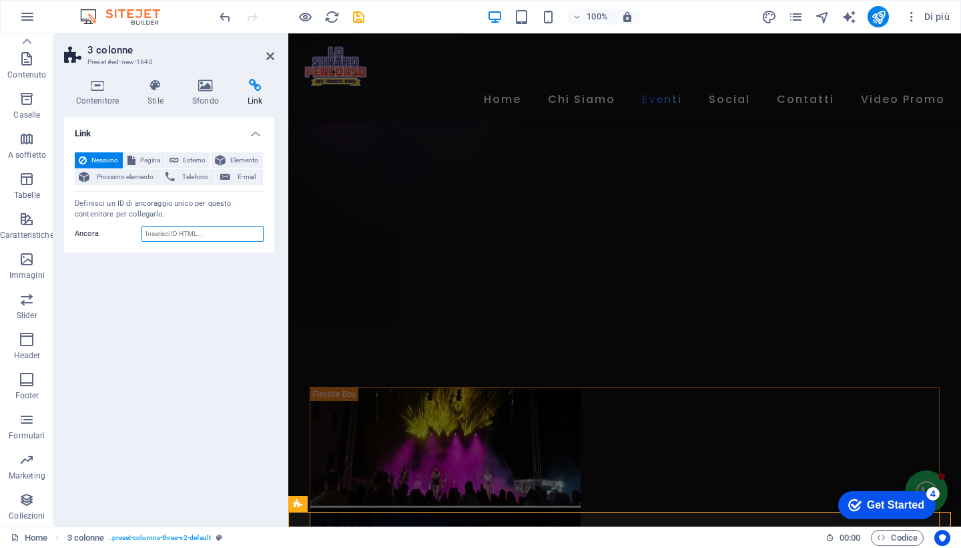
click at [189, 236] on input "Ancora" at bounding box center [203, 234] width 122 height 16
paste input "https://www.facebook.com/LoStranoPercorso883/reels/"
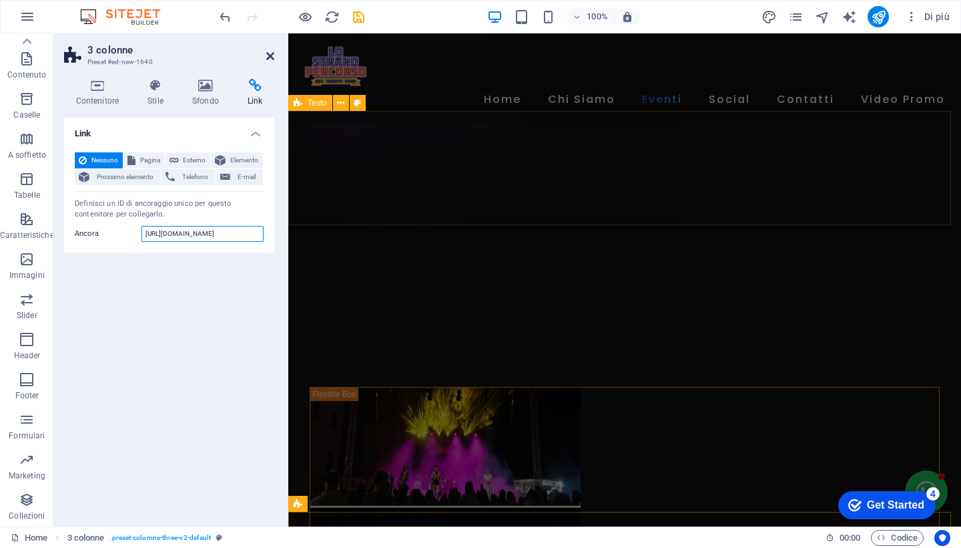
type input "https://www.facebook.com/LoStranoPercorso883/reels/"
click at [270, 55] on icon at bounding box center [270, 56] width 8 height 11
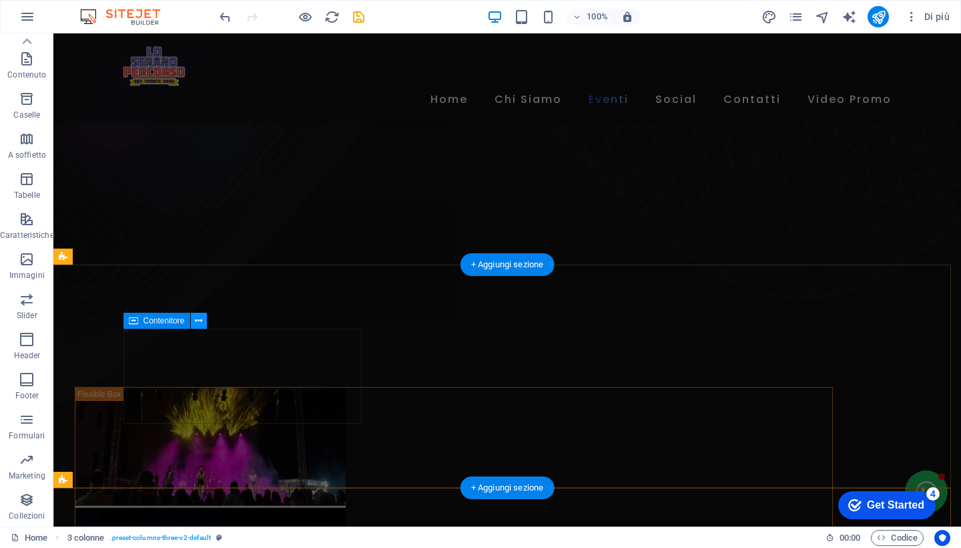
click at [198, 321] on icon at bounding box center [198, 321] width 7 height 14
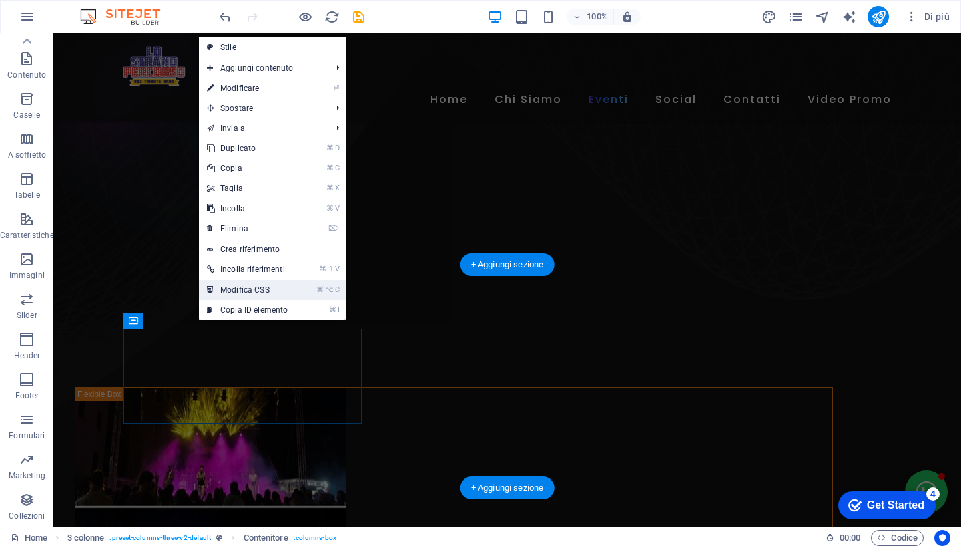
click at [289, 291] on link "⌘ ⌥ C Modifica CSS" at bounding box center [247, 290] width 97 height 20
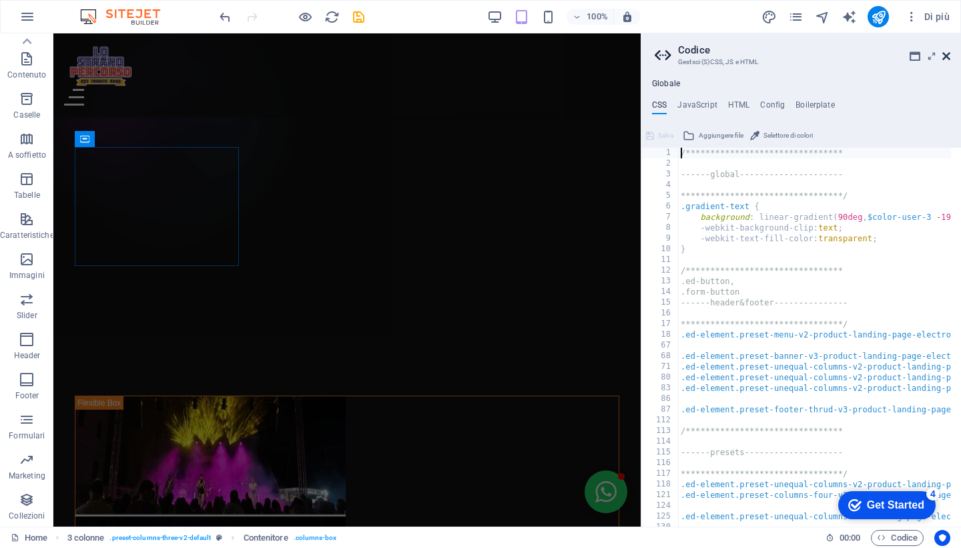
click at [945, 58] on icon at bounding box center [947, 56] width 8 height 11
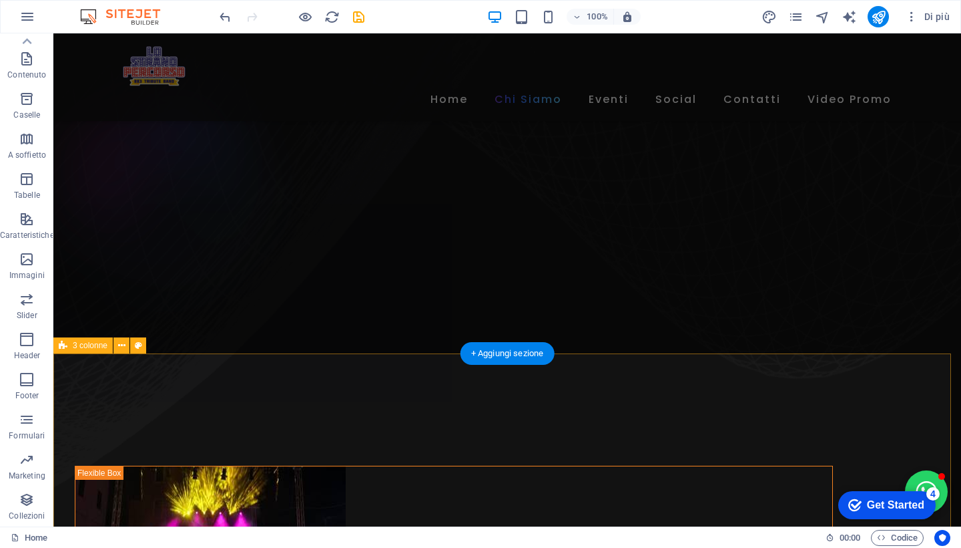
scroll to position [764, 0]
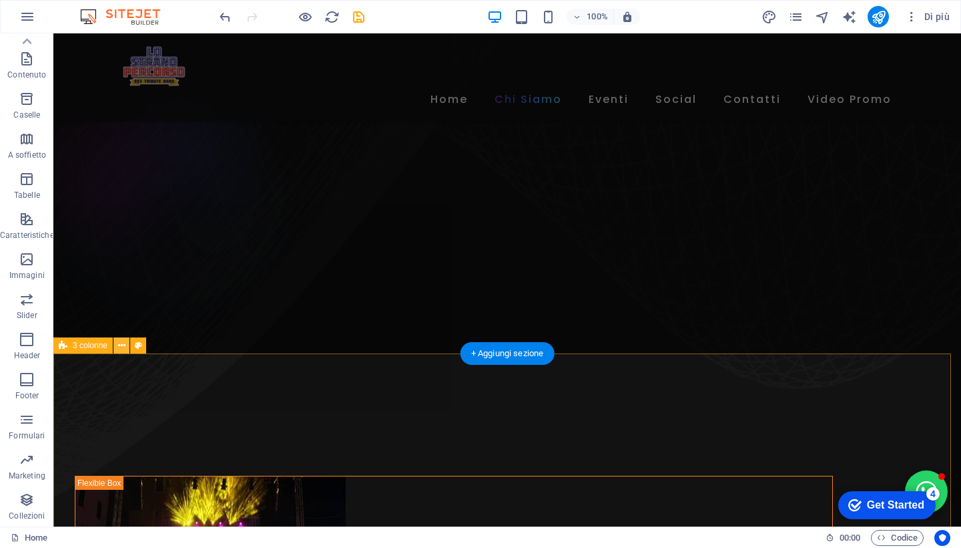
click at [123, 344] on icon at bounding box center [121, 346] width 7 height 14
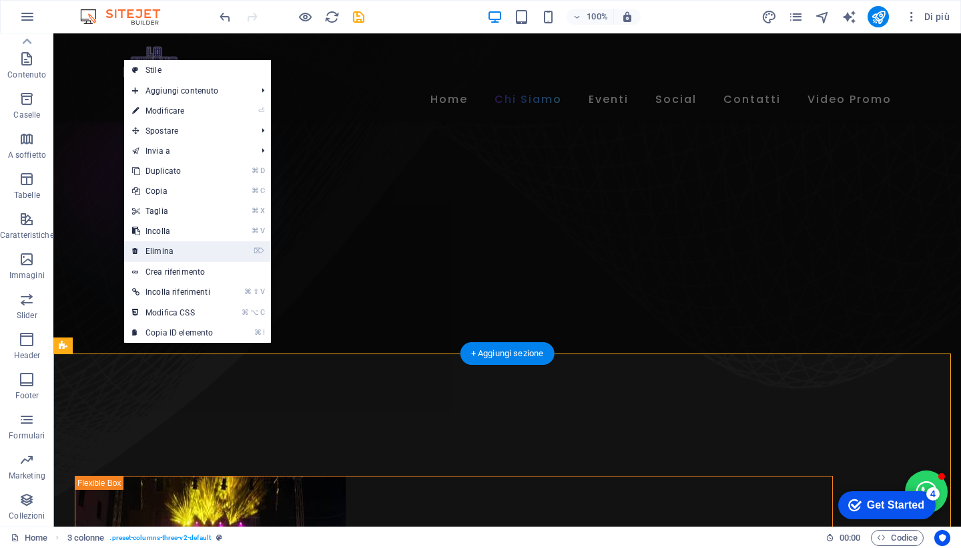
click at [216, 250] on link "⌦ Elimina" at bounding box center [172, 251] width 97 height 20
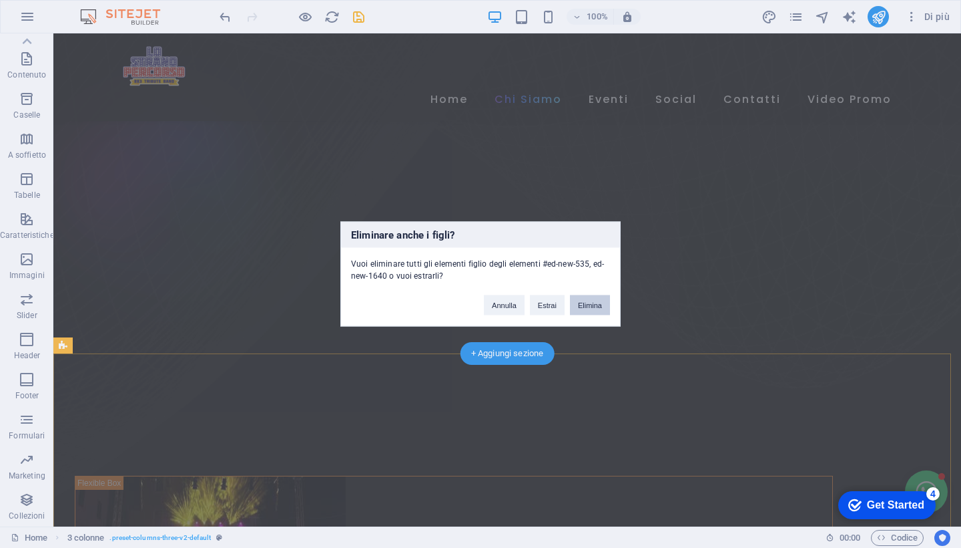
click at [598, 302] on button "Elimina" at bounding box center [590, 305] width 40 height 20
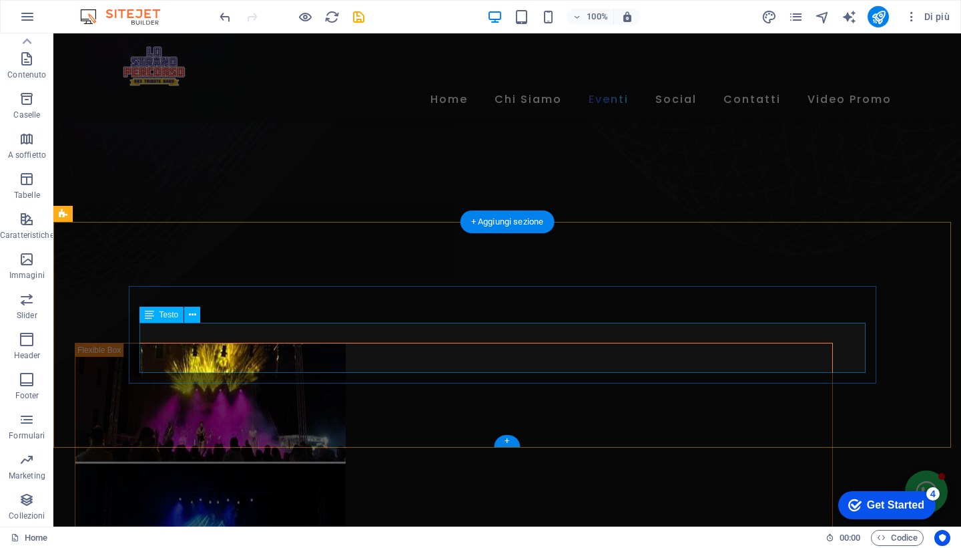
scroll to position [895, 0]
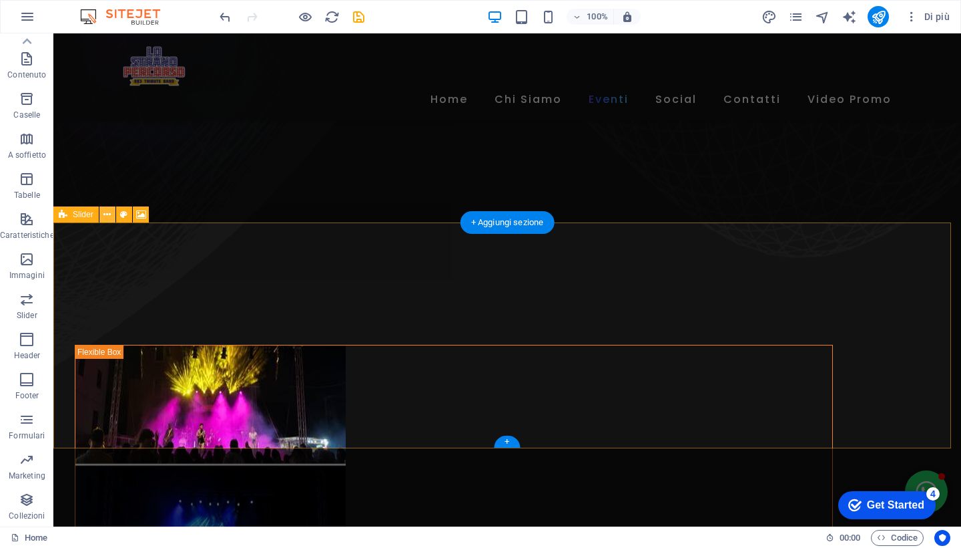
click at [106, 216] on icon at bounding box center [106, 215] width 7 height 14
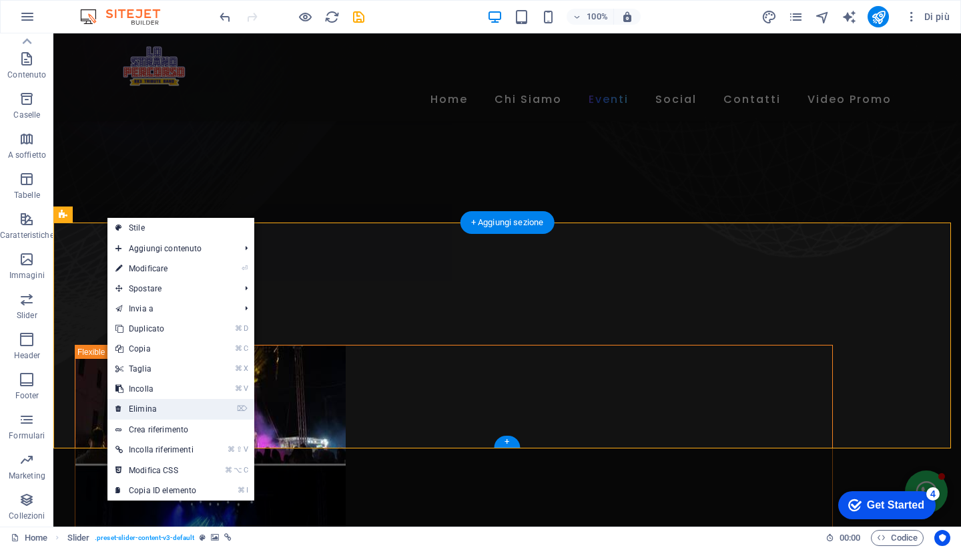
click at [160, 409] on link "⌦ Elimina" at bounding box center [155, 409] width 97 height 20
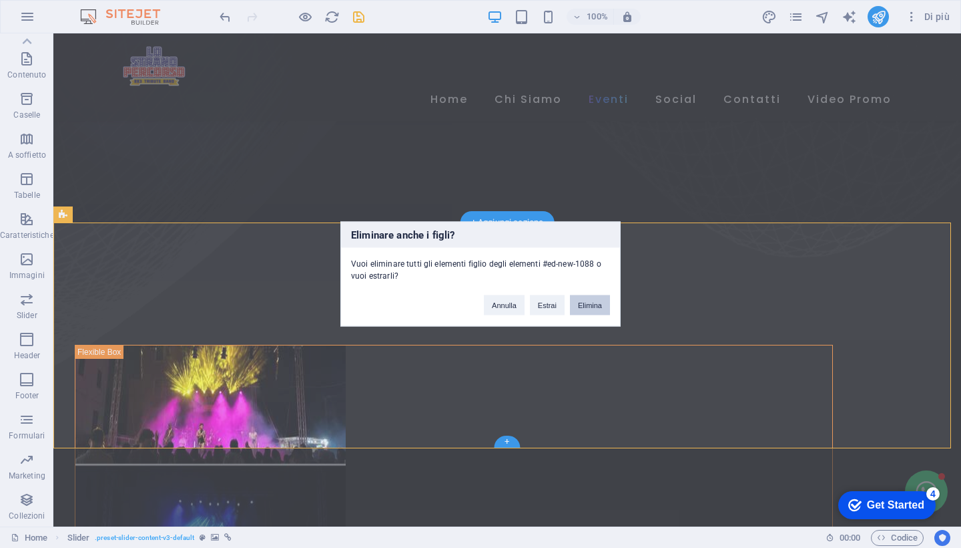
click at [604, 309] on button "Elimina" at bounding box center [590, 305] width 40 height 20
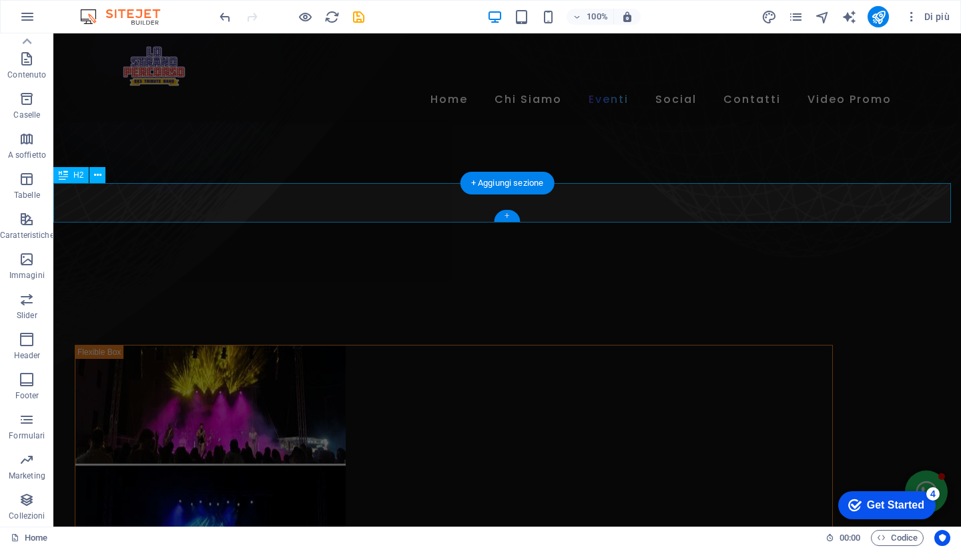
click at [511, 218] on div "+" at bounding box center [507, 216] width 26 height 12
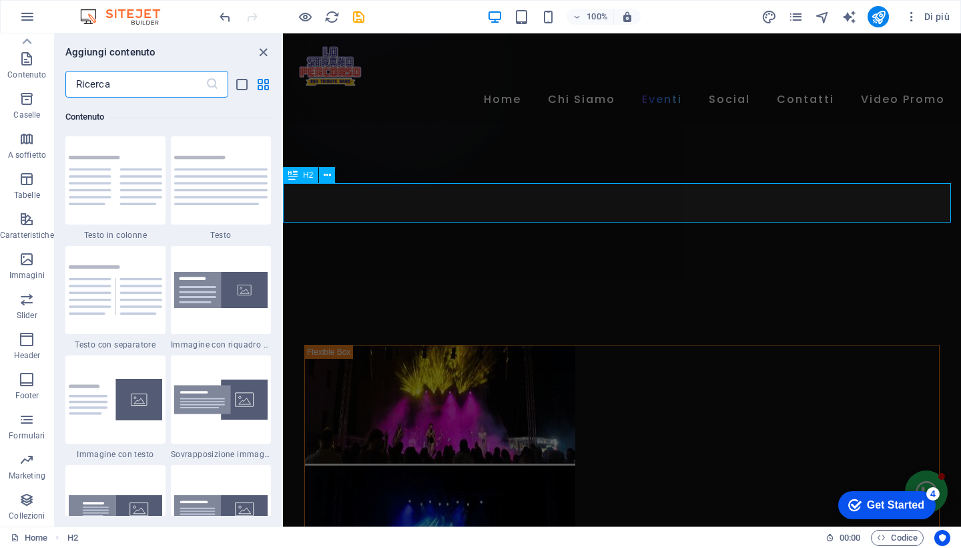
scroll to position [2336, 0]
click at [26, 41] on icon at bounding box center [27, 41] width 9 height 6
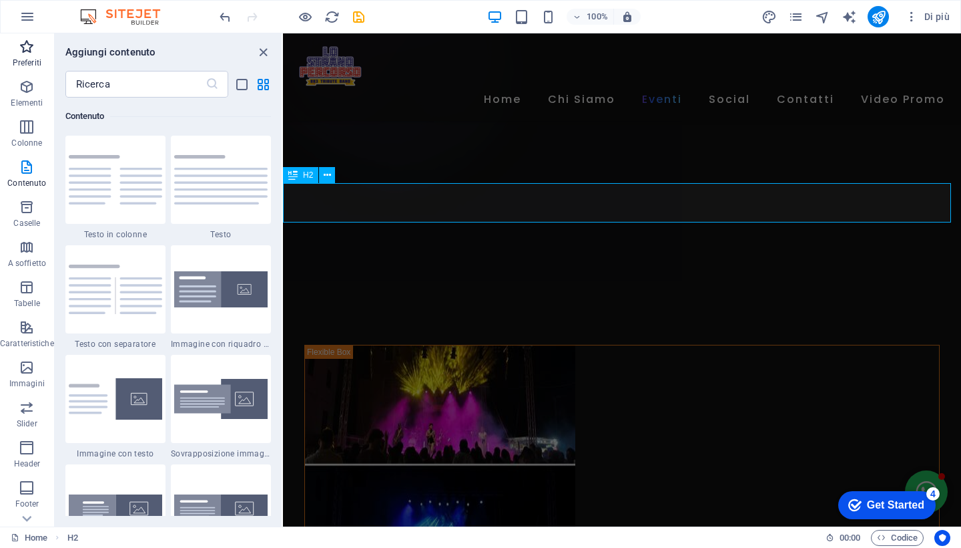
click at [27, 54] on icon "button" at bounding box center [27, 47] width 16 height 16
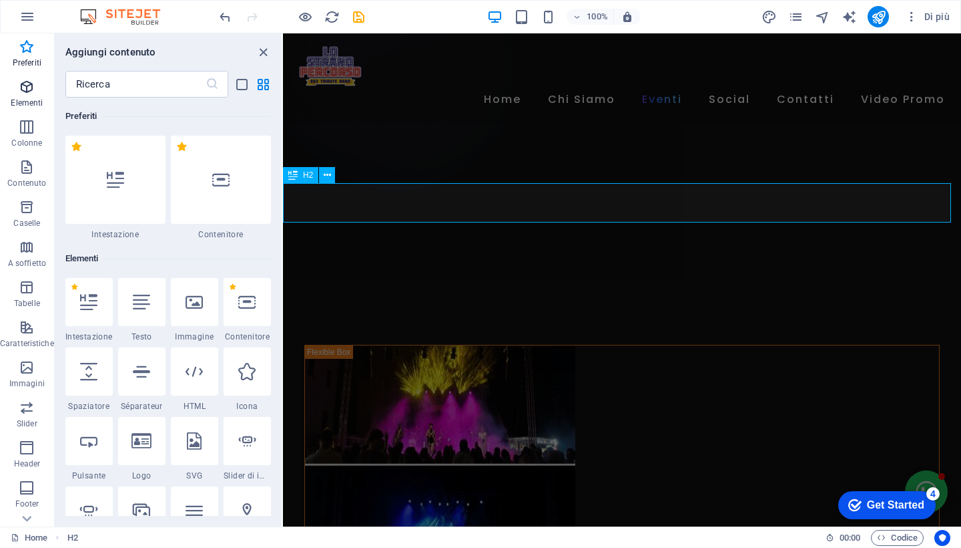
click at [28, 89] on icon "button" at bounding box center [27, 87] width 16 height 16
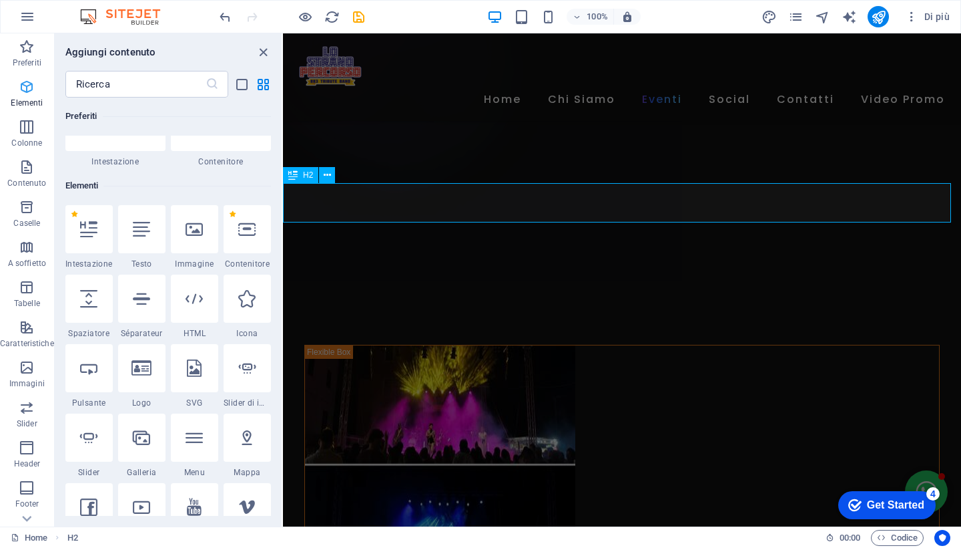
scroll to position [142, 0]
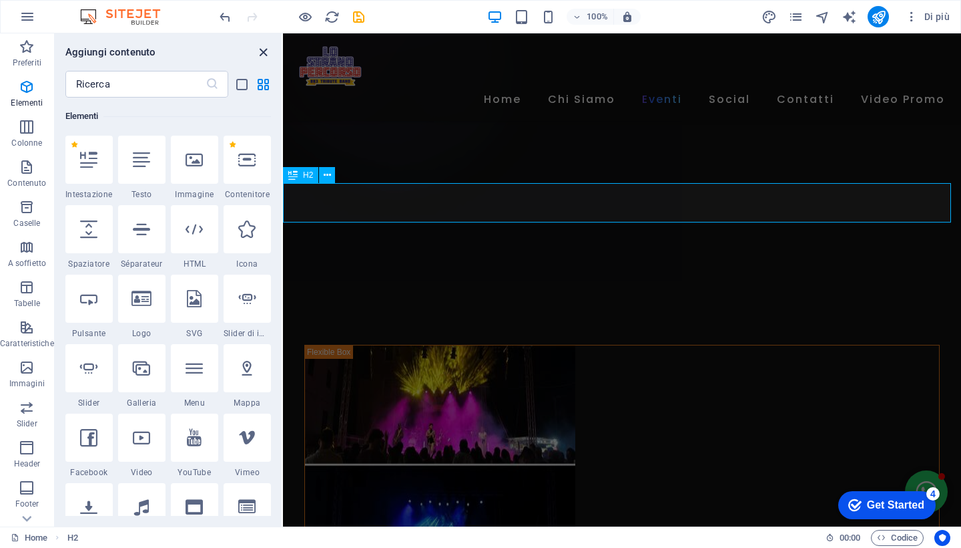
click at [265, 51] on icon "close panel" at bounding box center [263, 52] width 15 height 15
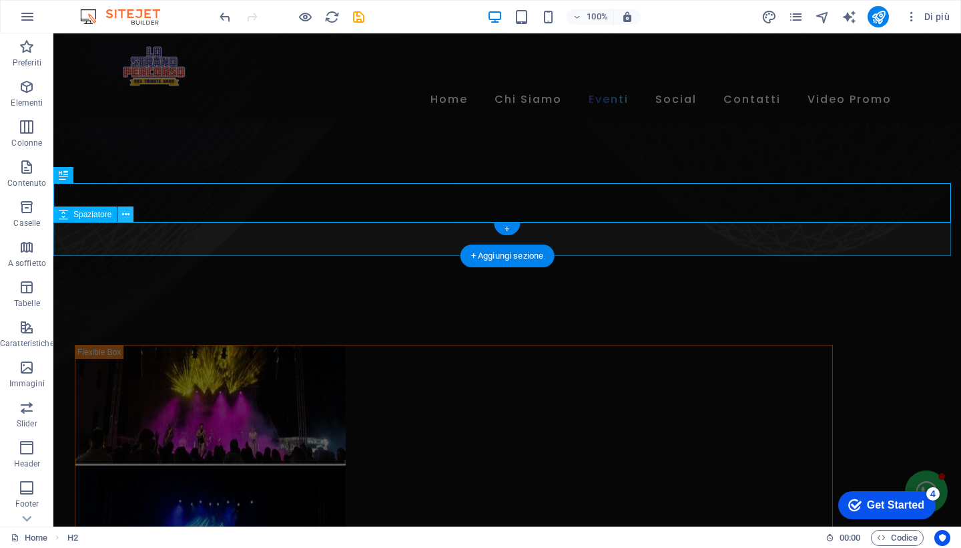
click at [127, 212] on icon at bounding box center [125, 215] width 7 height 14
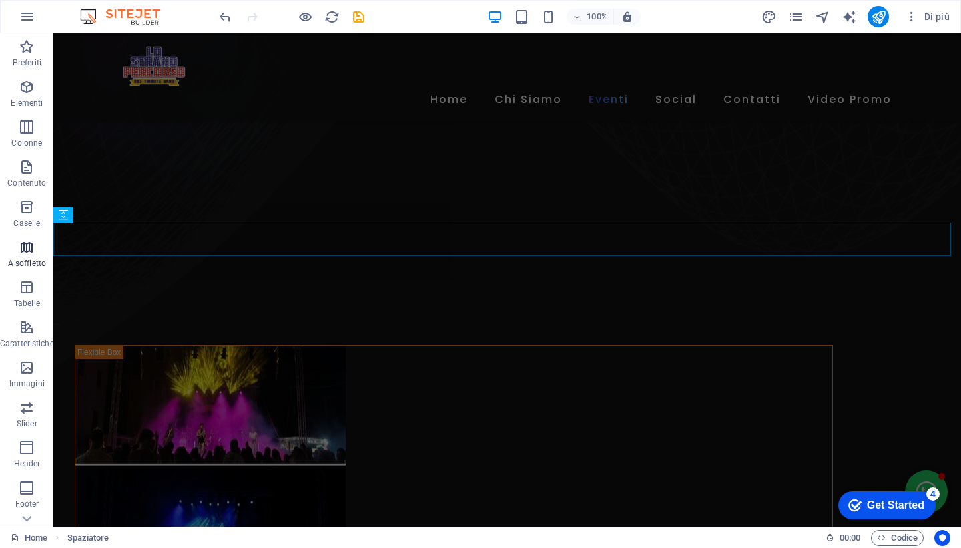
click at [21, 252] on icon "button" at bounding box center [27, 247] width 16 height 16
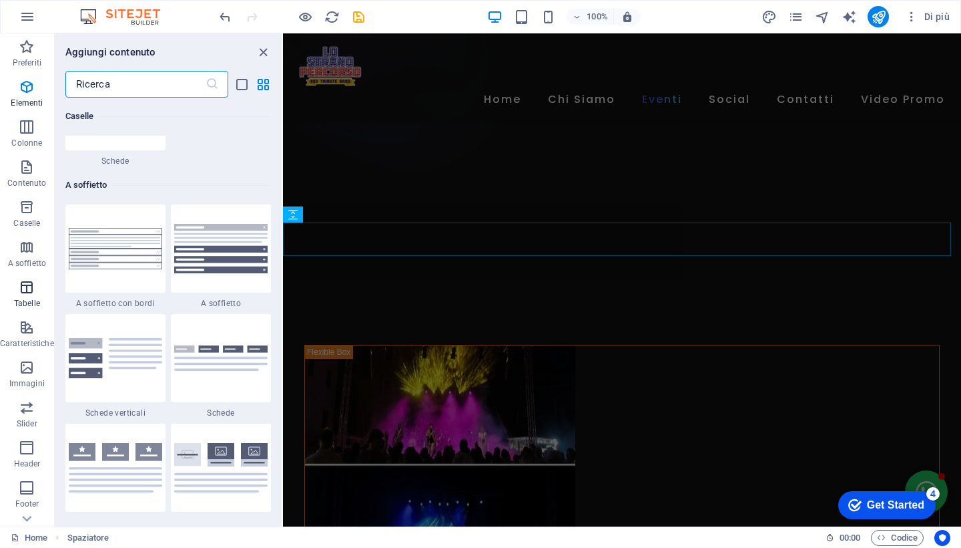
click at [29, 290] on icon "button" at bounding box center [27, 287] width 16 height 16
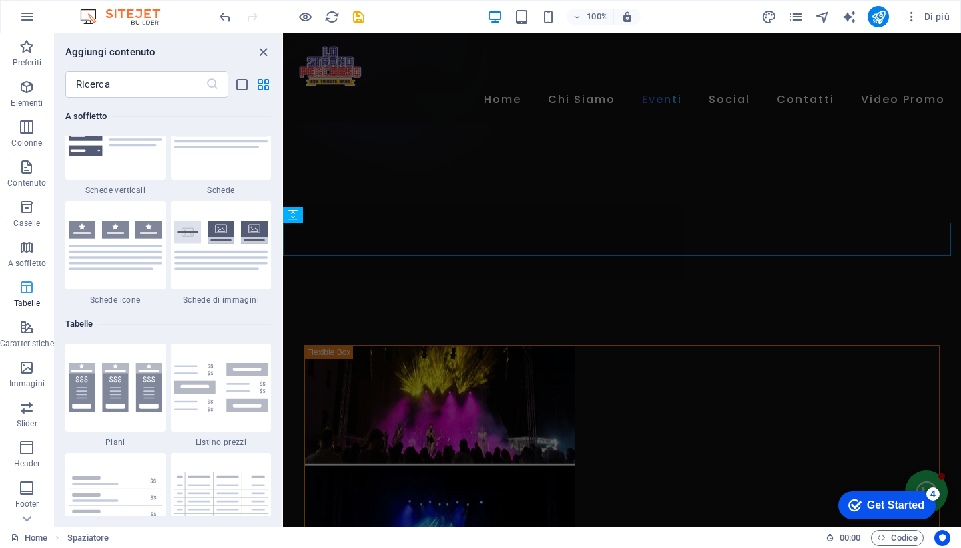
scroll to position [4624, 0]
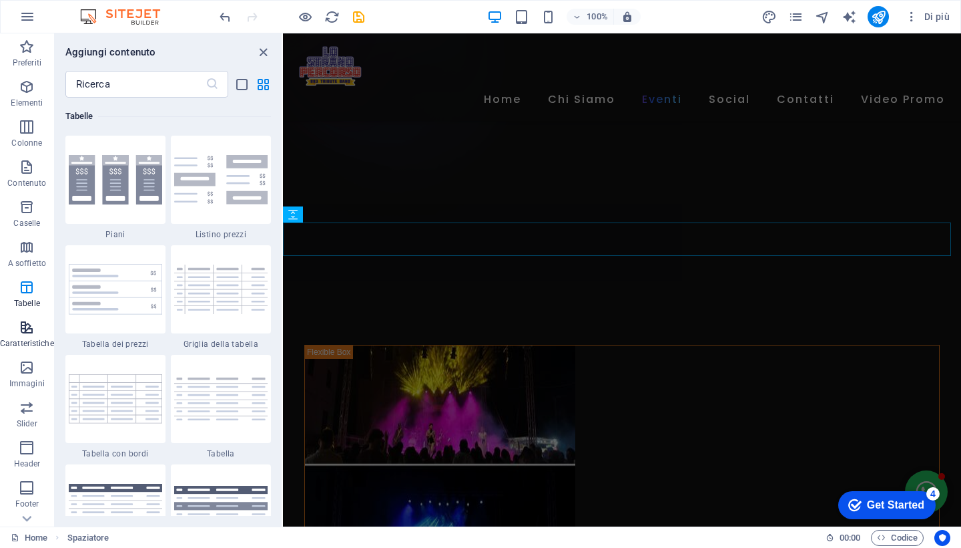
click at [24, 324] on icon "button" at bounding box center [27, 327] width 16 height 16
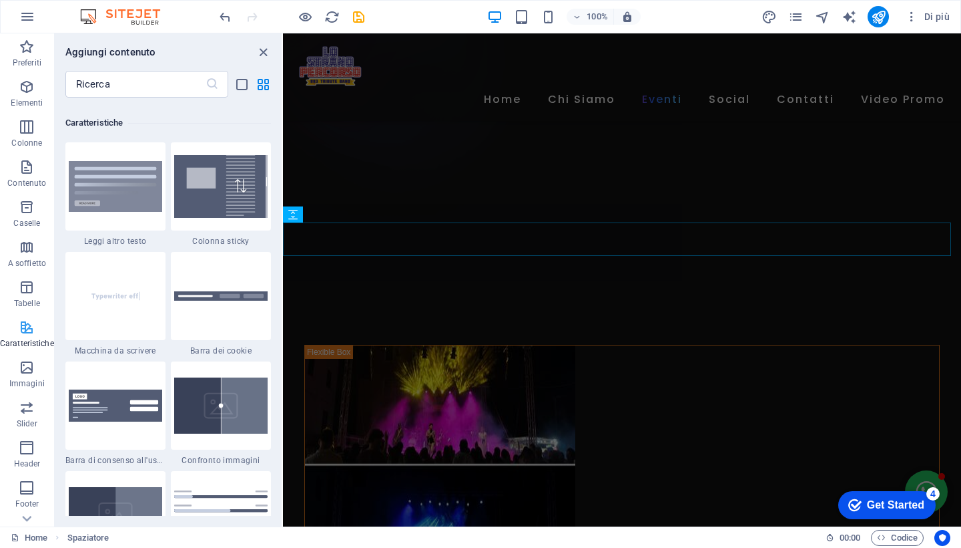
scroll to position [5205, 0]
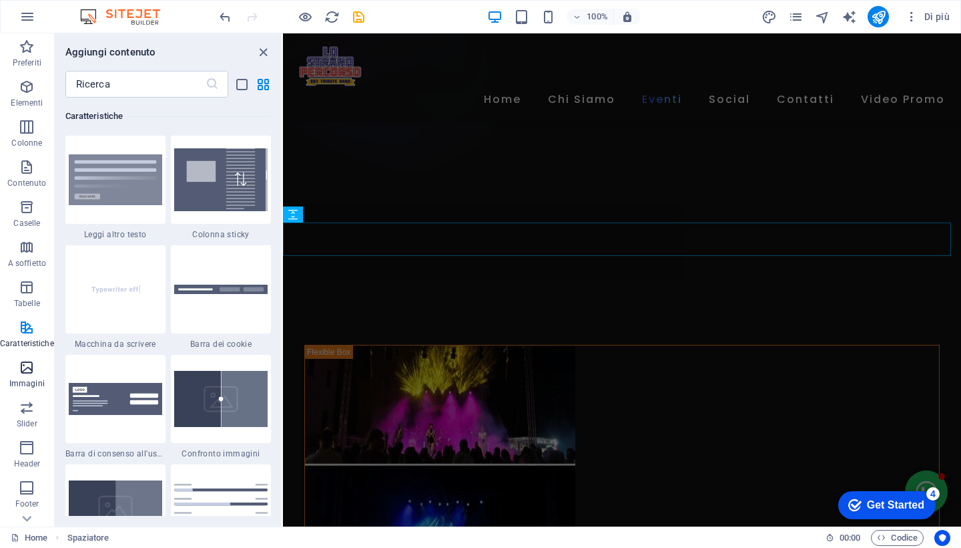
click at [29, 383] on p "Immagini" at bounding box center [26, 383] width 35 height 11
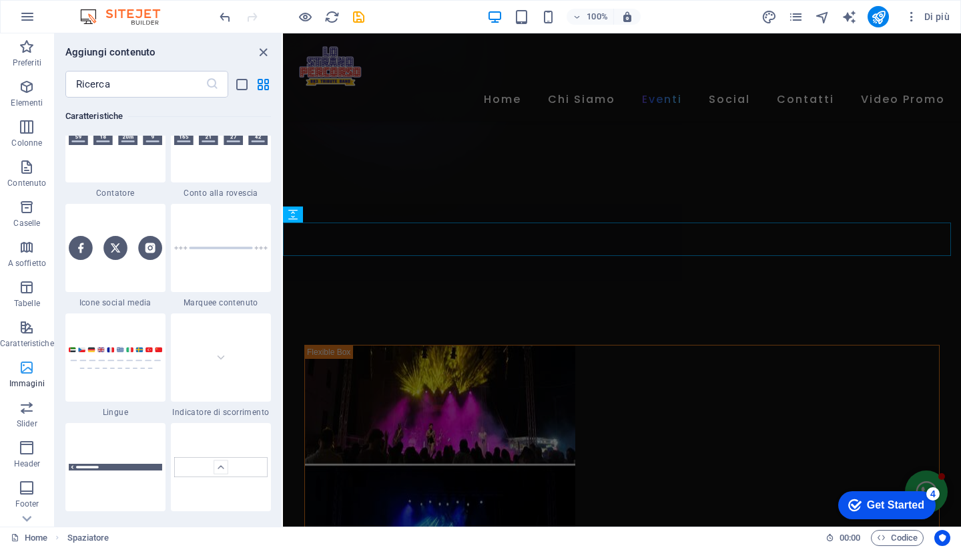
scroll to position [6770, 0]
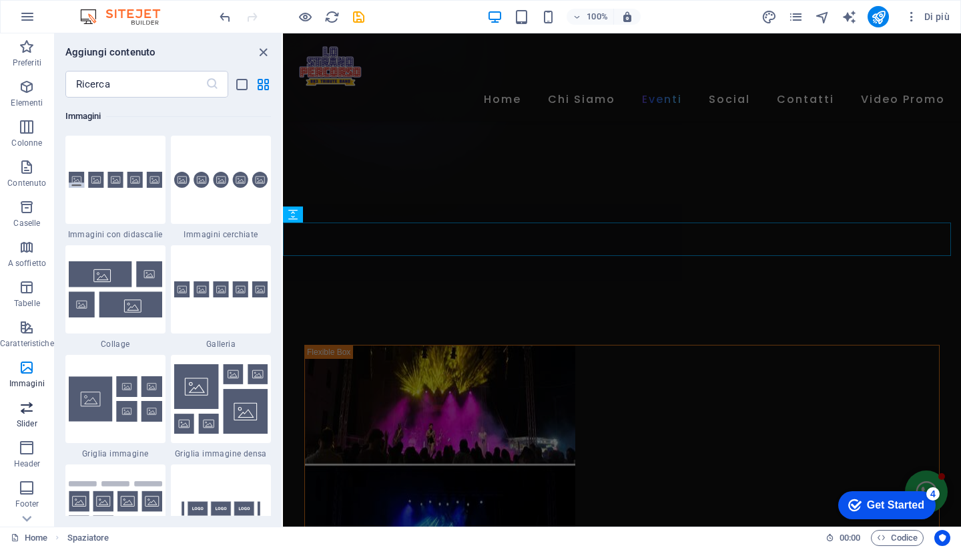
click at [28, 421] on p "Slider" at bounding box center [27, 423] width 21 height 11
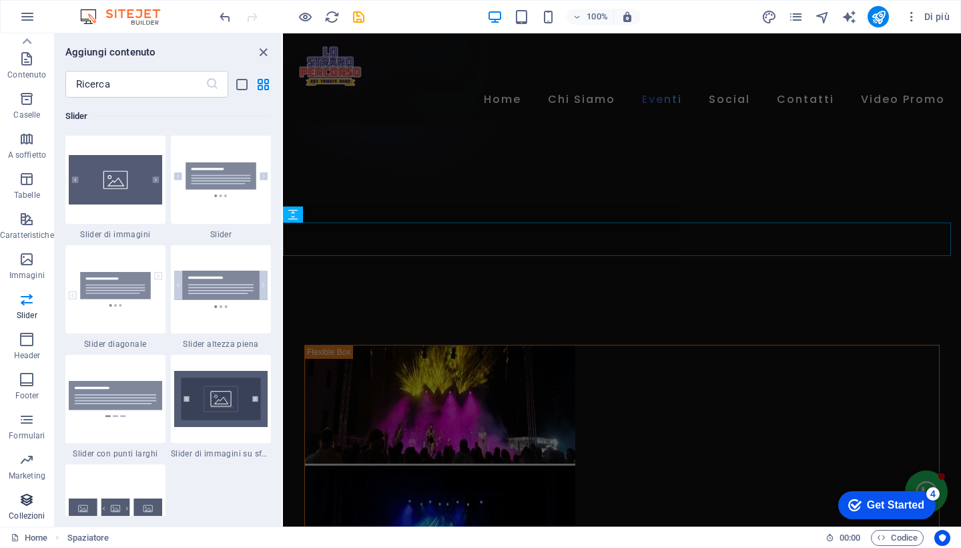
scroll to position [108, 0]
click at [26, 499] on icon "button" at bounding box center [27, 499] width 16 height 16
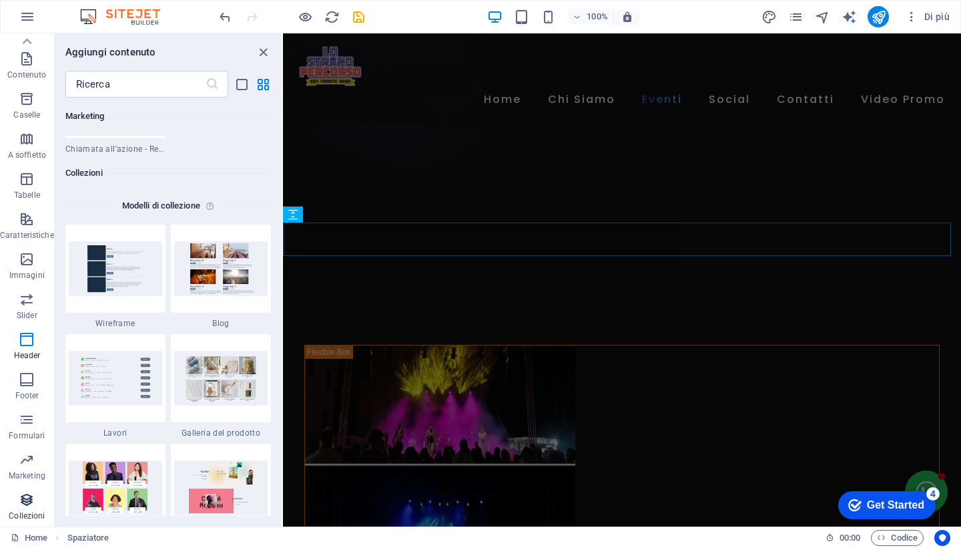
scroll to position [12223, 0]
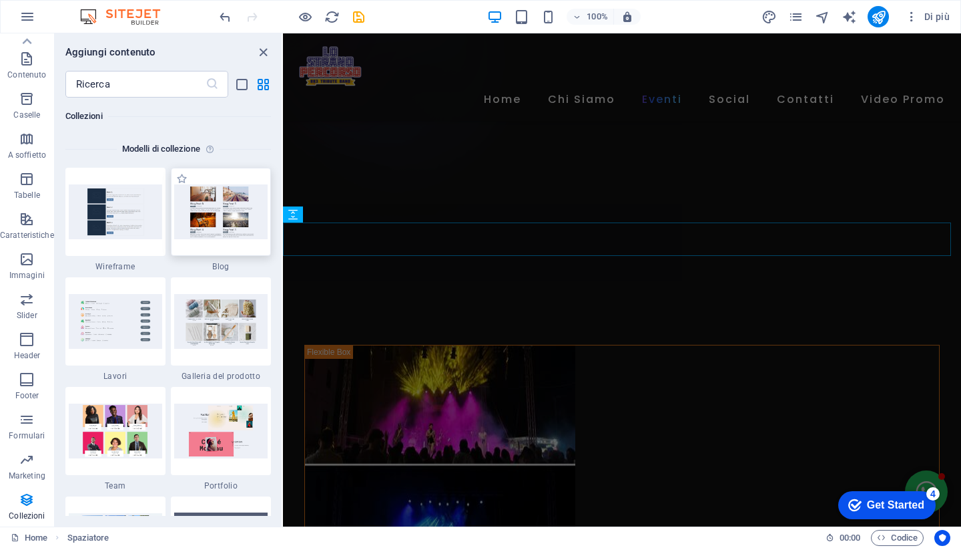
click at [204, 212] on img at bounding box center [220, 211] width 93 height 55
click at [230, 206] on img at bounding box center [220, 211] width 93 height 55
click at [233, 220] on img at bounding box center [220, 211] width 93 height 55
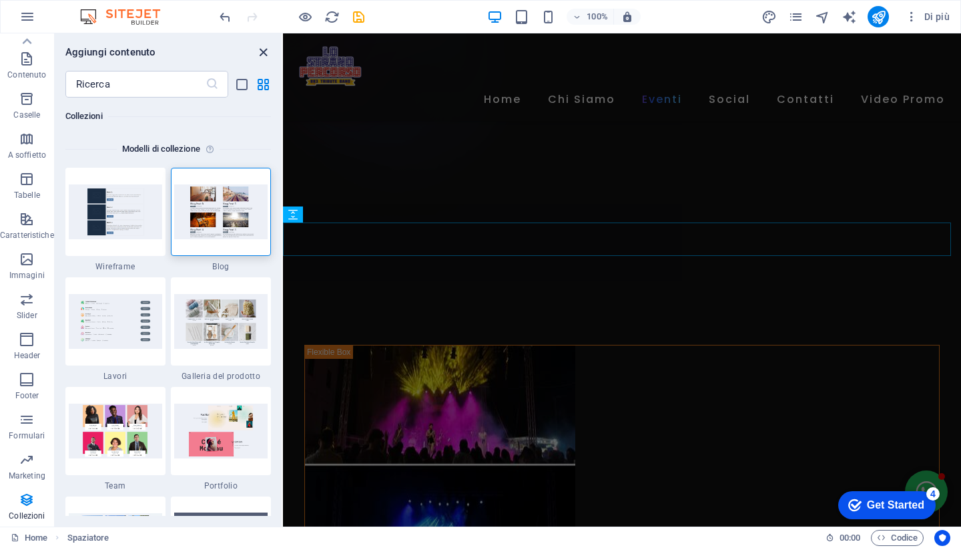
click at [262, 51] on icon "close panel" at bounding box center [263, 52] width 15 height 15
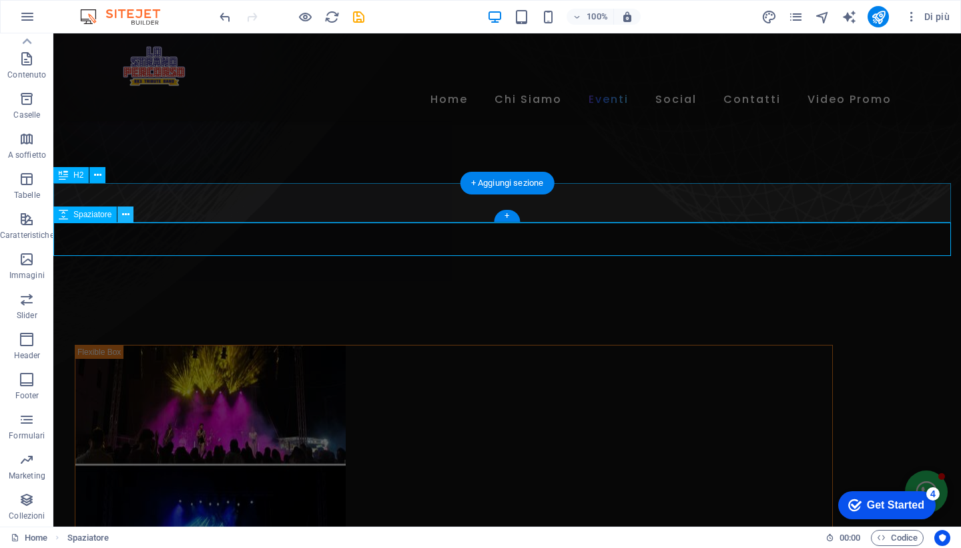
click at [125, 214] on icon at bounding box center [125, 215] width 7 height 14
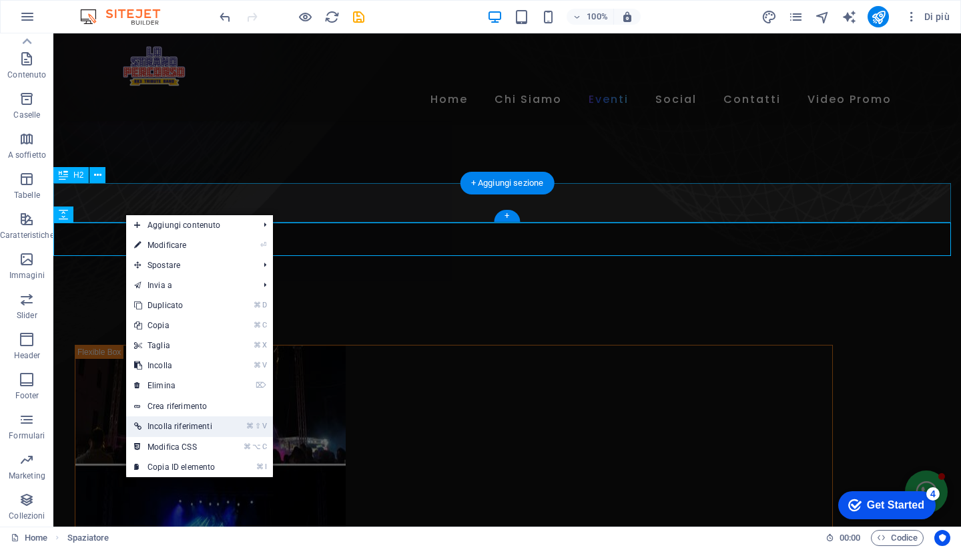
click at [197, 427] on link "⌘ ⇧ V Incolla riferimenti" at bounding box center [174, 426] width 97 height 20
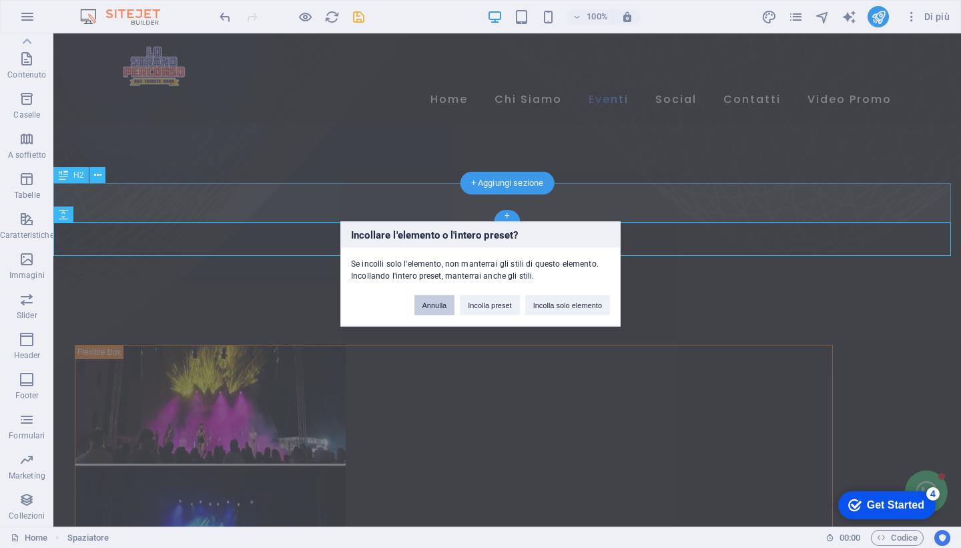
click at [419, 303] on button "Annulla" at bounding box center [435, 305] width 41 height 20
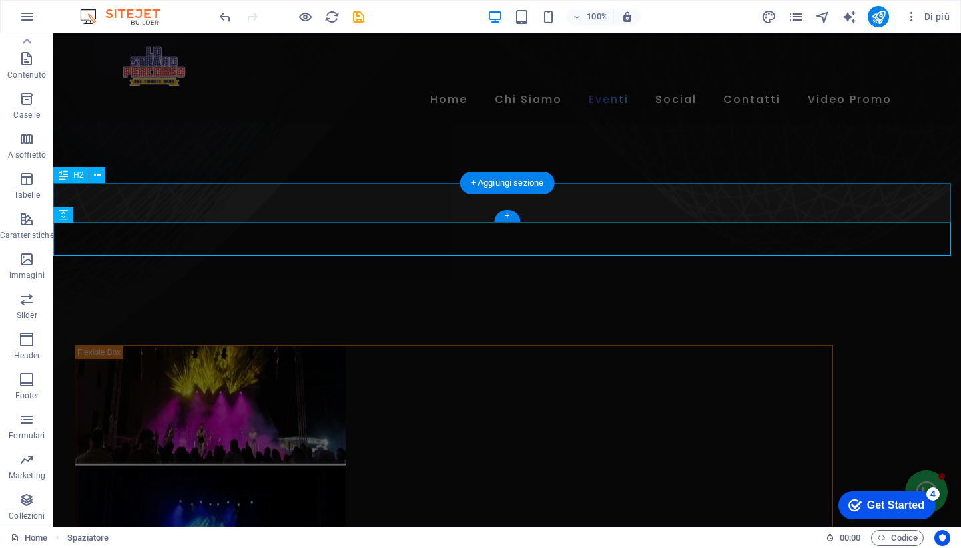
click at [507, 218] on div "+" at bounding box center [507, 216] width 26 height 12
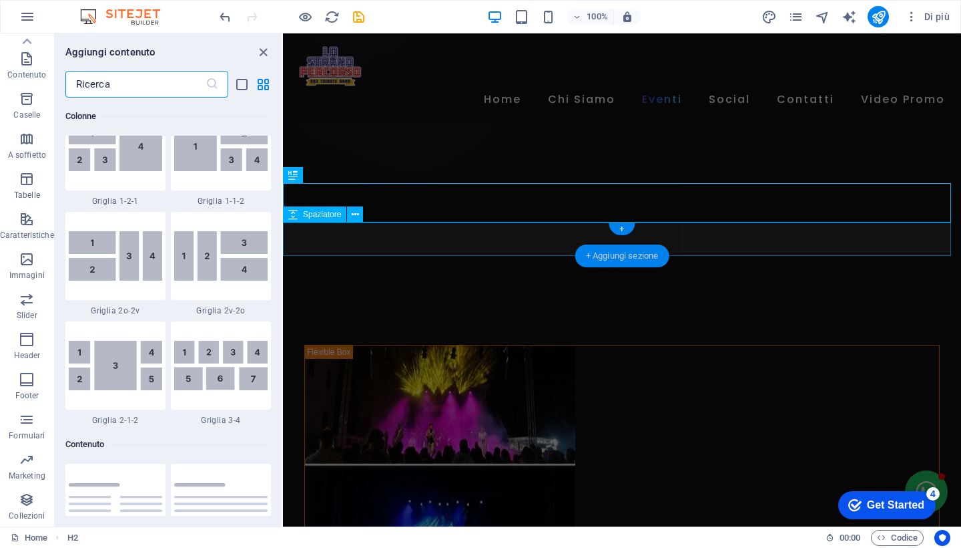
scroll to position [2336, 0]
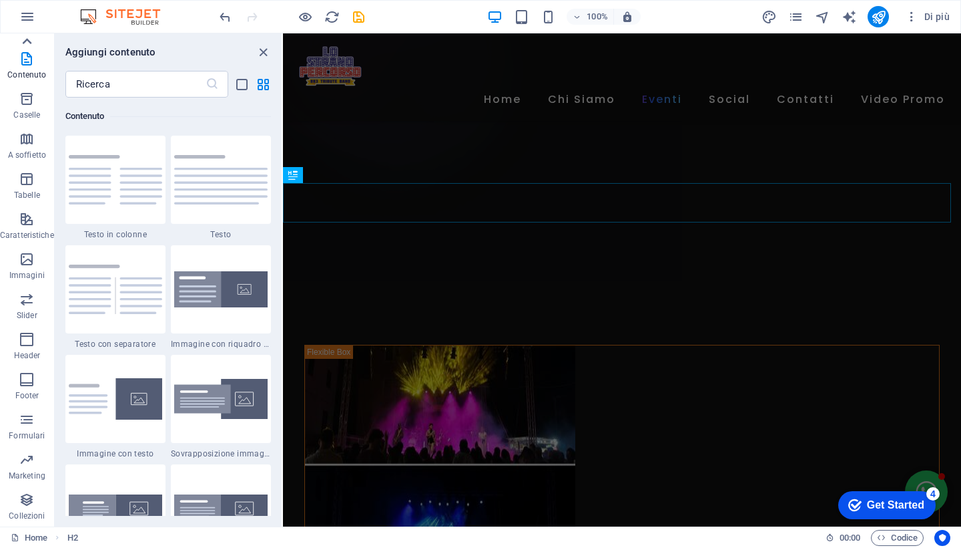
click at [26, 41] on icon at bounding box center [27, 41] width 9 height 6
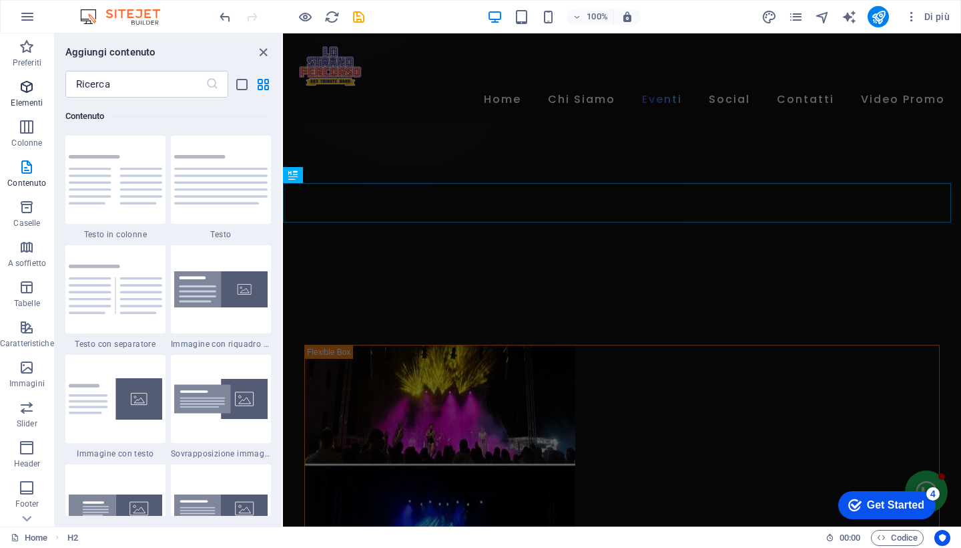
click at [23, 91] on icon "button" at bounding box center [27, 87] width 16 height 16
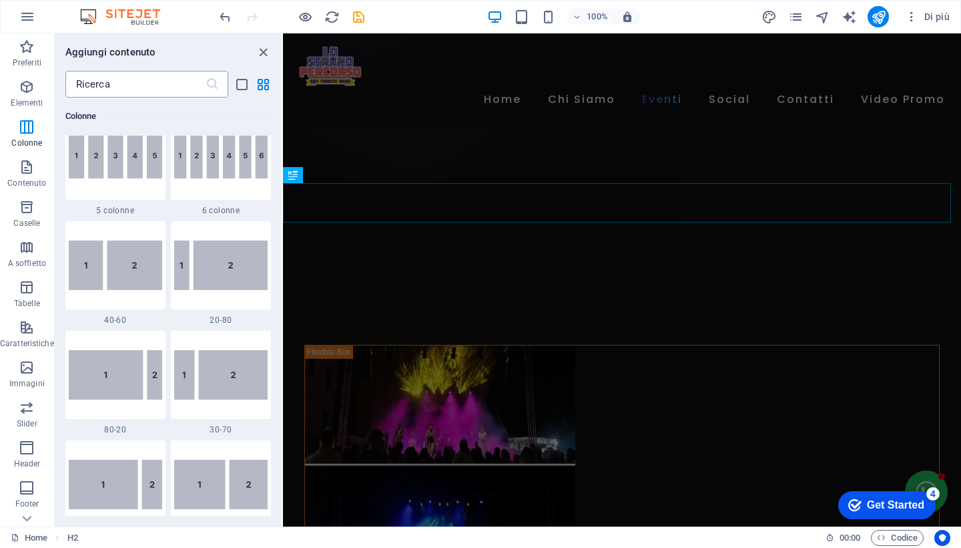
scroll to position [905, 0]
click at [262, 51] on icon "close panel" at bounding box center [263, 52] width 15 height 15
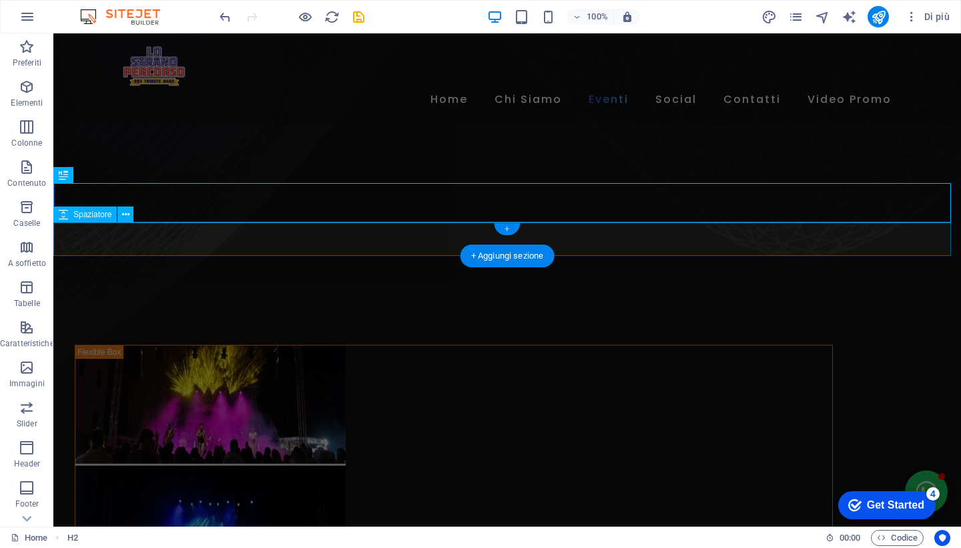
click at [507, 230] on div "+" at bounding box center [507, 229] width 26 height 12
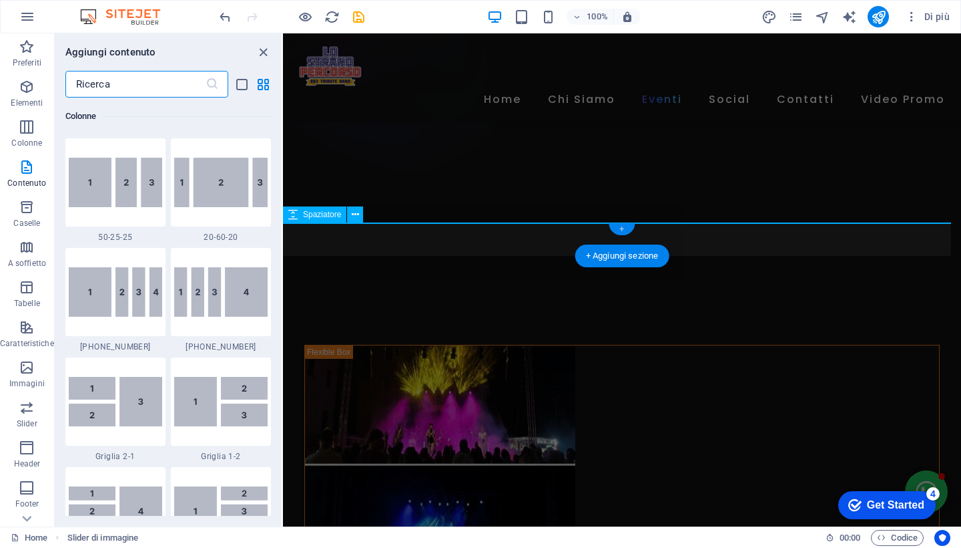
scroll to position [2336, 0]
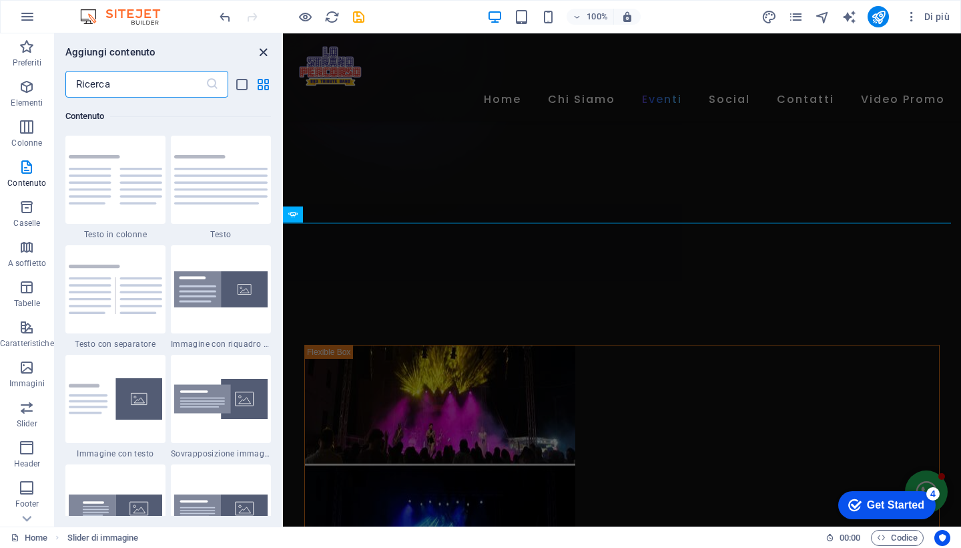
click at [263, 49] on icon "close panel" at bounding box center [263, 52] width 15 height 15
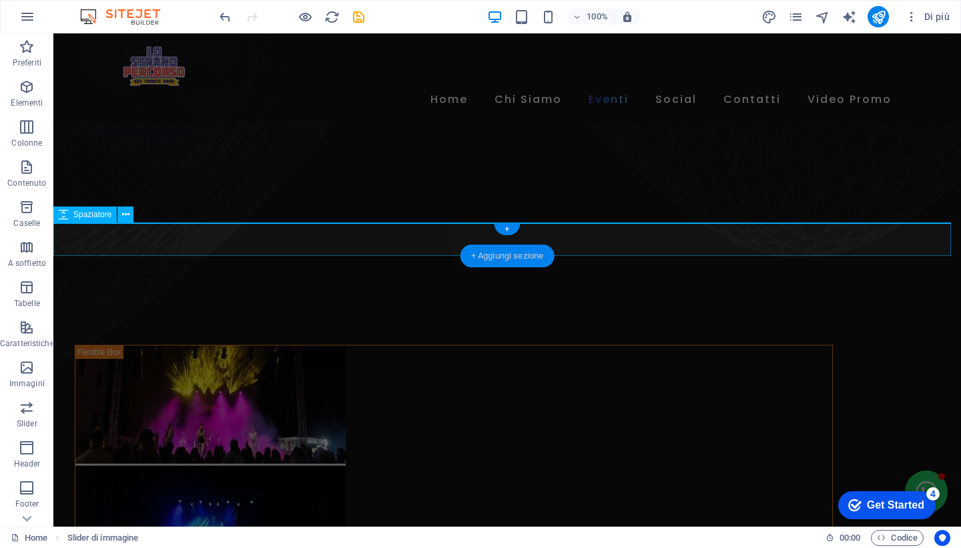
click at [511, 257] on div "+ Aggiungi sezione" at bounding box center [508, 255] width 94 height 23
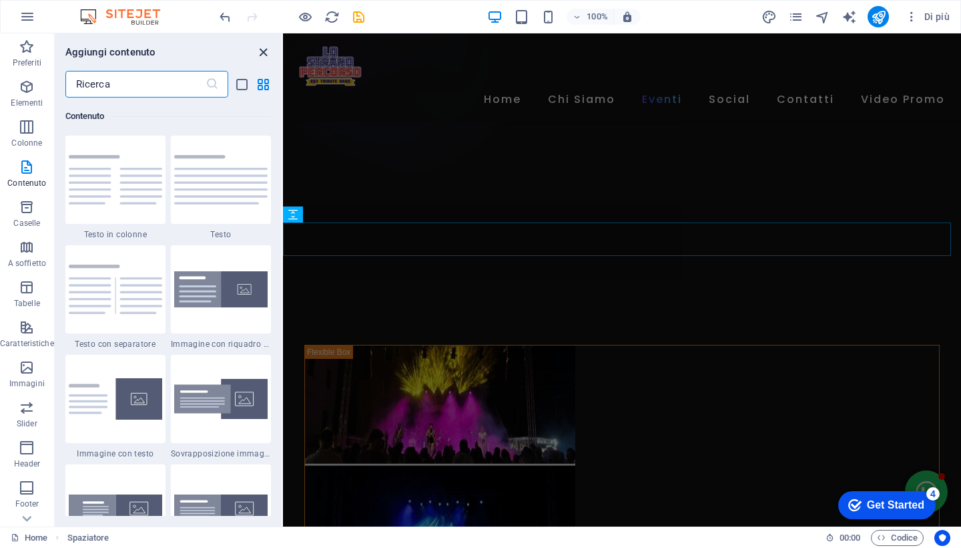
click at [265, 55] on icon "close panel" at bounding box center [263, 52] width 15 height 15
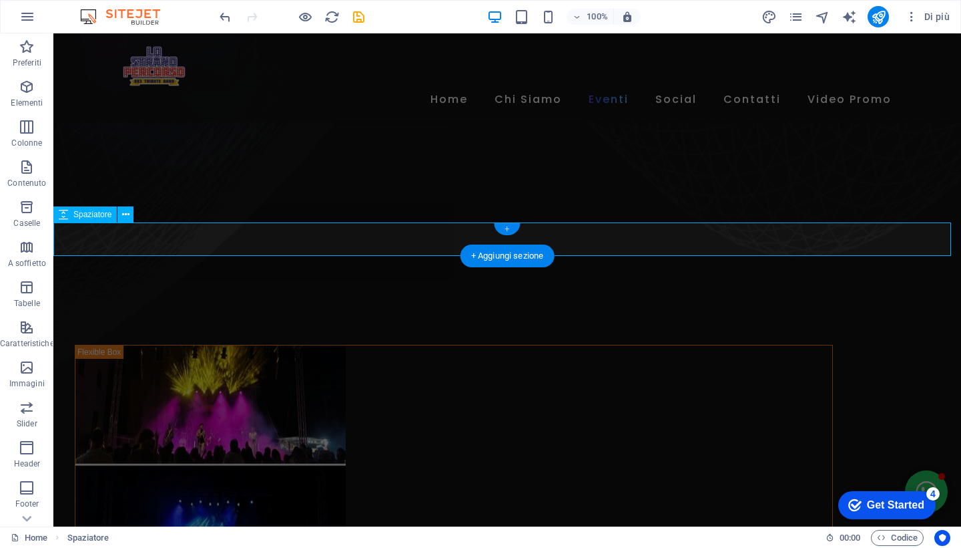
click at [505, 228] on div "+" at bounding box center [507, 229] width 26 height 12
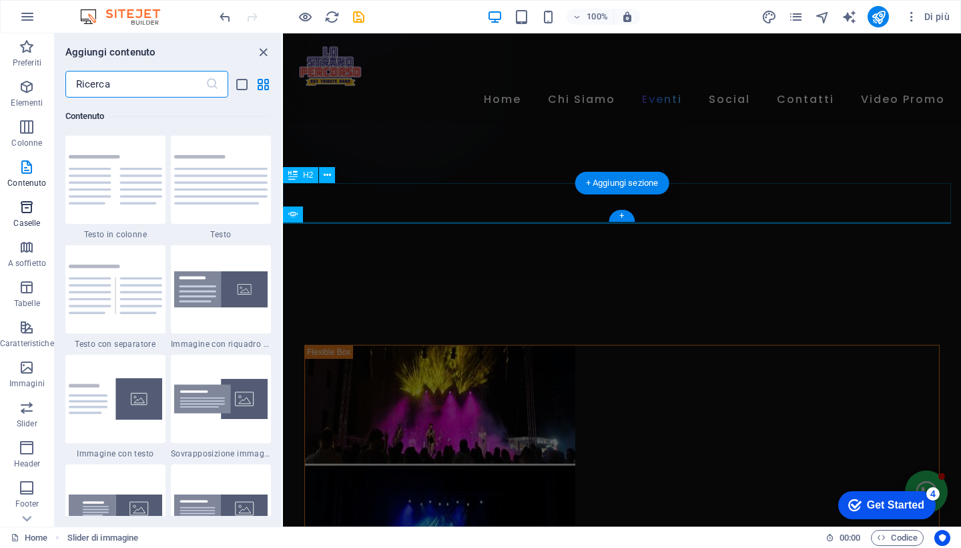
click at [19, 212] on icon "button" at bounding box center [27, 207] width 16 height 16
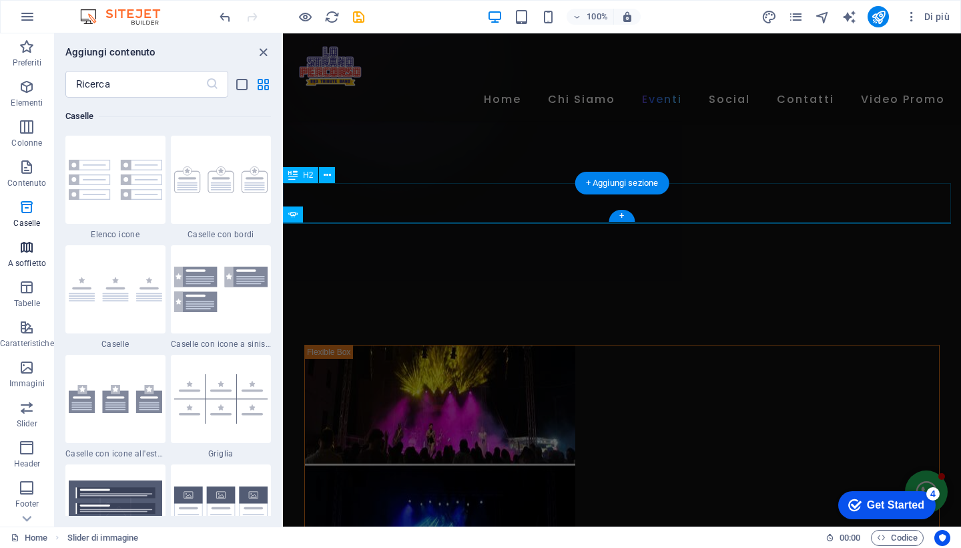
click at [29, 250] on icon "button" at bounding box center [27, 247] width 16 height 16
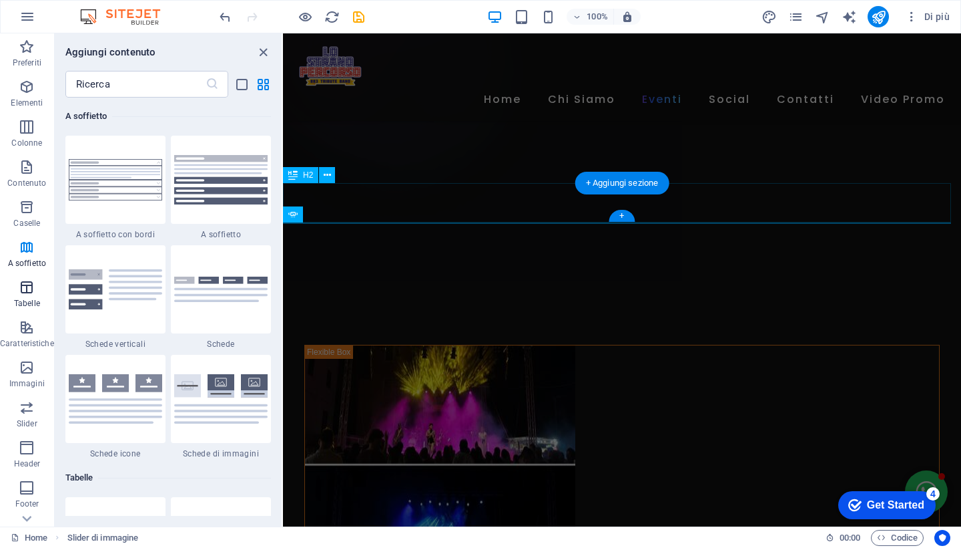
click at [27, 296] on span "Tabelle" at bounding box center [27, 295] width 54 height 32
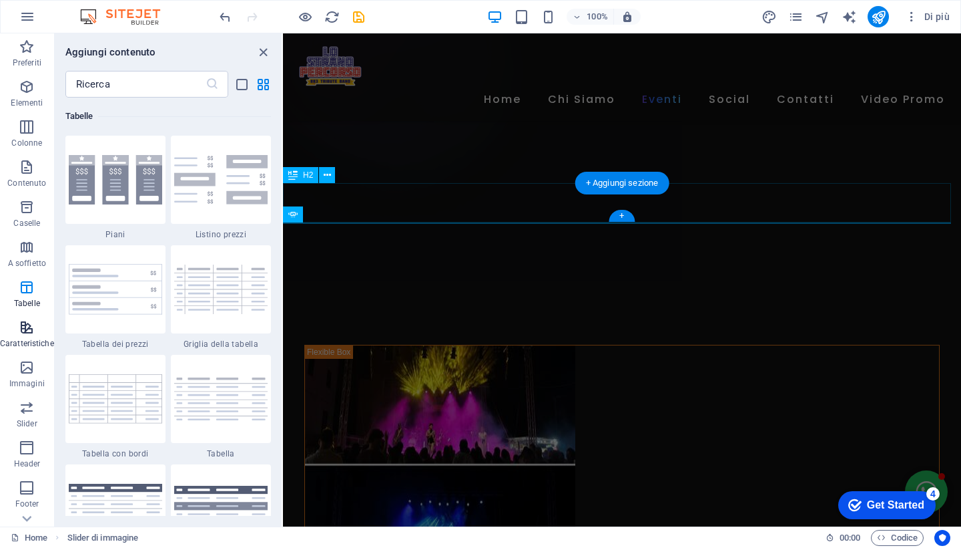
click at [24, 335] on icon "button" at bounding box center [27, 327] width 16 height 16
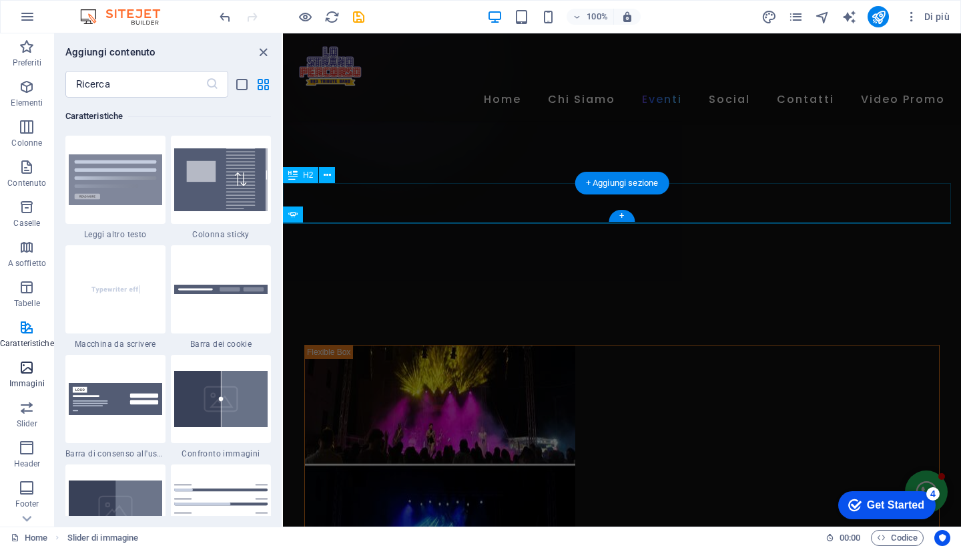
click at [21, 365] on icon "button" at bounding box center [27, 367] width 16 height 16
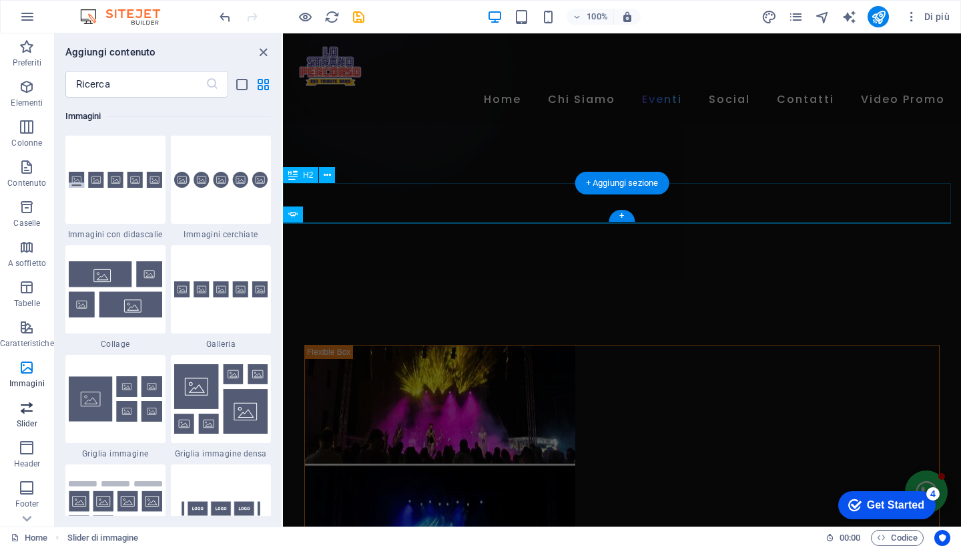
click at [19, 418] on p "Slider" at bounding box center [27, 423] width 21 height 11
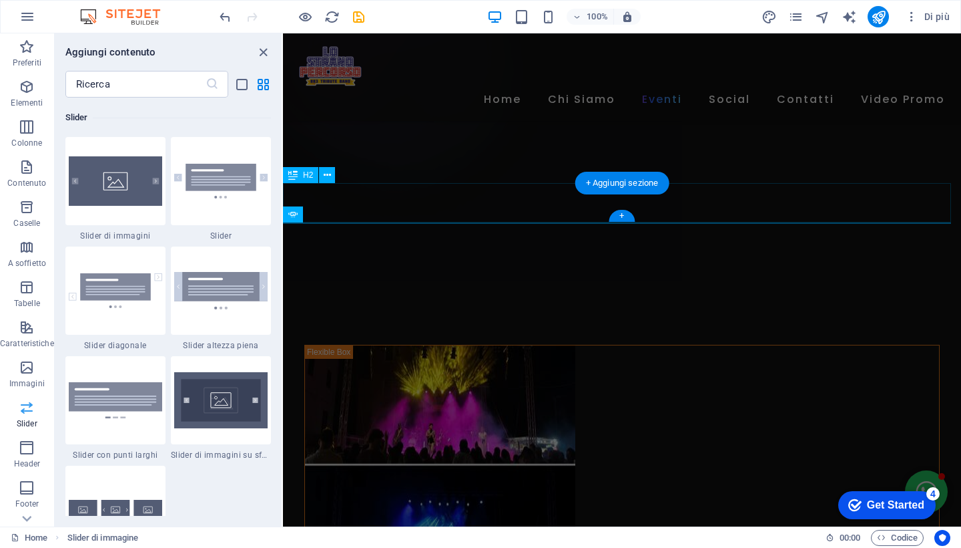
scroll to position [7570, 0]
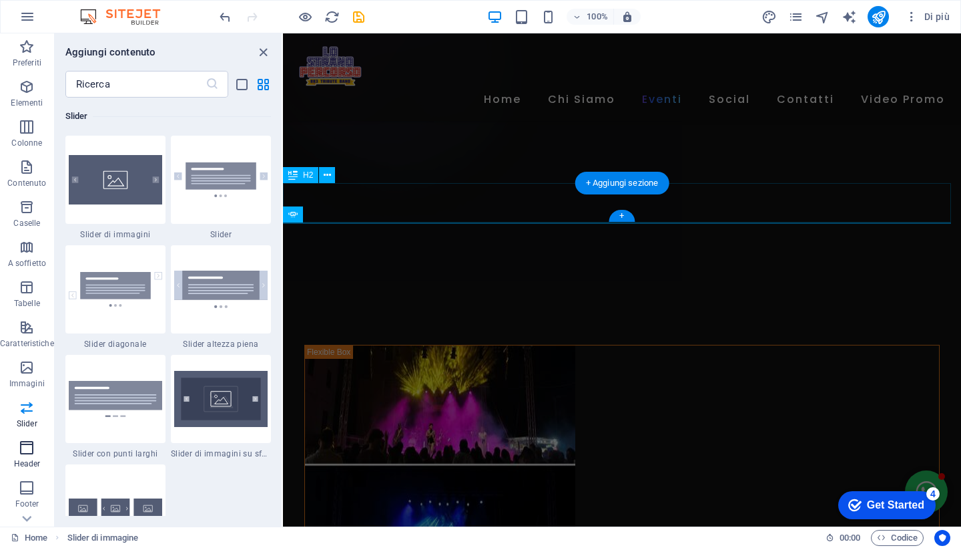
click at [19, 458] on p "Header" at bounding box center [27, 463] width 27 height 11
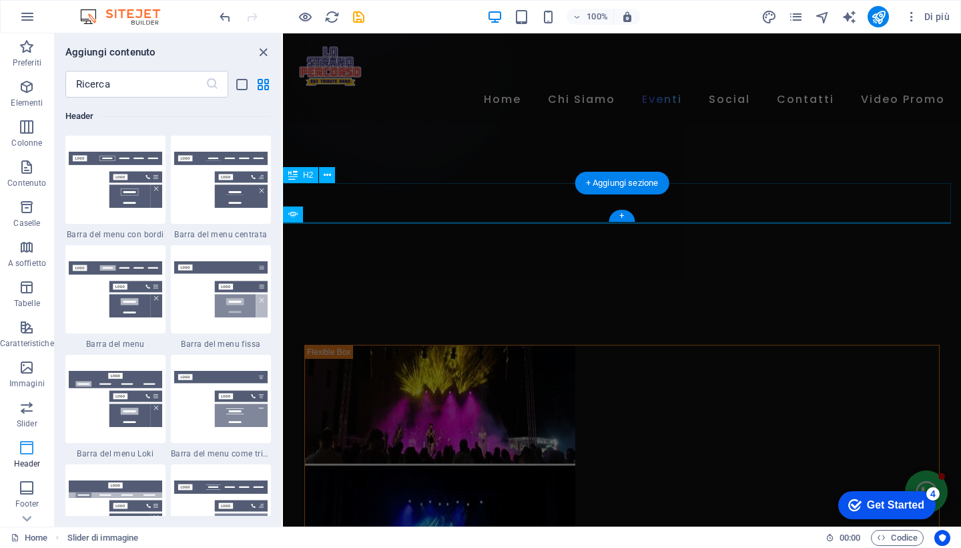
scroll to position [8040, 0]
click at [24, 477] on button "Footer" at bounding box center [27, 494] width 54 height 40
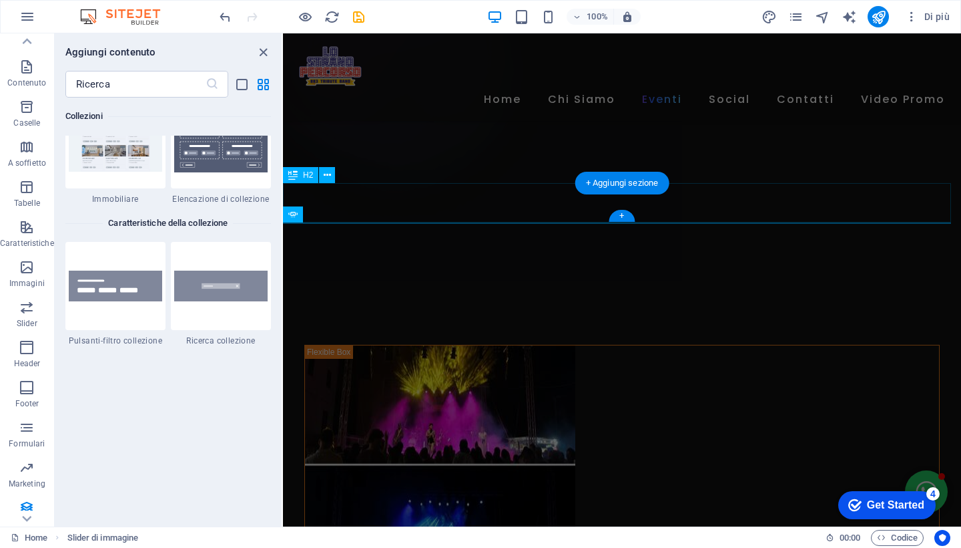
scroll to position [12621, 0]
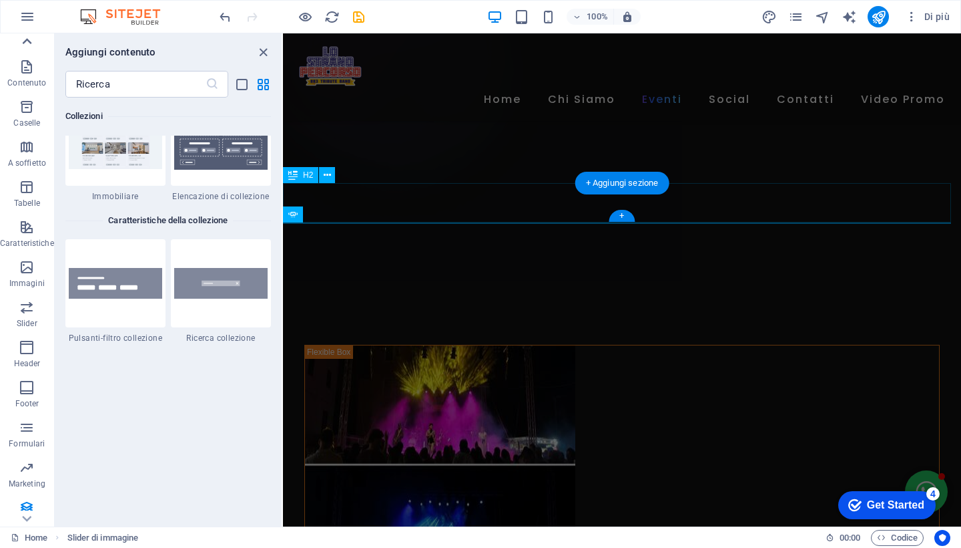
click at [25, 44] on icon at bounding box center [26, 41] width 19 height 19
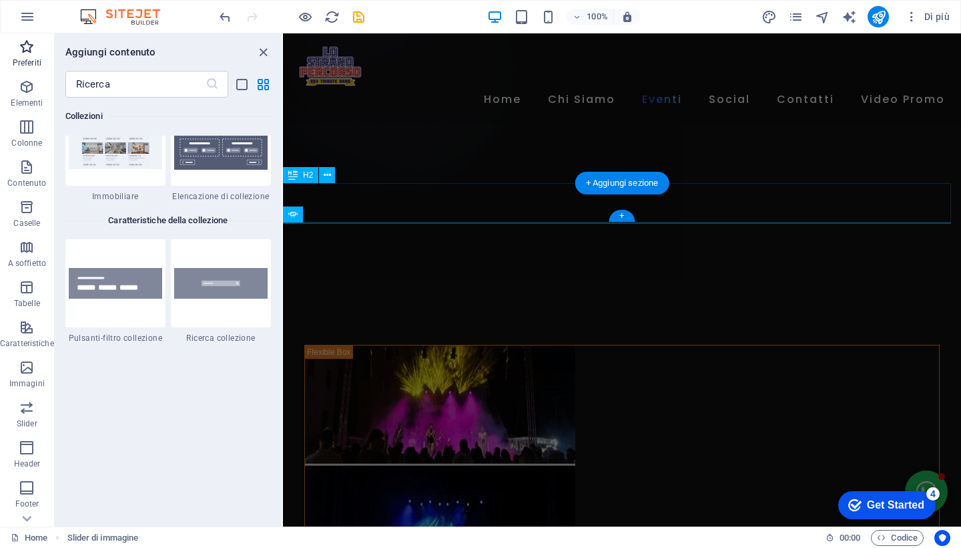
click at [25, 54] on icon "button" at bounding box center [27, 47] width 16 height 16
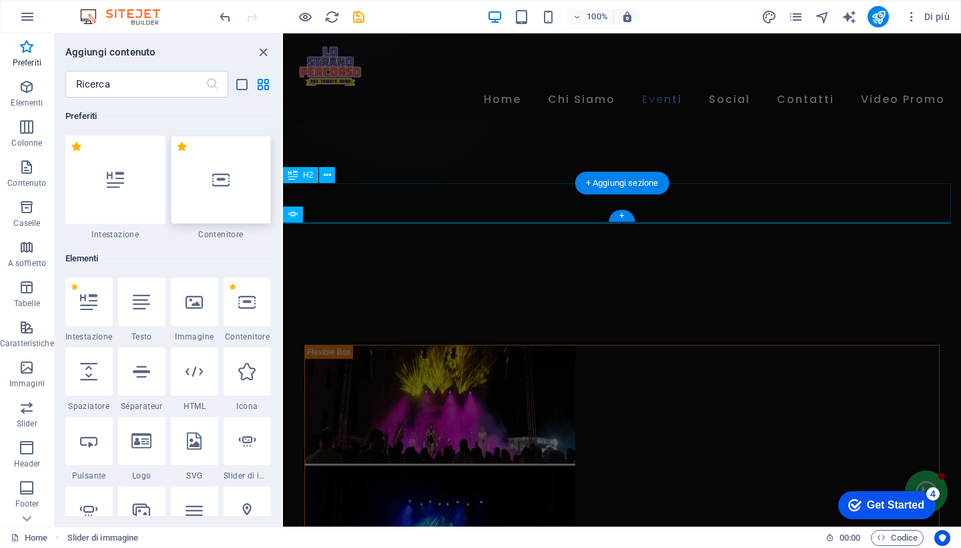
click at [218, 210] on div at bounding box center [221, 180] width 100 height 88
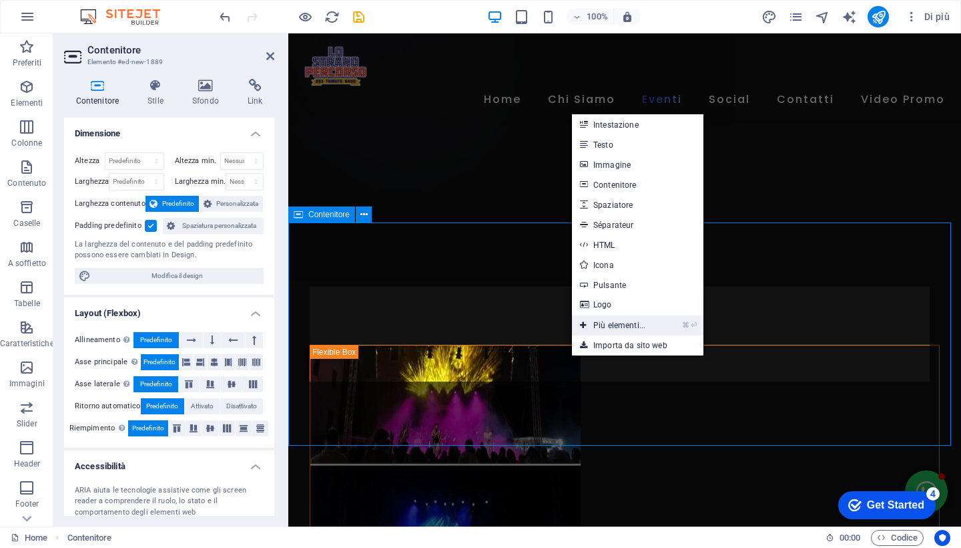
click at [624, 323] on link "⌘ ⏎ Più elementi..." at bounding box center [612, 325] width 81 height 20
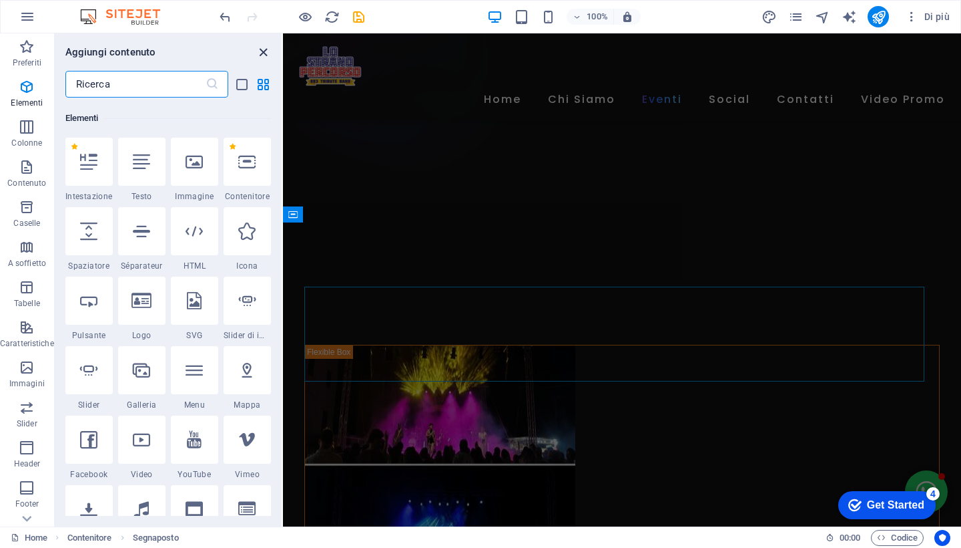
scroll to position [142, 0]
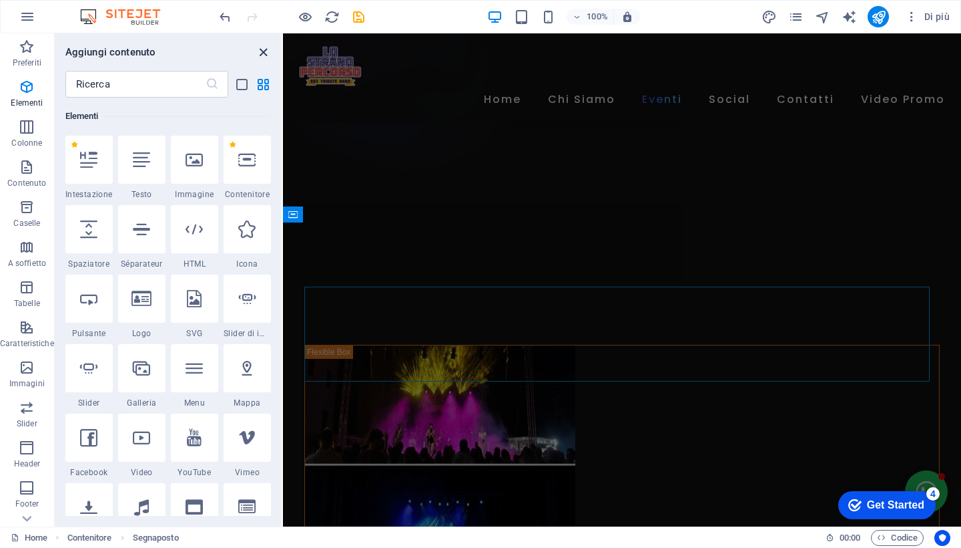
click at [263, 53] on icon "close panel" at bounding box center [263, 52] width 15 height 15
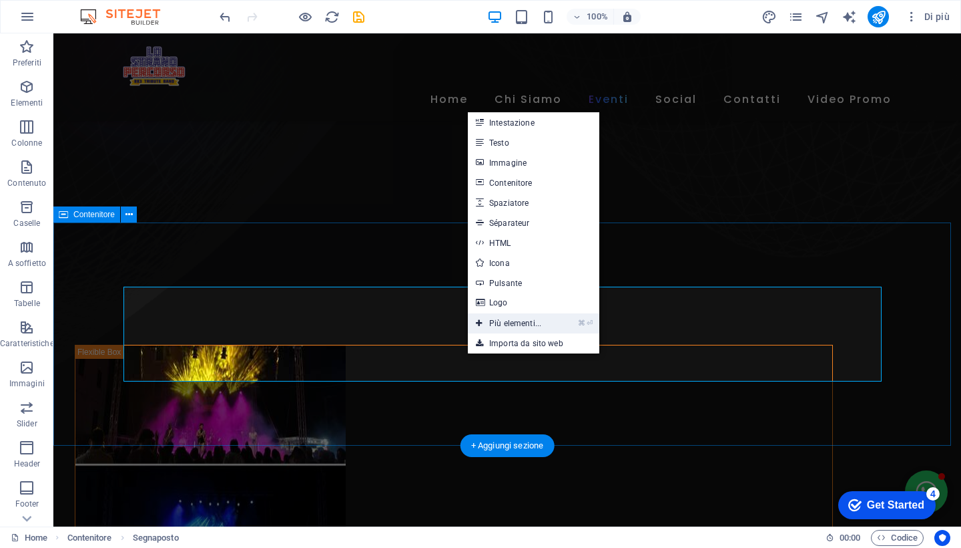
click at [541, 320] on link "⌘ ⏎ Più elementi..." at bounding box center [508, 323] width 81 height 20
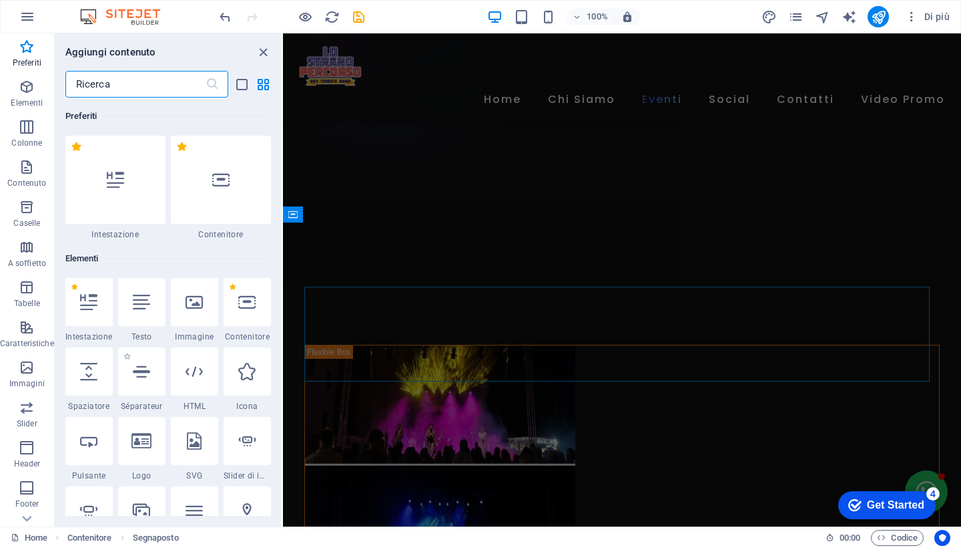
scroll to position [0, 0]
click at [137, 379] on icon at bounding box center [141, 371] width 17 height 17
select select "%"
select select "px"
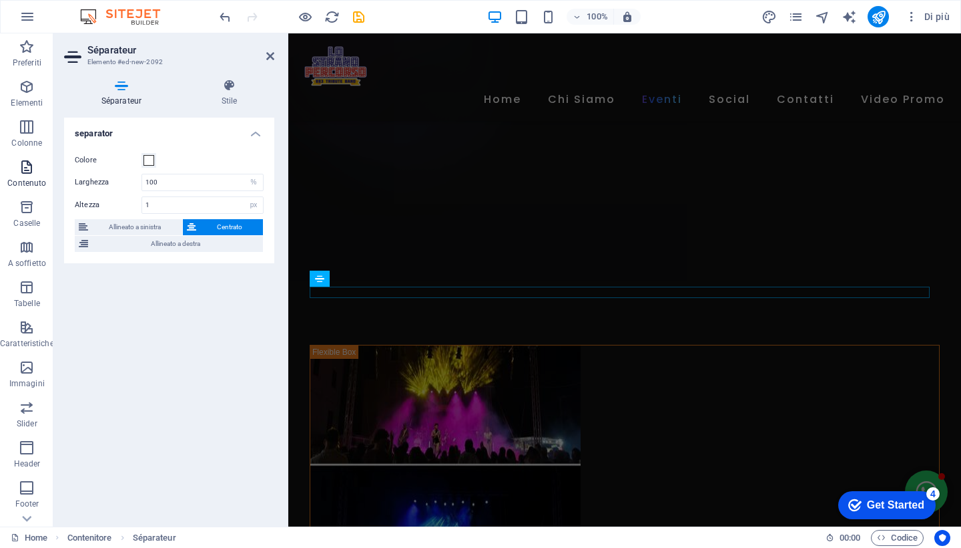
click at [25, 172] on icon "button" at bounding box center [27, 167] width 16 height 16
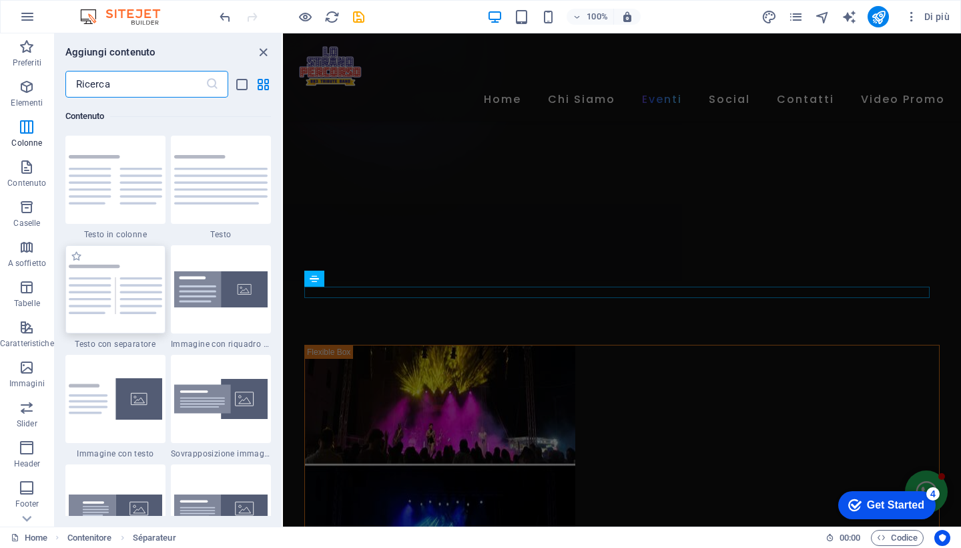
scroll to position [2336, 0]
click at [128, 300] on img at bounding box center [115, 289] width 93 height 50
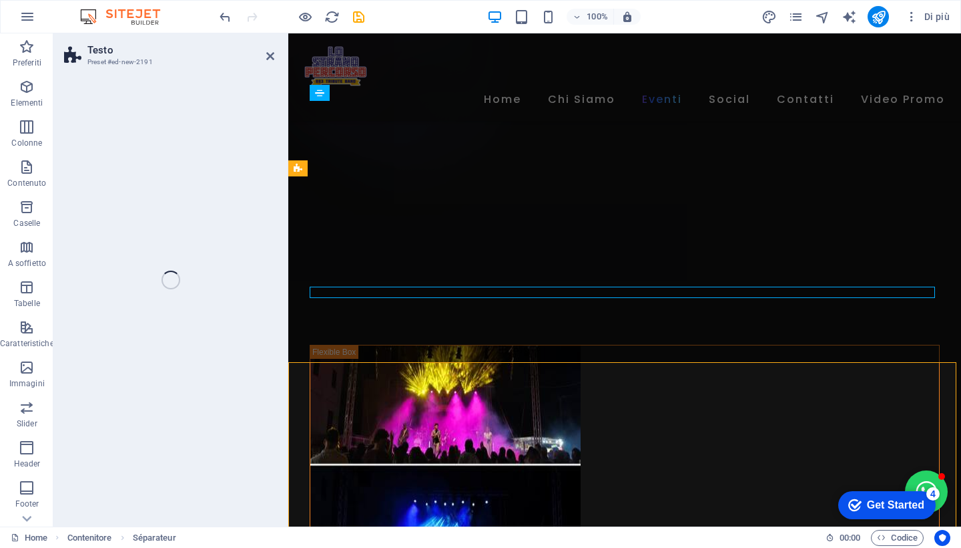
select select "rem"
select select "px"
select select "preset-text-v2-separator"
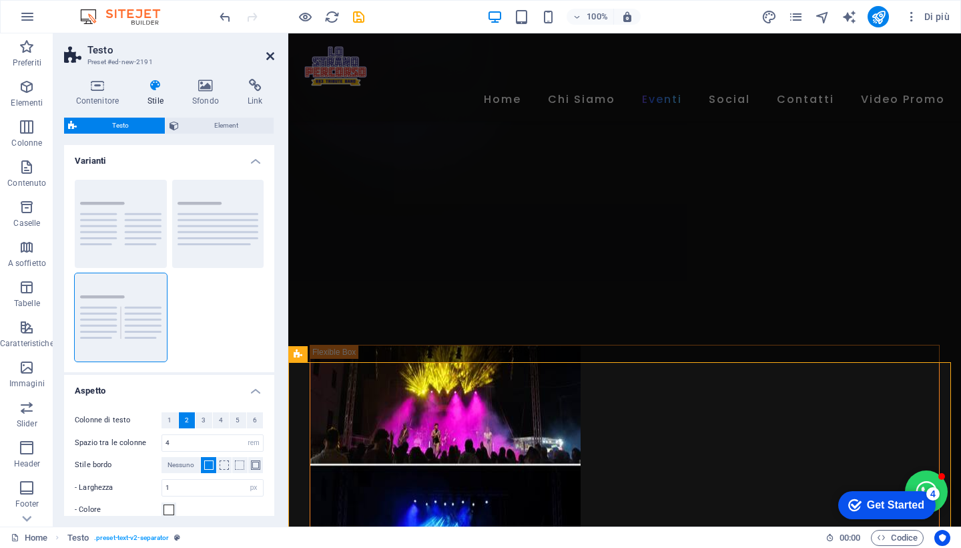
click at [270, 55] on icon at bounding box center [270, 56] width 8 height 11
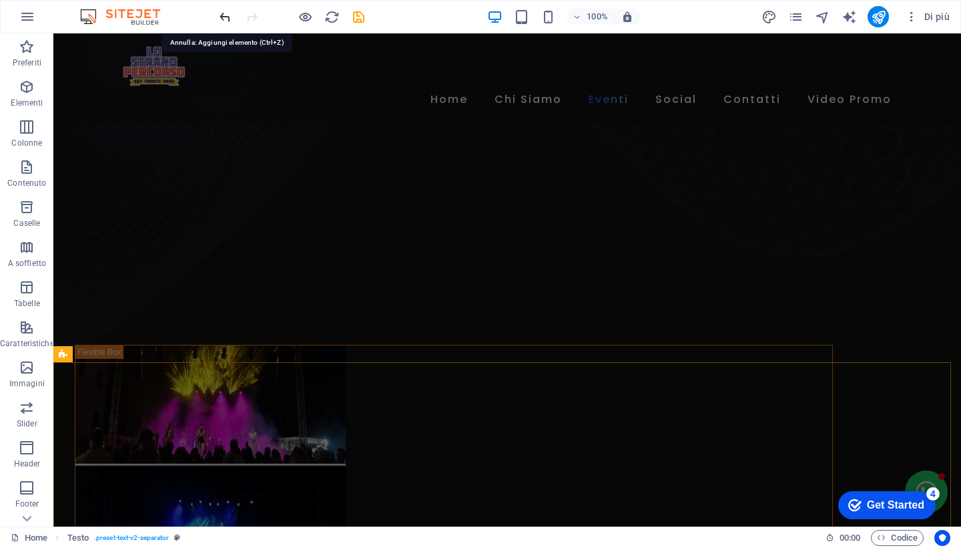
click at [221, 17] on icon "undo" at bounding box center [225, 16] width 15 height 15
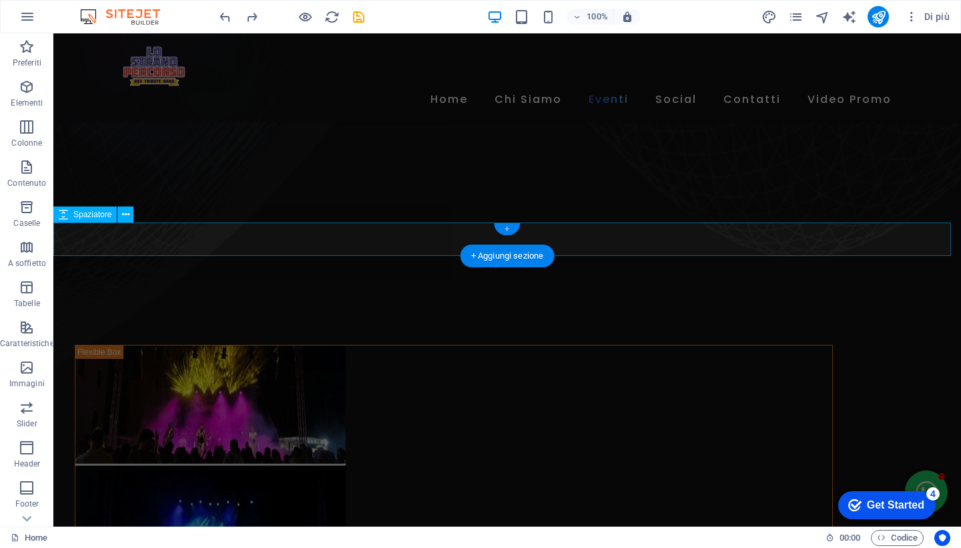
click at [503, 229] on div "+" at bounding box center [507, 229] width 26 height 12
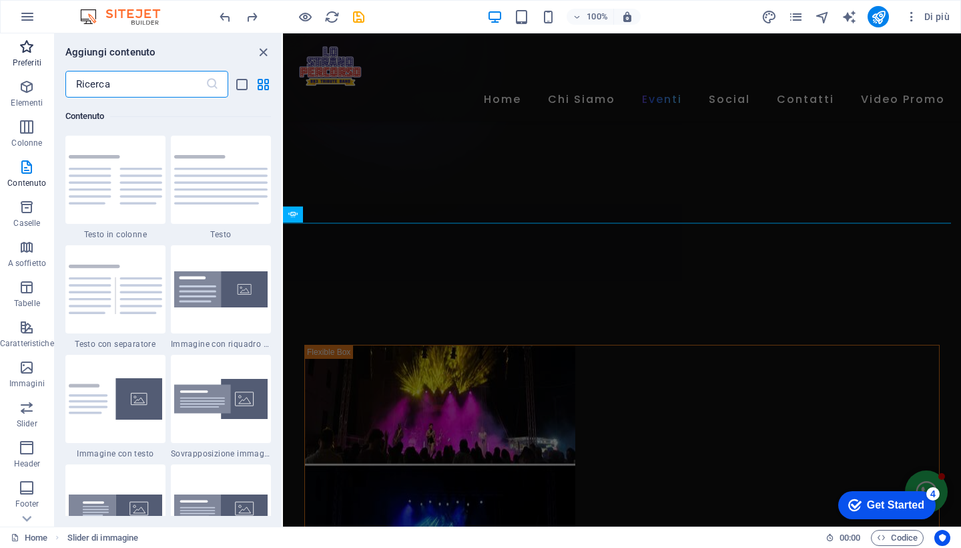
click at [32, 56] on span "Preferiti" at bounding box center [27, 55] width 54 height 32
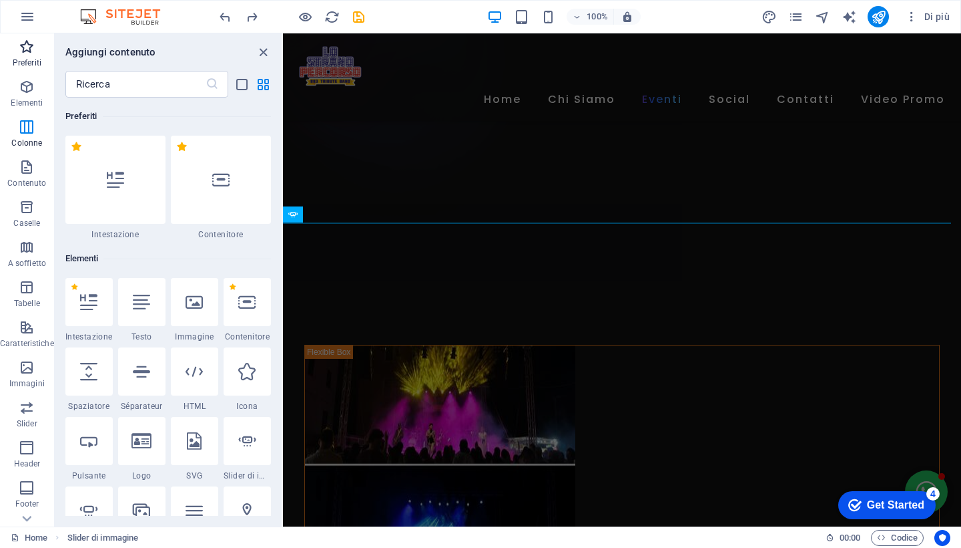
scroll to position [0, 0]
click at [27, 91] on icon "button" at bounding box center [27, 87] width 16 height 16
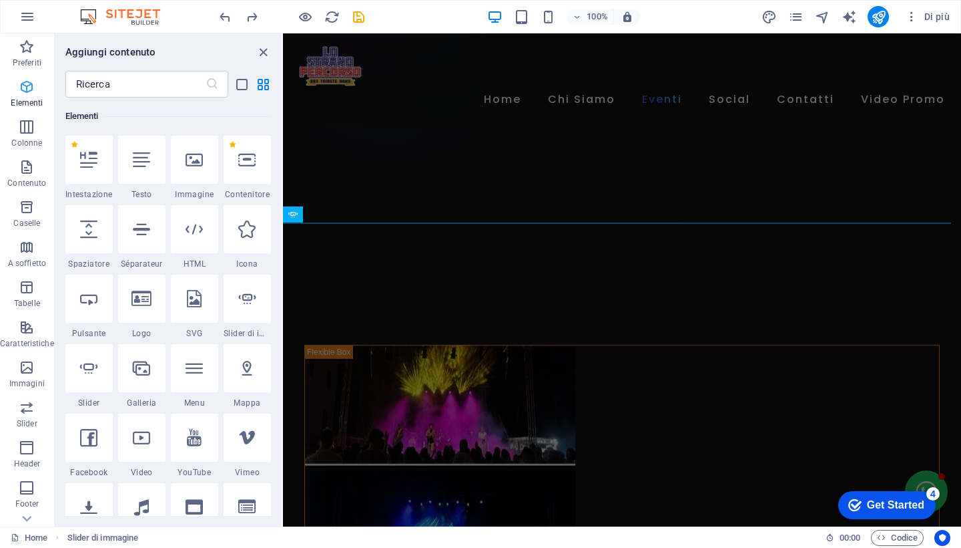
scroll to position [142, 0]
click at [27, 20] on icon "button" at bounding box center [27, 17] width 16 height 16
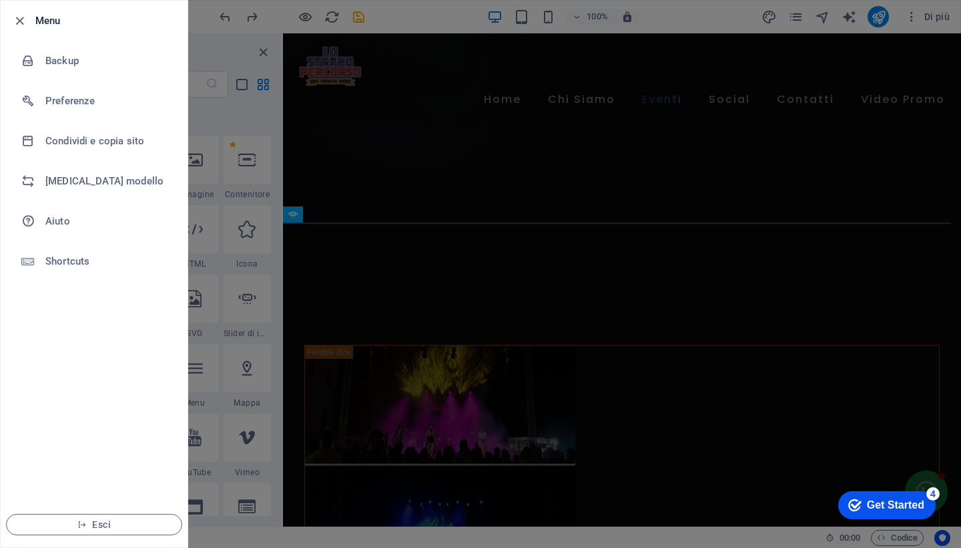
click at [710, 13] on div at bounding box center [480, 274] width 961 height 548
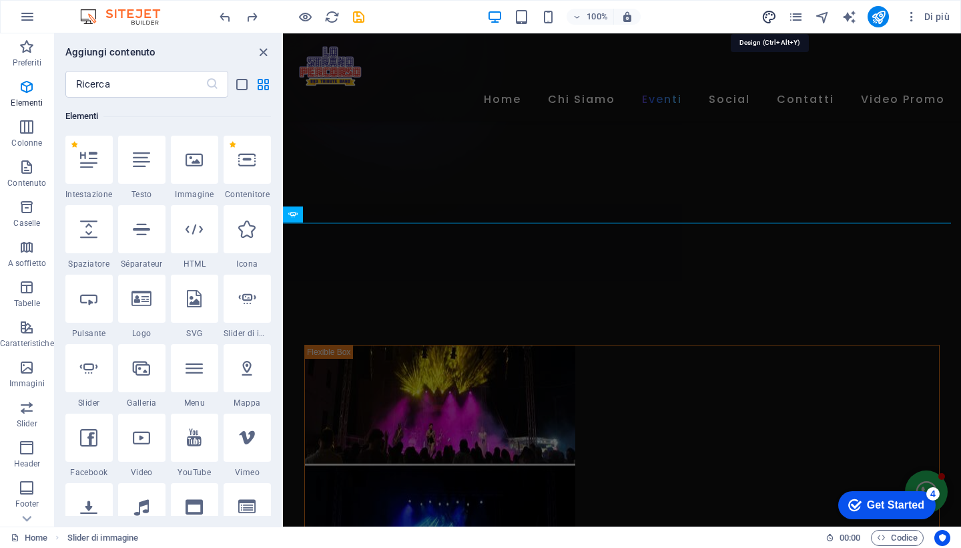
click at [770, 17] on icon "design" at bounding box center [769, 16] width 15 height 15
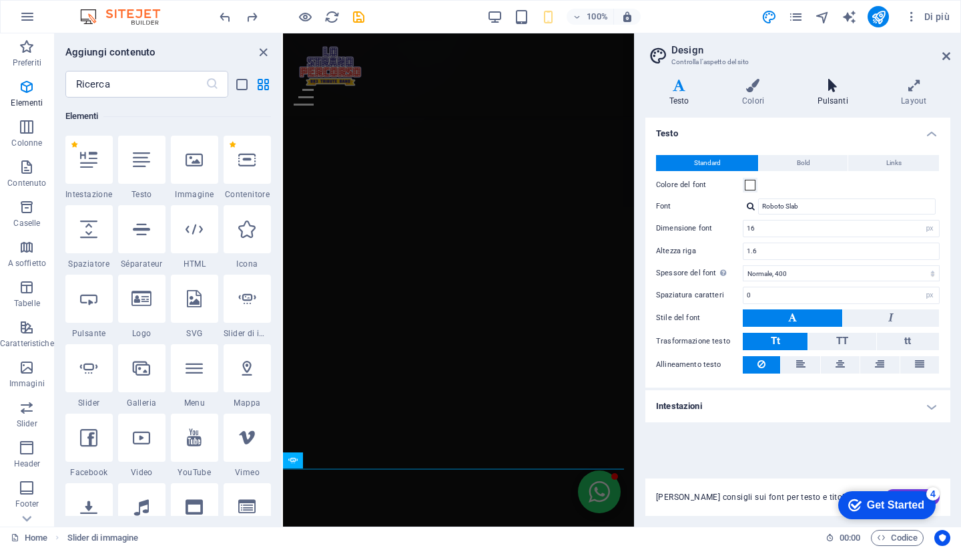
click at [829, 98] on h4 "Pulsanti" at bounding box center [836, 93] width 84 height 28
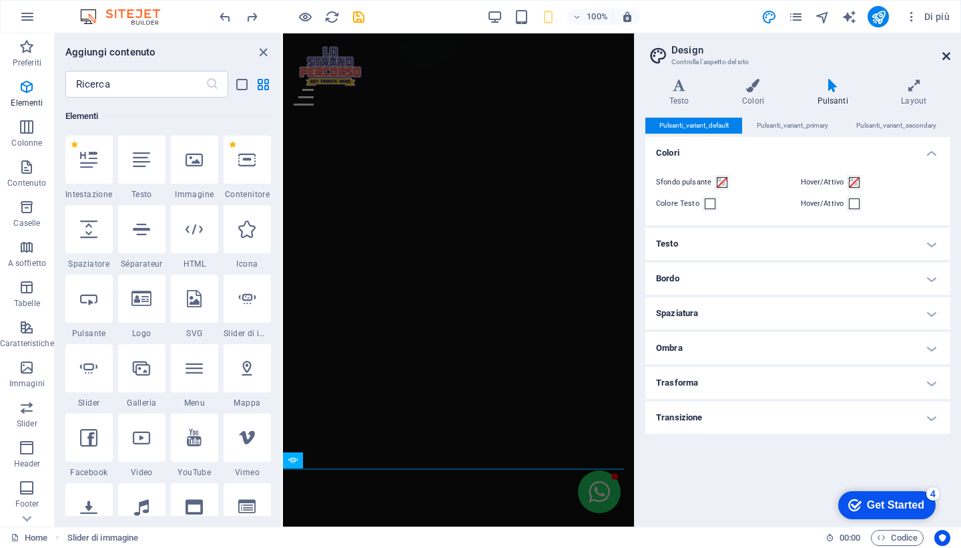
click at [948, 56] on icon at bounding box center [947, 56] width 8 height 11
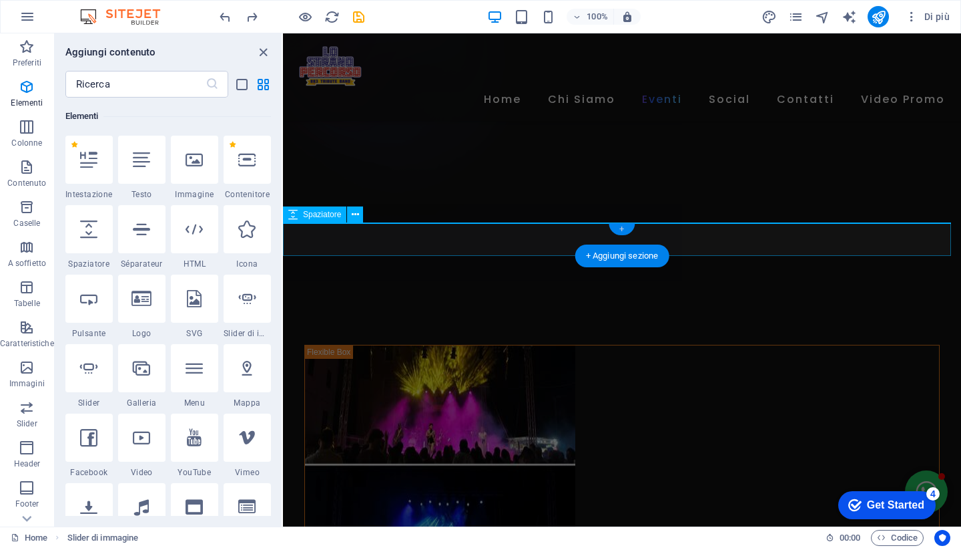
click at [621, 228] on div "+" at bounding box center [622, 229] width 26 height 12
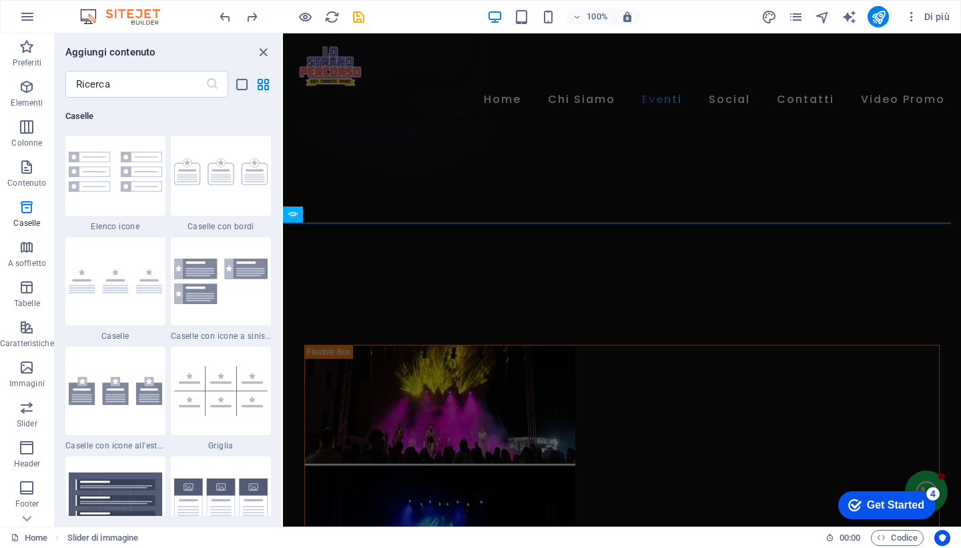
scroll to position [3703, 0]
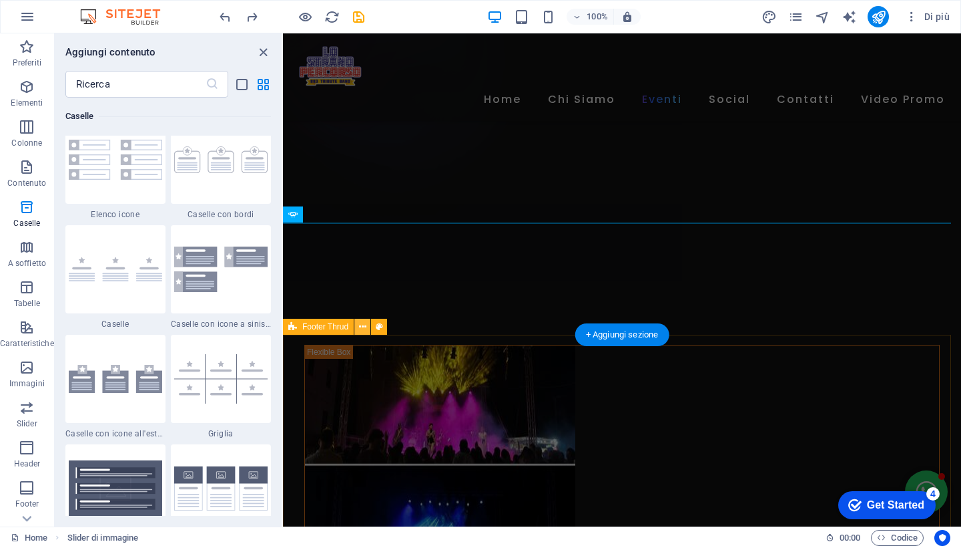
click at [364, 326] on icon at bounding box center [362, 327] width 7 height 14
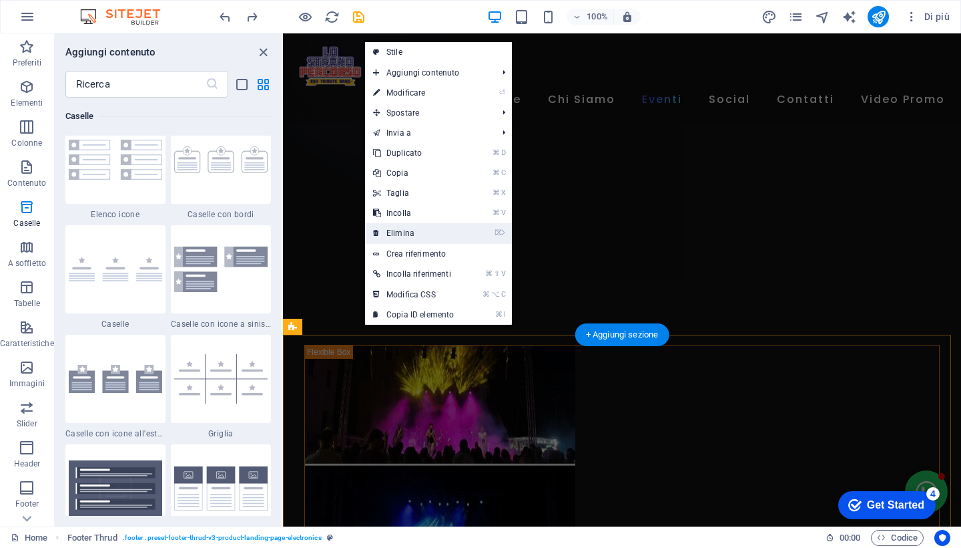
click at [423, 232] on link "⌦ Elimina" at bounding box center [413, 233] width 97 height 20
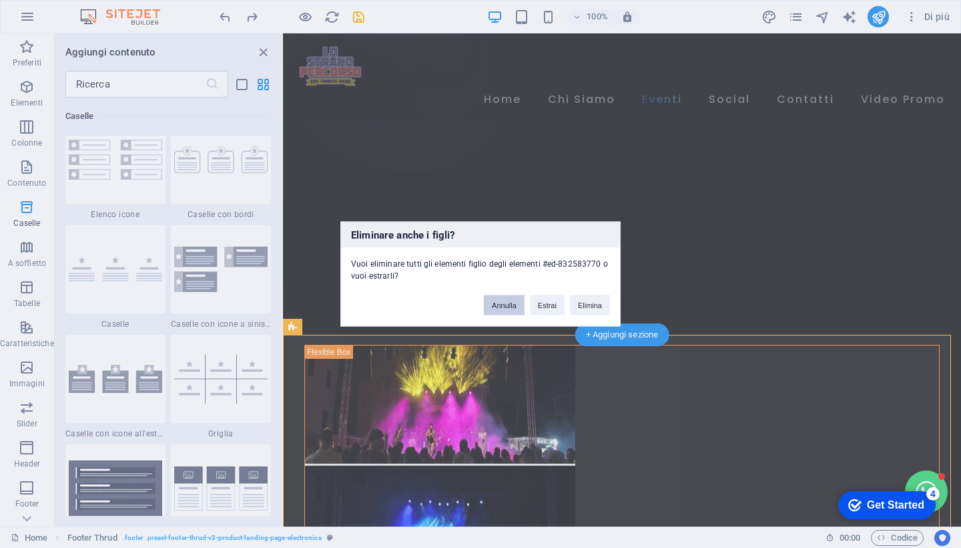
click at [498, 300] on button "Annulla" at bounding box center [504, 305] width 41 height 20
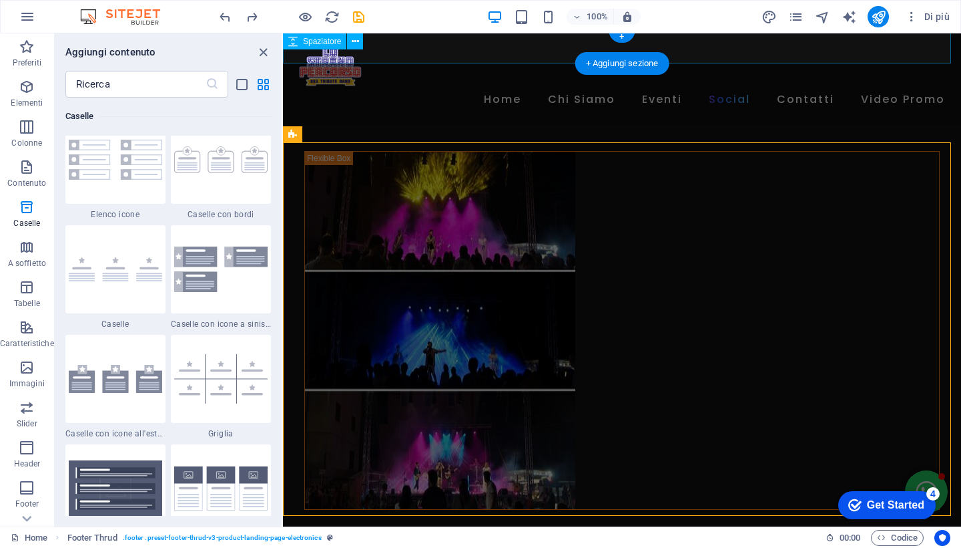
scroll to position [1086, 0]
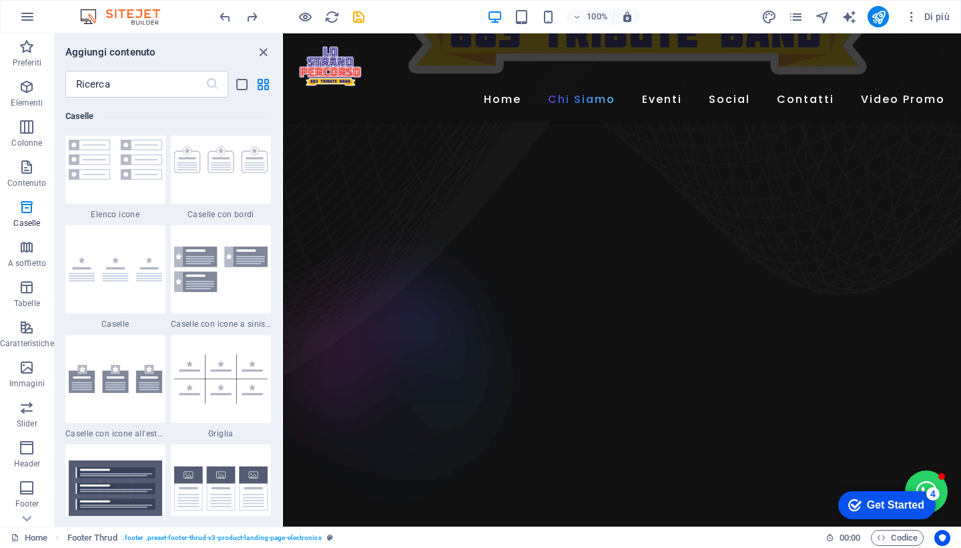
scroll to position [583, 0]
click at [920, 477] on button "Open chat window" at bounding box center [926, 491] width 43 height 43
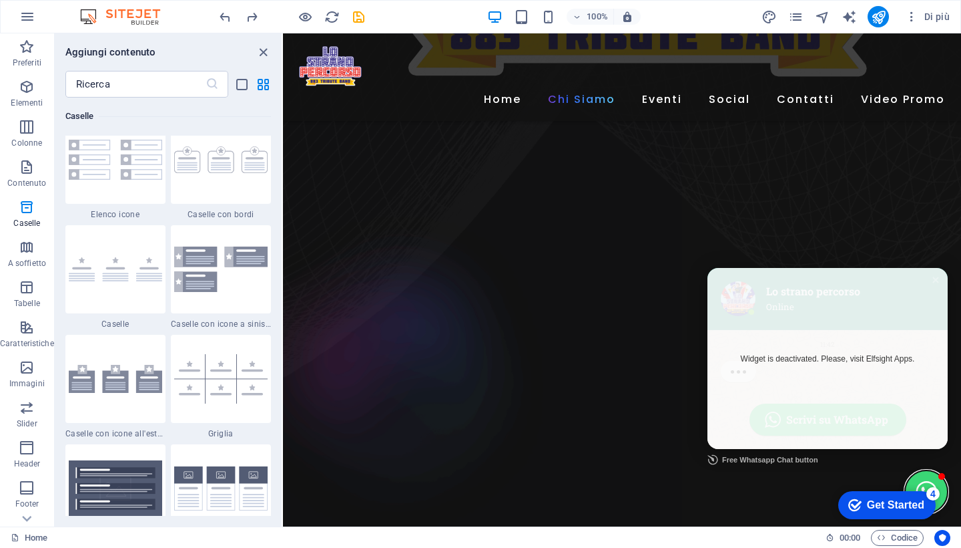
click at [911, 470] on button "Close chat window" at bounding box center [926, 491] width 43 height 43
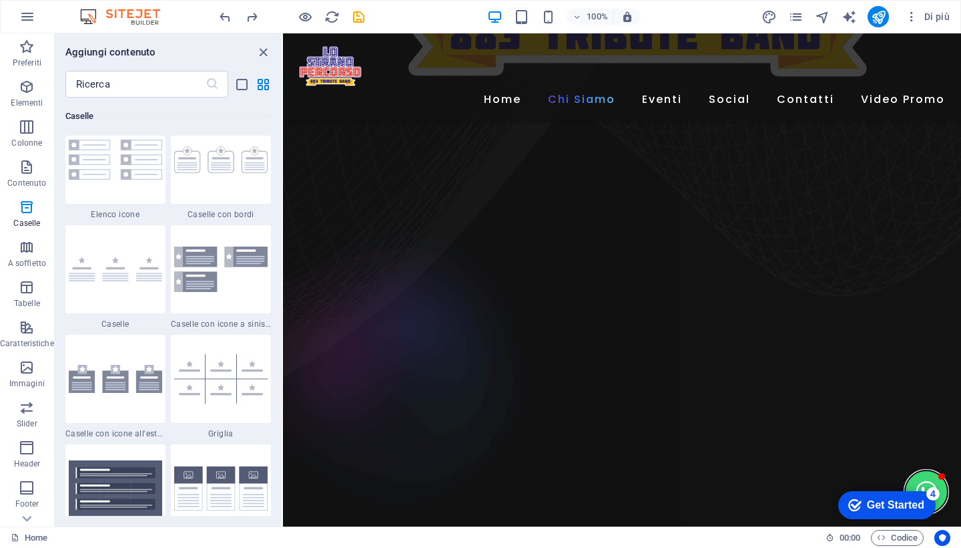
click at [911, 470] on button "Open chat window" at bounding box center [926, 491] width 43 height 43
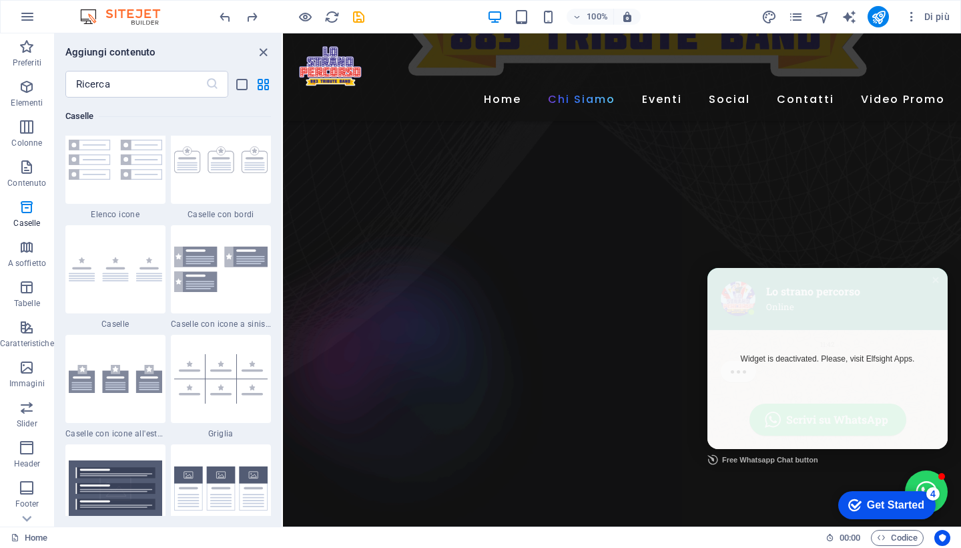
click at [812, 348] on link "Widget is deactivated. Please, visit Elfsight Apps." at bounding box center [828, 358] width 240 height 181
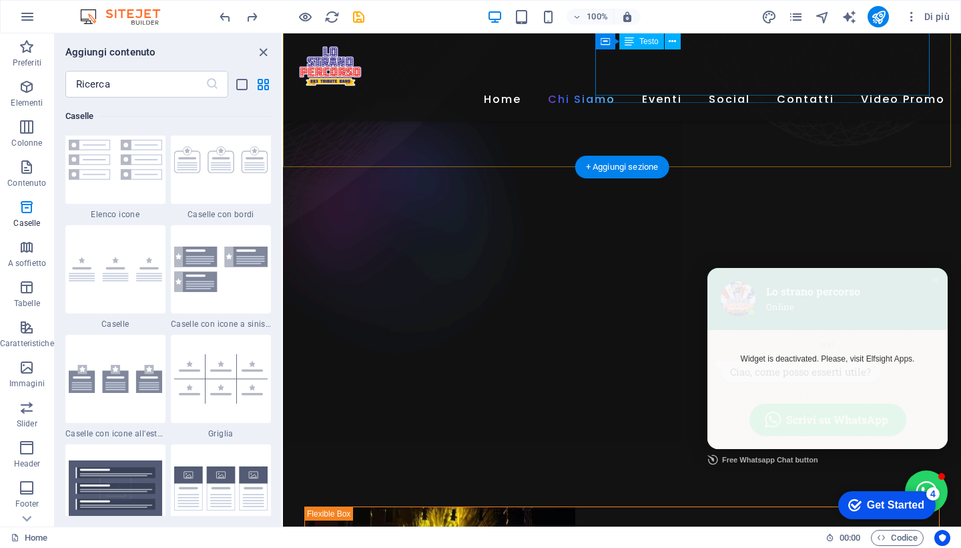
scroll to position [810, 0]
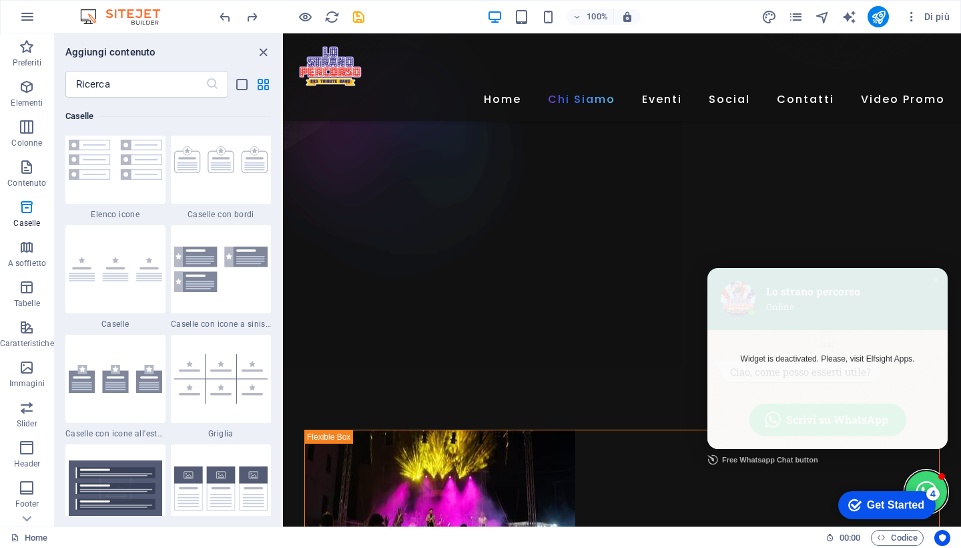
click at [915, 475] on button "Close chat window" at bounding box center [926, 491] width 43 height 43
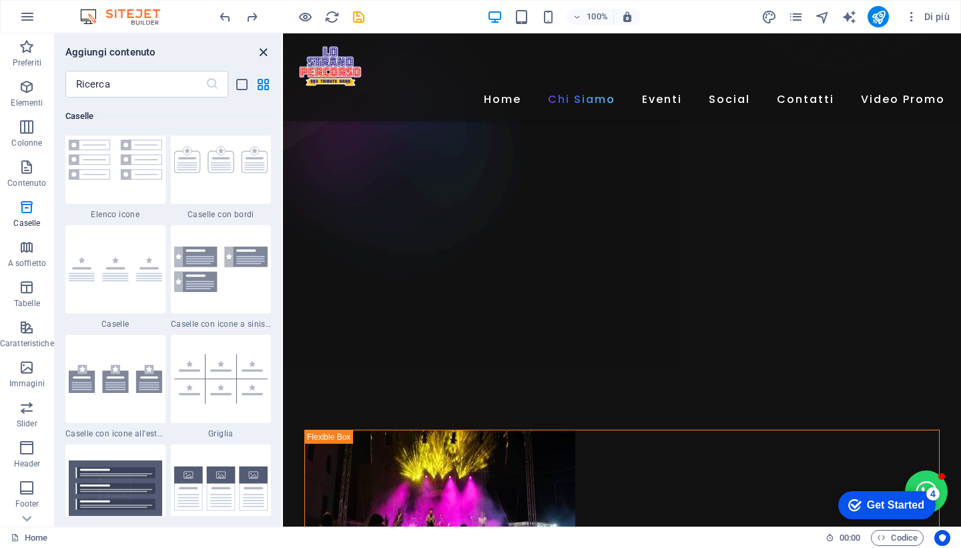
click at [265, 55] on icon "close panel" at bounding box center [263, 52] width 15 height 15
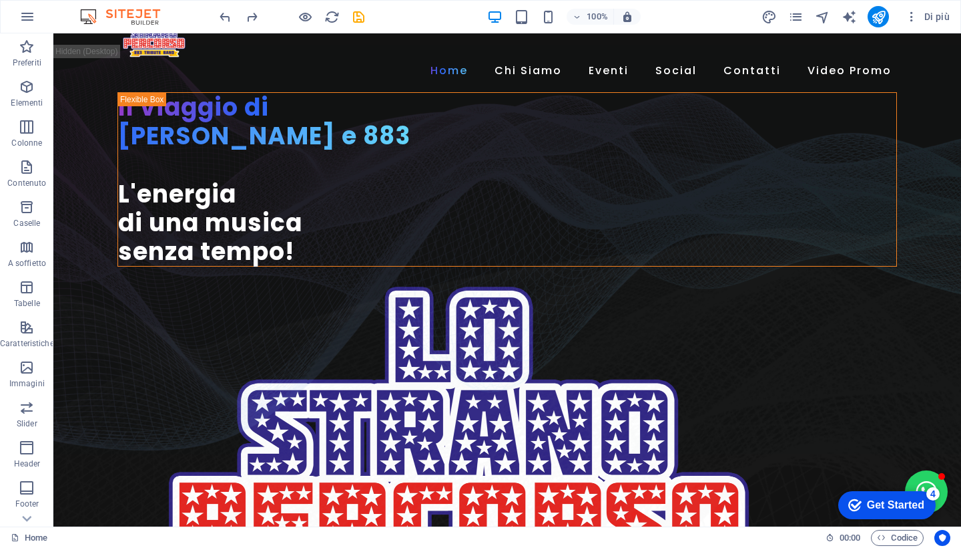
scroll to position [21, 0]
